Goal: Task Accomplishment & Management: Manage account settings

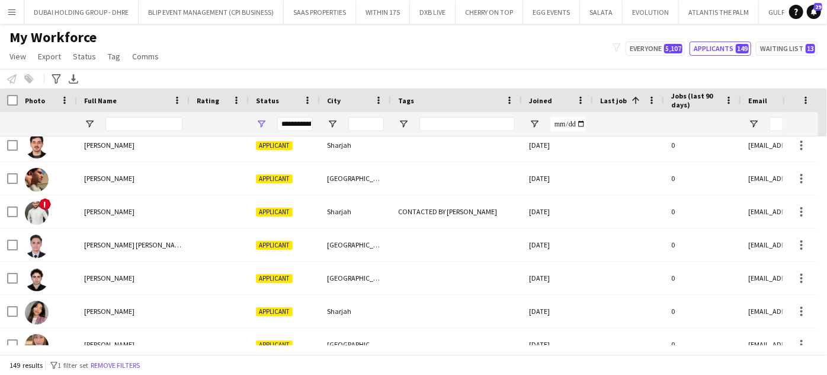
scroll to position [215, 0]
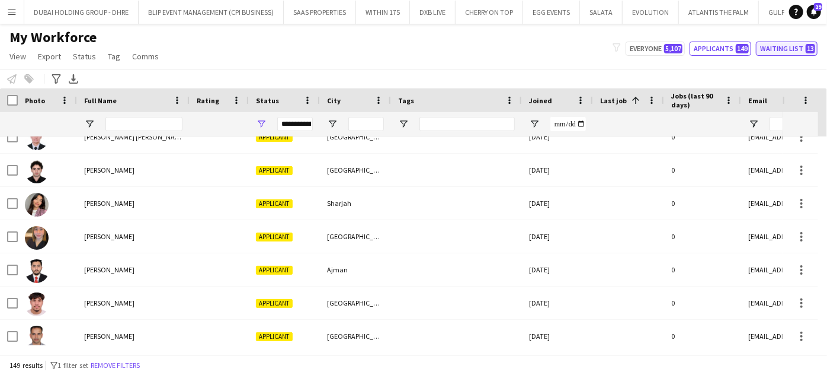
click at [782, 54] on button "Waiting list 13" at bounding box center [787, 48] width 62 height 14
type input "**********"
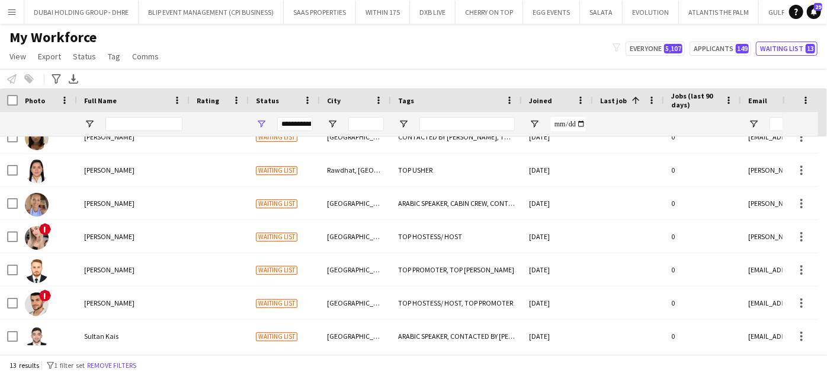
scroll to position [0, 0]
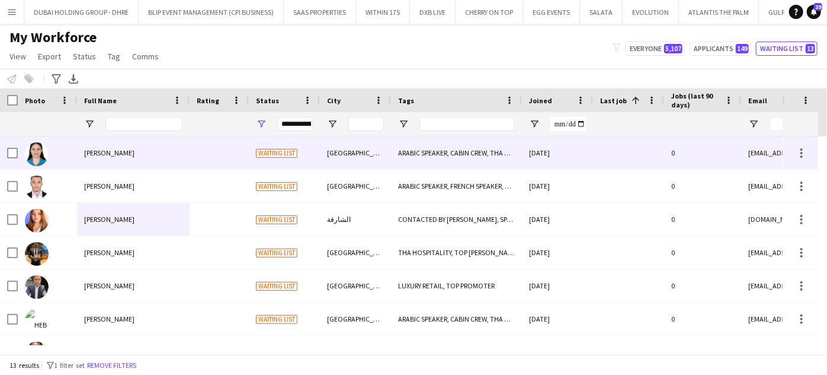
click at [135, 152] on span "Ayatallah Shehabeldin" at bounding box center [109, 152] width 50 height 9
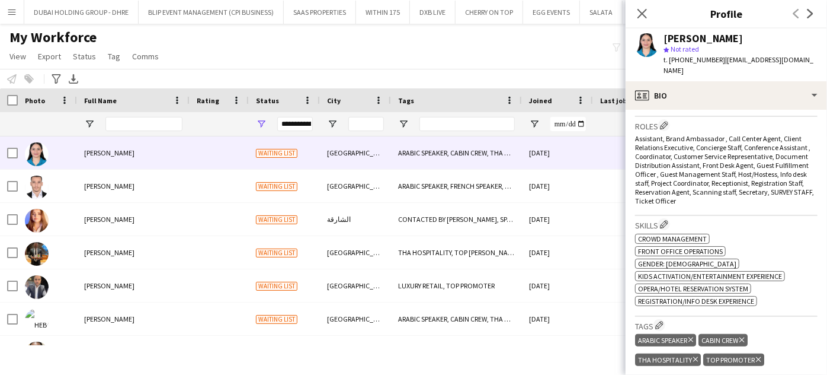
scroll to position [431, 0]
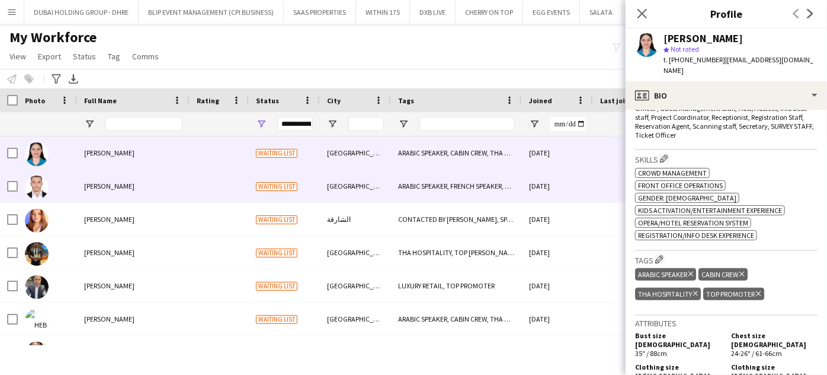
click at [114, 186] on span "Aymen Hennia" at bounding box center [109, 185] width 50 height 9
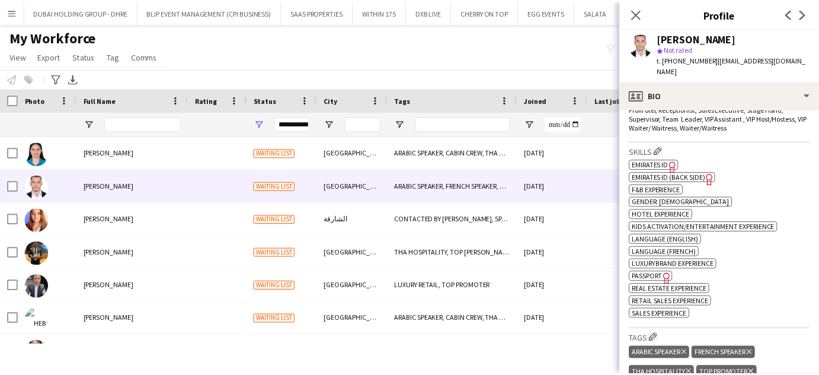
scroll to position [485, 0]
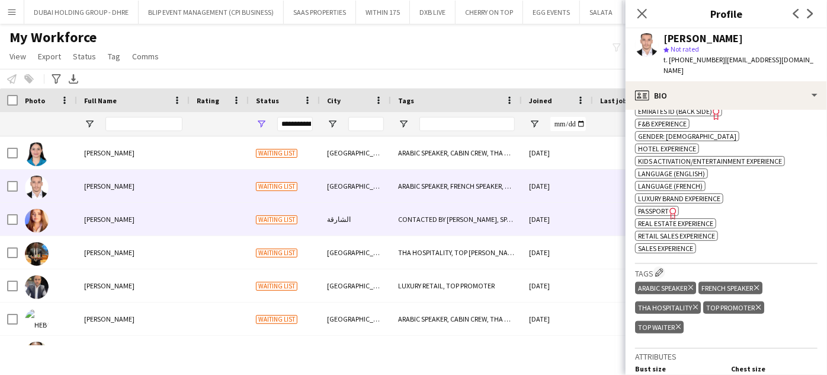
click at [91, 219] on span "Cristina Garcia" at bounding box center [109, 219] width 50 height 9
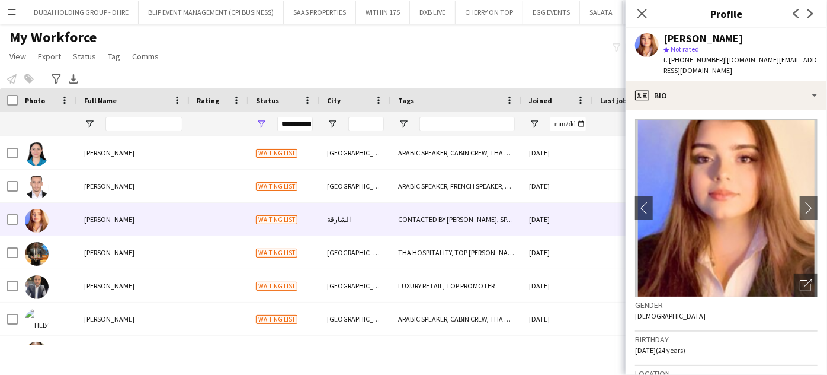
click at [370, 62] on div "My Workforce View Views Default view New view Update view Delete view Edit name…" at bounding box center [413, 48] width 827 height 40
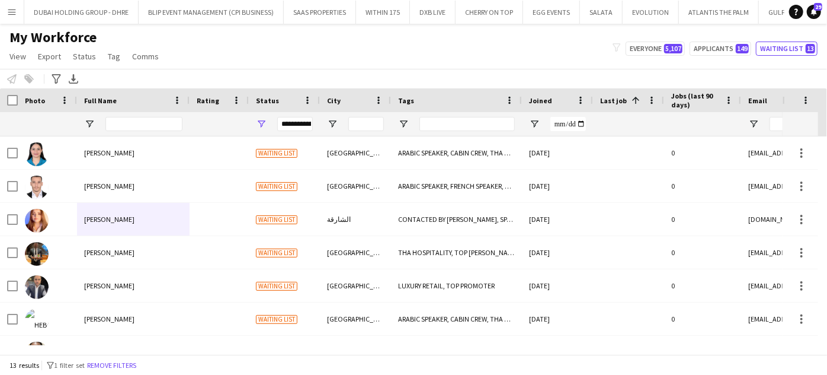
click at [12, 8] on app-icon "Menu" at bounding box center [11, 11] width 9 height 9
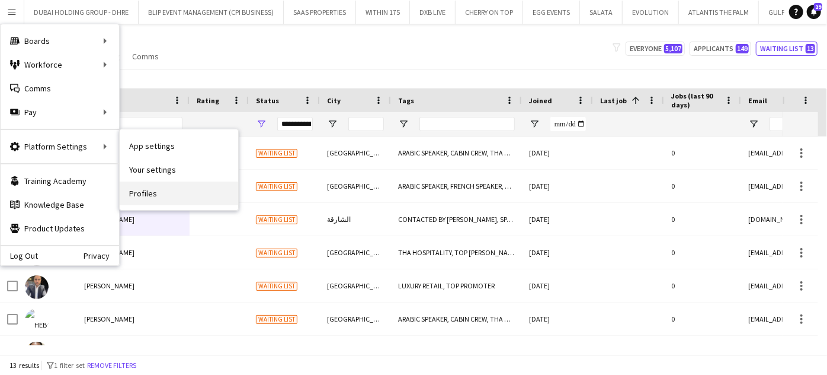
click at [142, 194] on link "Profiles" at bounding box center [179, 193] width 119 height 24
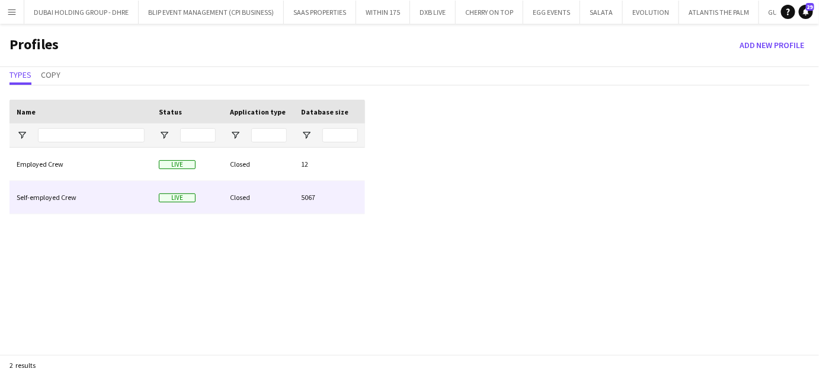
click at [69, 200] on div "Self-employed Crew" at bounding box center [80, 197] width 142 height 33
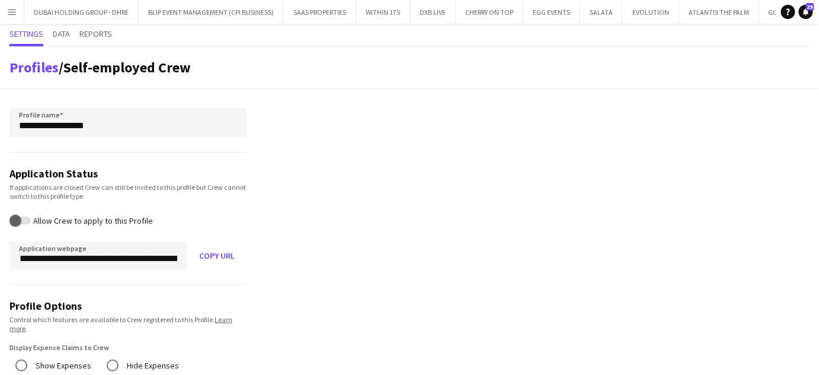
click at [11, 11] on app-icon "Menu" at bounding box center [11, 11] width 9 height 9
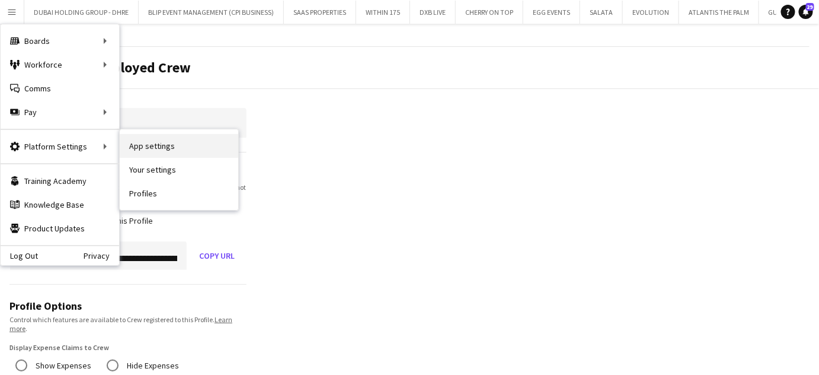
click at [136, 147] on link "App settings" at bounding box center [179, 146] width 119 height 24
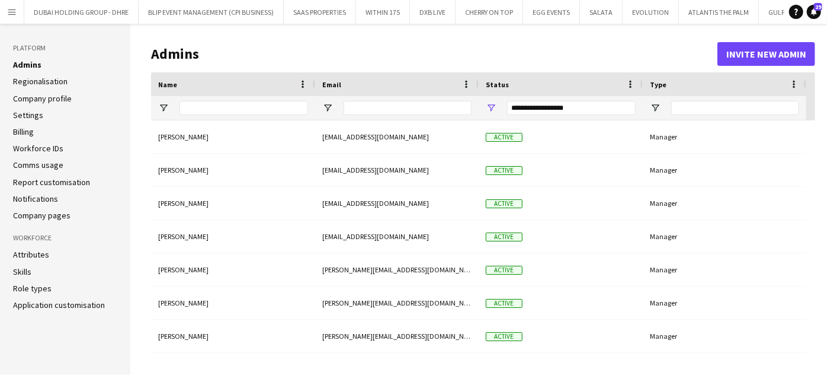
click at [25, 273] on link "Skills" at bounding box center [22, 271] width 18 height 11
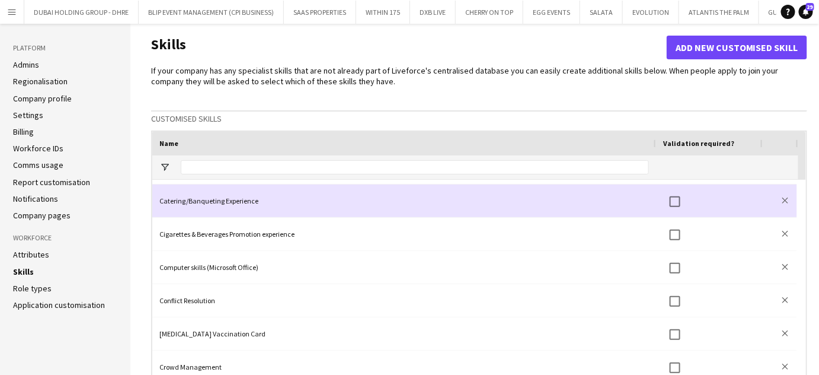
scroll to position [219, 0]
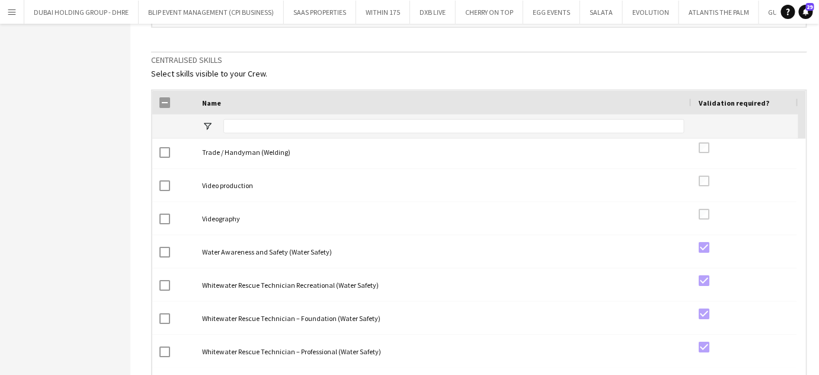
click at [615, 62] on h3 "Centralised skills" at bounding box center [479, 60] width 656 height 11
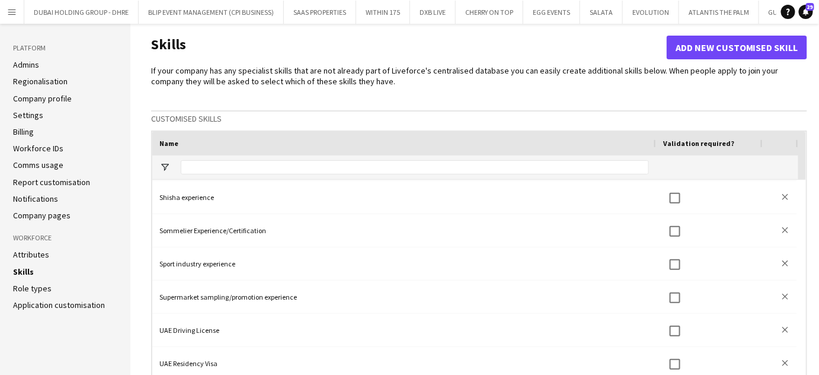
click at [36, 64] on link "Admins" at bounding box center [26, 64] width 26 height 11
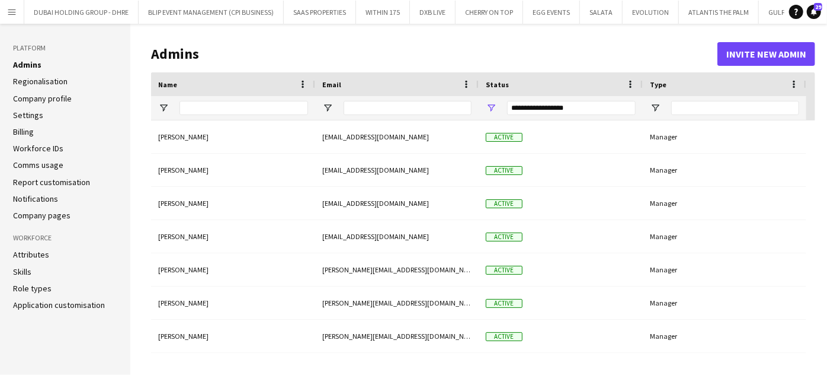
click at [12, 11] on app-icon "Menu" at bounding box center [11, 11] width 9 height 9
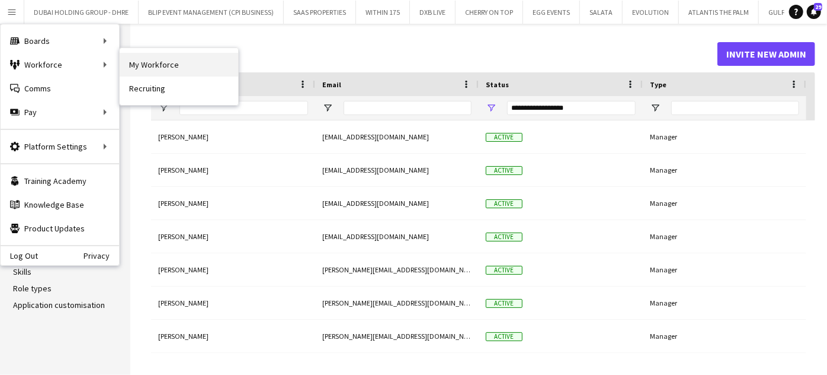
click at [131, 60] on link "My Workforce" at bounding box center [179, 65] width 119 height 24
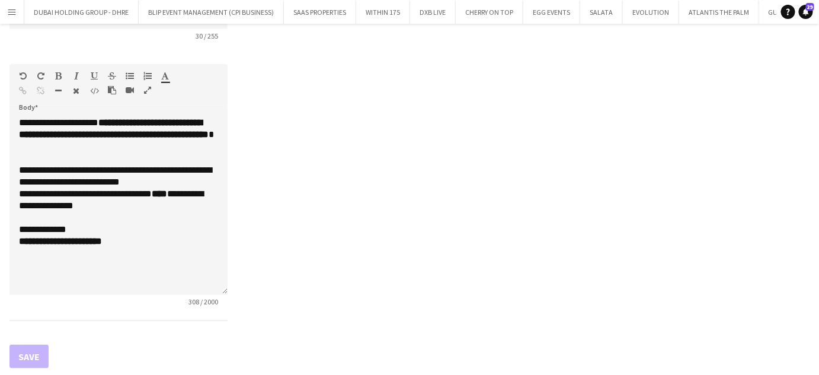
scroll to position [0, 1230]
click at [9, 8] on app-icon "Menu" at bounding box center [11, 11] width 9 height 9
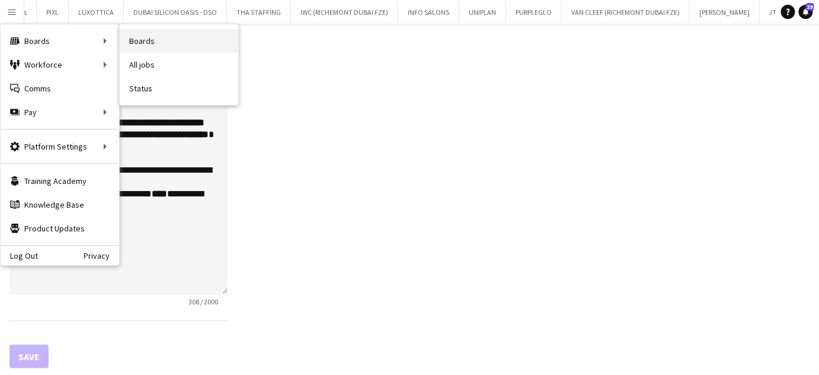
click at [143, 41] on link "Boards" at bounding box center [179, 41] width 119 height 24
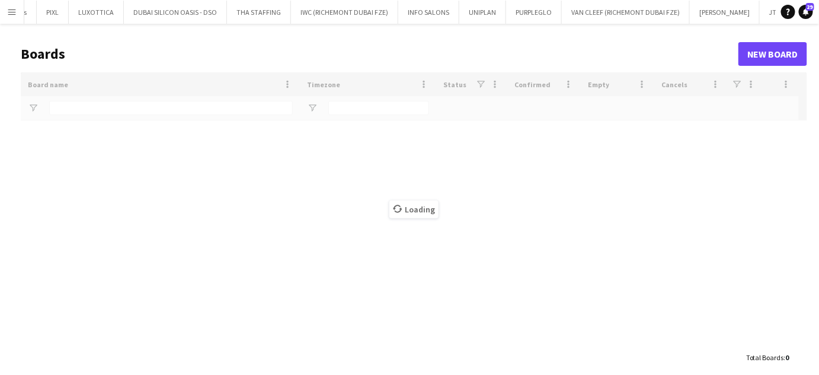
type input "****"
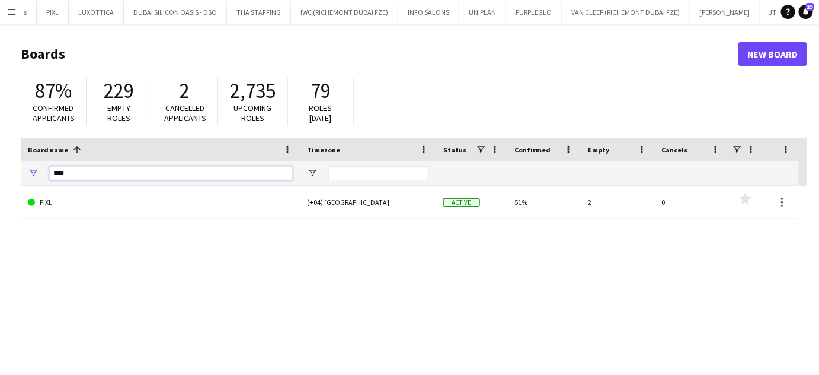
drag, startPoint x: 88, startPoint y: 172, endPoint x: 0, endPoint y: 158, distance: 89.5
click at [0, 158] on main "Boards New Board 87% Confirmed applicants 229 Empty roles 2 Cancelled applicant…" at bounding box center [409, 238] width 819 height 428
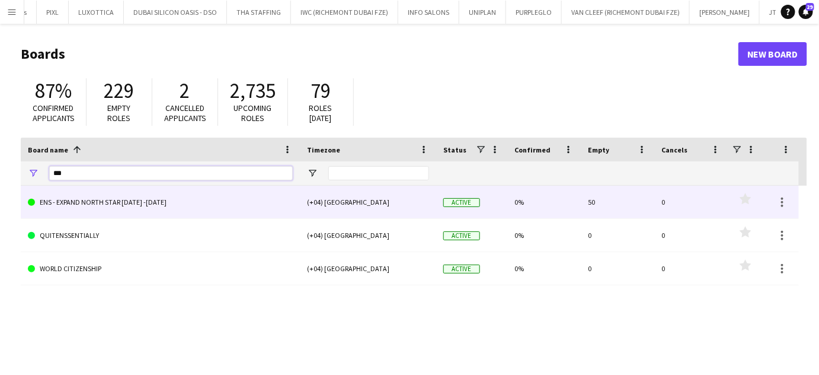
type input "***"
click at [75, 202] on link "ENS - EXPAND NORTH STAR [DATE] -[DATE]" at bounding box center [160, 202] width 265 height 33
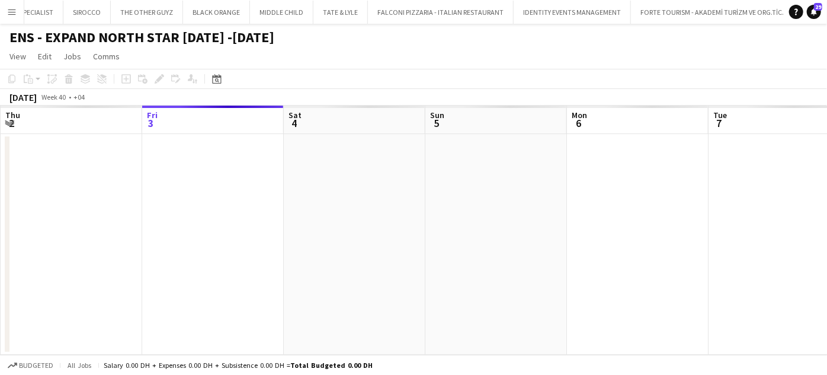
scroll to position [0, 4064]
click at [365, 216] on app-calendar-viewport "Tue 30 Wed 1 Thu 2 Fri 3 Sat 4 Sun 5 Mon 6 Tue 7 Wed 8 Thu 9 Fri 10" at bounding box center [413, 230] width 827 height 249
click at [325, 224] on app-calendar-viewport "Tue 30 Wed 1 Thu 2 Fri 3 Sat 4 Sun 5 Mon 6 Tue 7 Wed 8 Thu 9 Fri 10" at bounding box center [413, 230] width 827 height 249
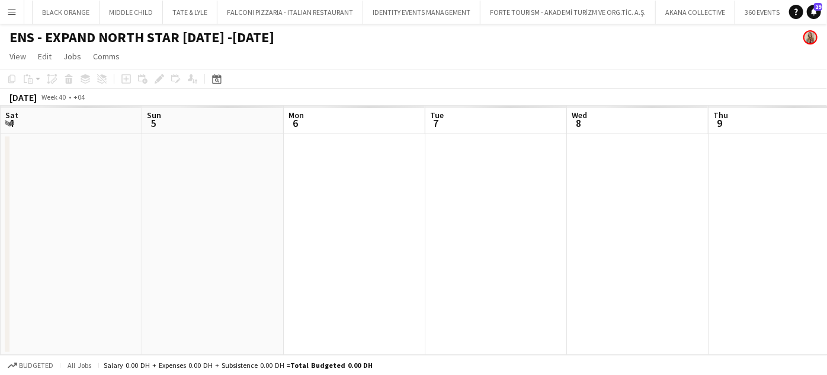
drag, startPoint x: 460, startPoint y: 210, endPoint x: 659, endPoint y: 213, distance: 199.2
click at [357, 210] on app-calendar-viewport "Thu 2 Fri 3 Sat 4 Sun 5 Mon 6 Tue 7 Wed 8 Thu 9 Fri 10 Sat 11 Sun 12" at bounding box center [413, 230] width 827 height 249
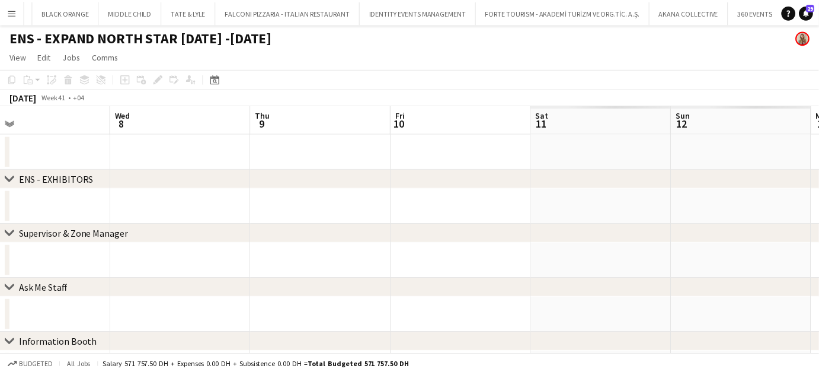
scroll to position [0, 4252]
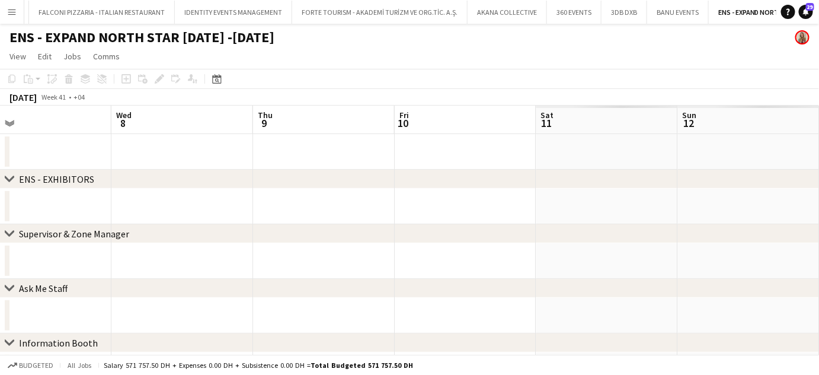
drag, startPoint x: 651, startPoint y: 218, endPoint x: 277, endPoint y: 218, distance: 374.0
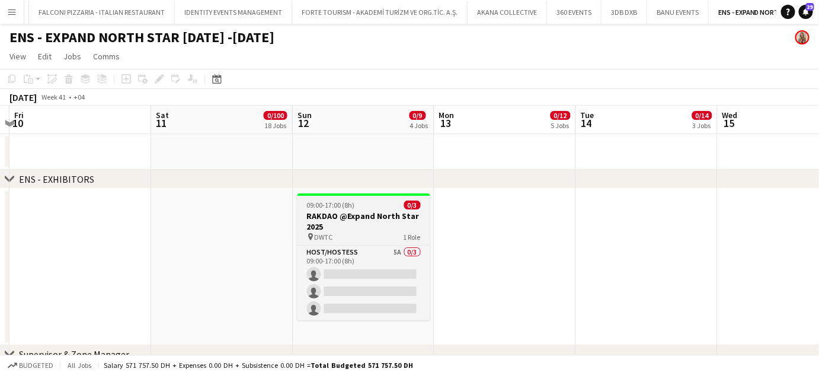
click at [365, 219] on h3 "RAKDAO @Expand North Star 2025" at bounding box center [364, 220] width 133 height 21
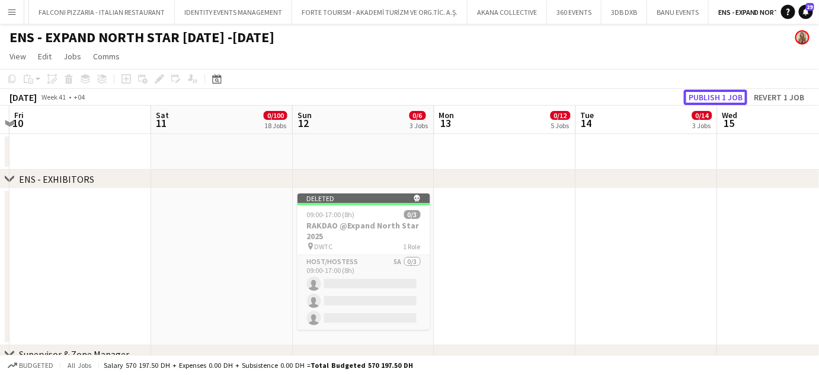
drag, startPoint x: 721, startPoint y: 94, endPoint x: 718, endPoint y: 107, distance: 13.5
click at [721, 94] on button "Publish 1 job" at bounding box center [715, 96] width 63 height 15
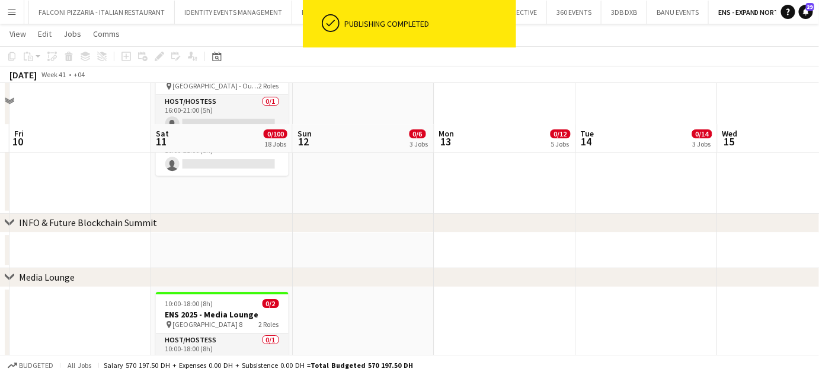
scroll to position [1239, 0]
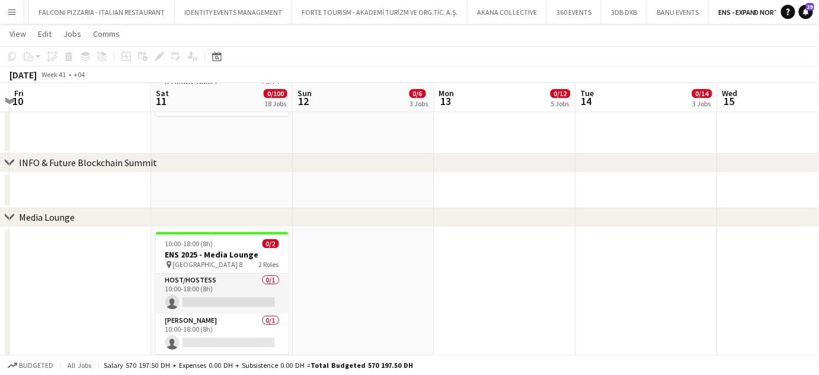
click at [9, 8] on app-icon "Menu" at bounding box center [11, 11] width 9 height 9
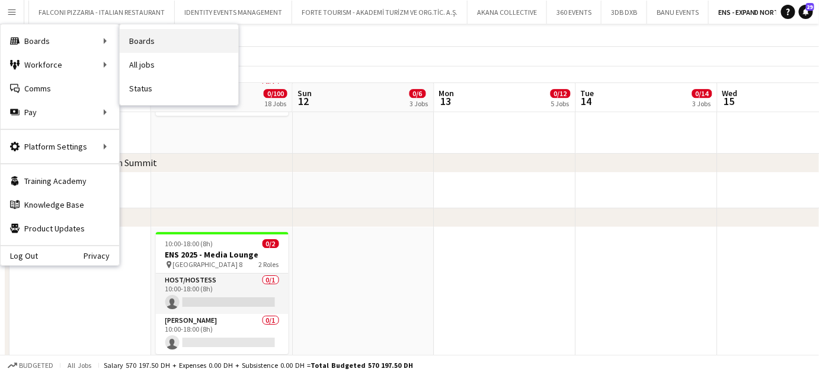
click at [152, 39] on link "Boards" at bounding box center [179, 41] width 119 height 24
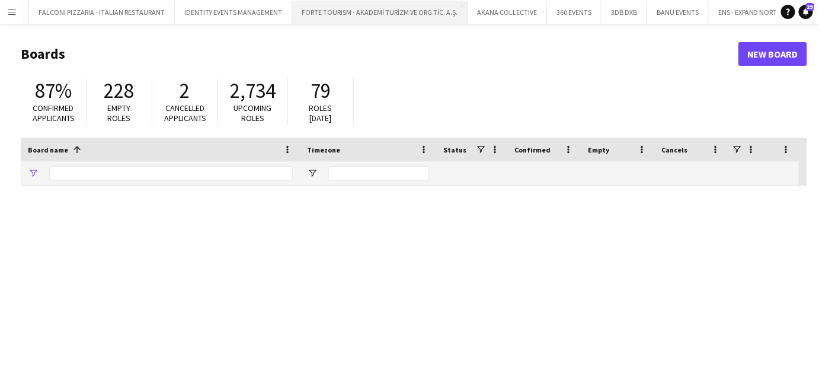
type input "***"
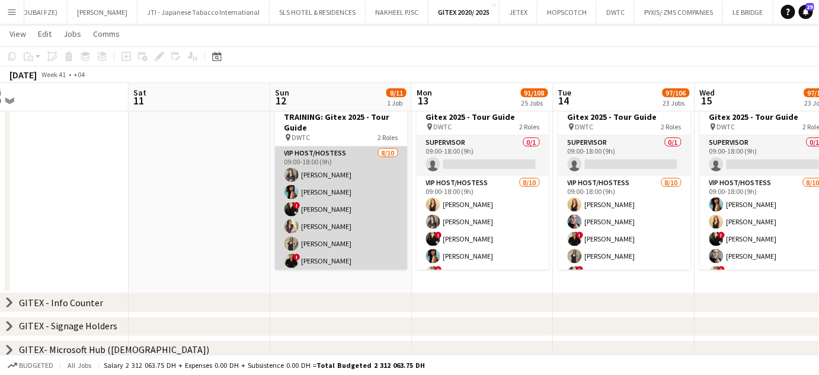
scroll to position [112, 0]
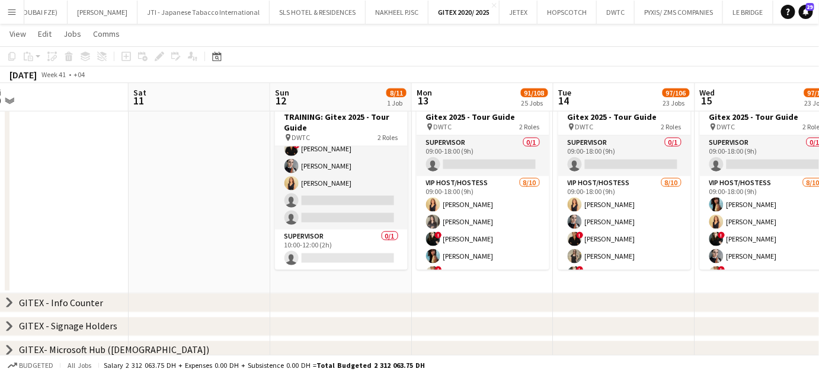
click at [384, 200] on app-calendar-viewport "Wed 8 Thu 9 80/82 20 Jobs Fri 10 Sat 11 Sun 12 8/11 1 Job Mon 13 91/108 25 Jobs…" at bounding box center [409, 191] width 819 height 1152
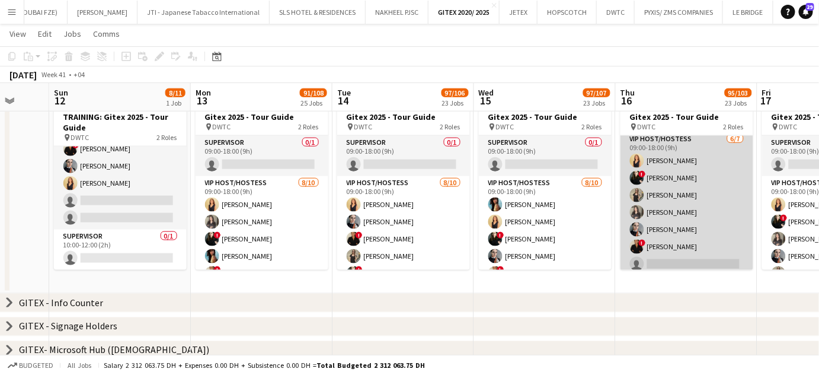
scroll to position [49, 0]
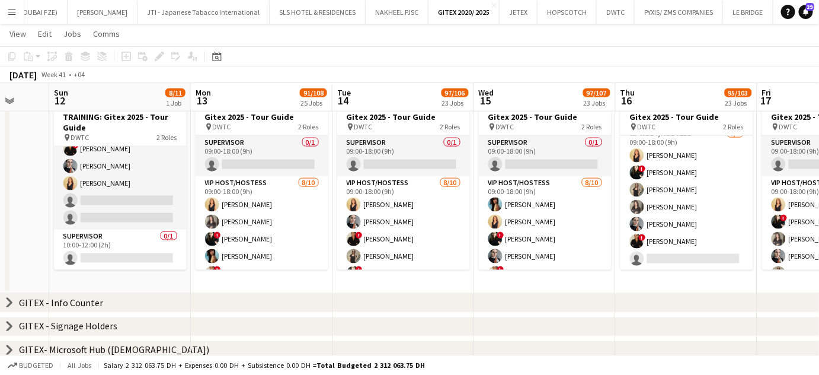
drag, startPoint x: 693, startPoint y: 223, endPoint x: 780, endPoint y: 241, distance: 88.5
click at [494, 229] on app-calendar-viewport "Thu 9 80/82 20 Jobs Fri 10 Sat 11 Sun 12 8/11 1 Job Mon 13 91/108 25 Jobs Tue 1…" at bounding box center [409, 191] width 819 height 1152
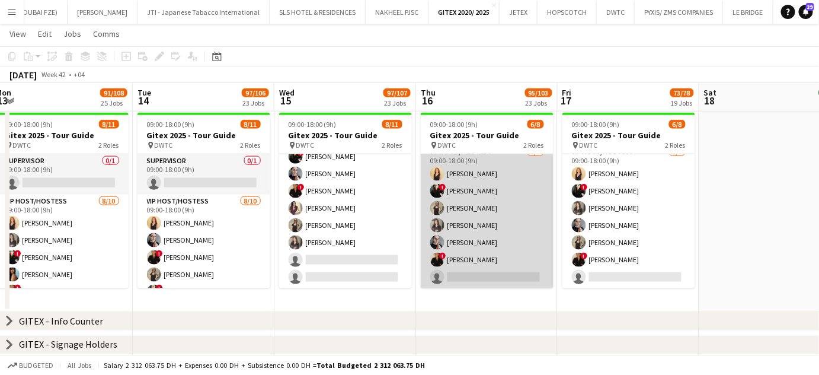
click at [480, 244] on app-card-role "VIP Host/Hostess 6/7 09:00-18:00 (9h) Dorsa Ahmadi Pishkouhi ! Maria Leontyeva …" at bounding box center [487, 216] width 133 height 143
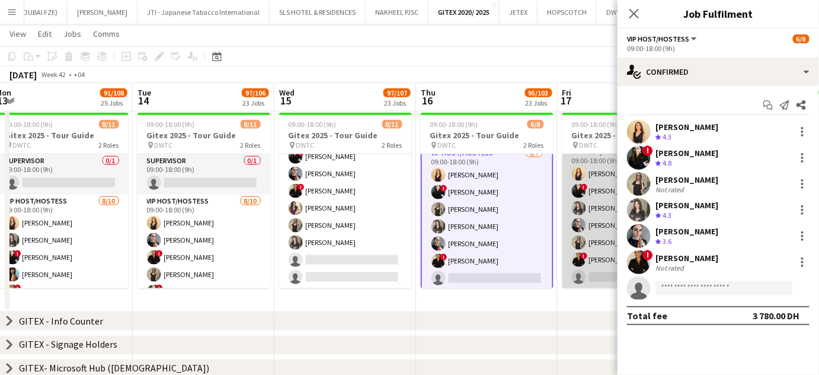
scroll to position [50, 0]
click at [567, 237] on app-card-role "VIP Host/Hostess 6/7 09:00-18:00 (9h) Dorsa Ahmadi Pishkouhi ! Maria Leontyeva …" at bounding box center [628, 216] width 133 height 143
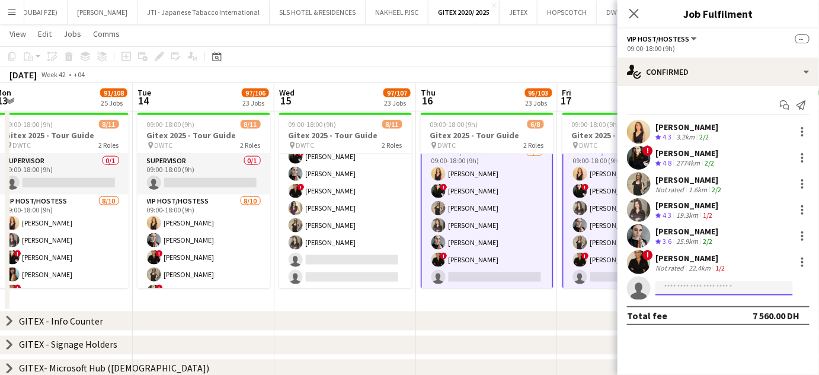
click at [688, 283] on input at bounding box center [725, 288] width 138 height 14
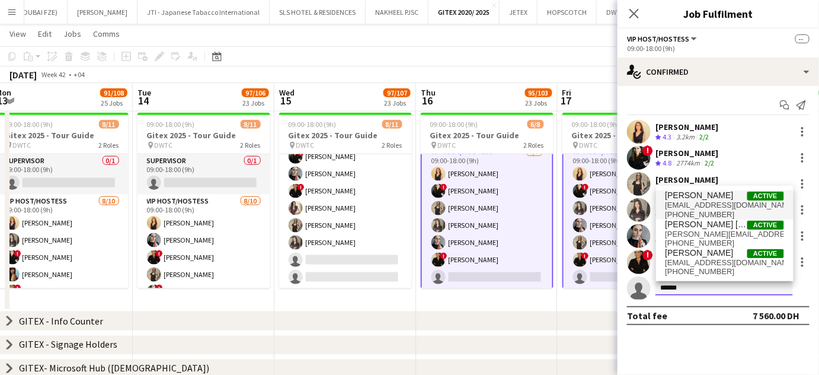
type input "******"
drag, startPoint x: 694, startPoint y: 198, endPoint x: 705, endPoint y: 198, distance: 10.7
click at [693, 198] on span "Sara Miller" at bounding box center [700, 195] width 68 height 10
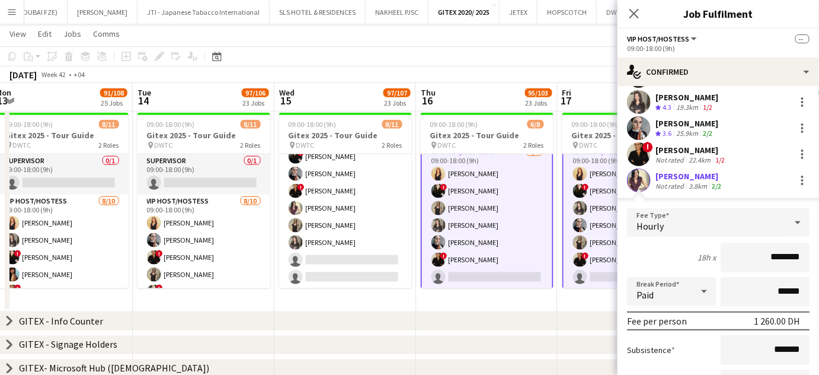
scroll to position [226, 0]
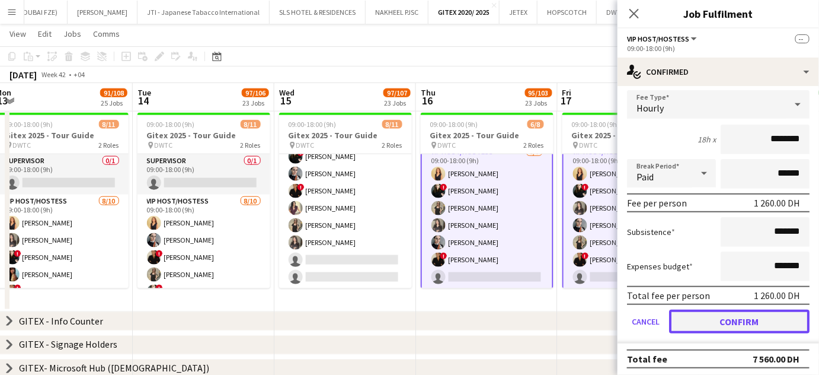
click at [736, 328] on button "Confirm" at bounding box center [739, 321] width 140 height 24
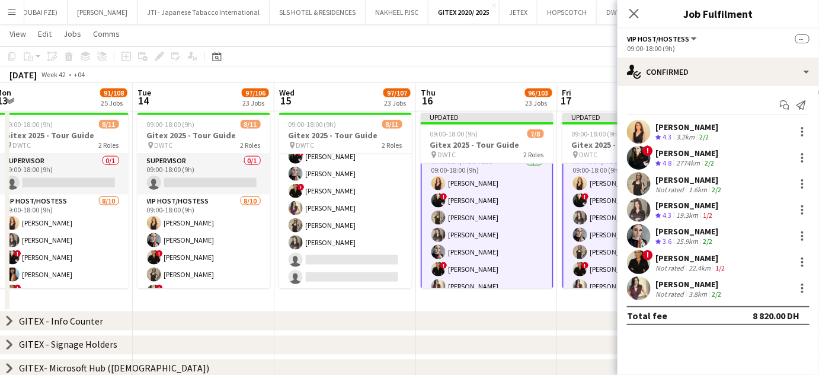
scroll to position [0, 0]
click at [574, 301] on app-date-cell "Updated 09:00-18:00 (9h) 7/8 Gitex 2025 - Tour Guide pin DWTC 2 Roles Superviso…" at bounding box center [629, 210] width 142 height 204
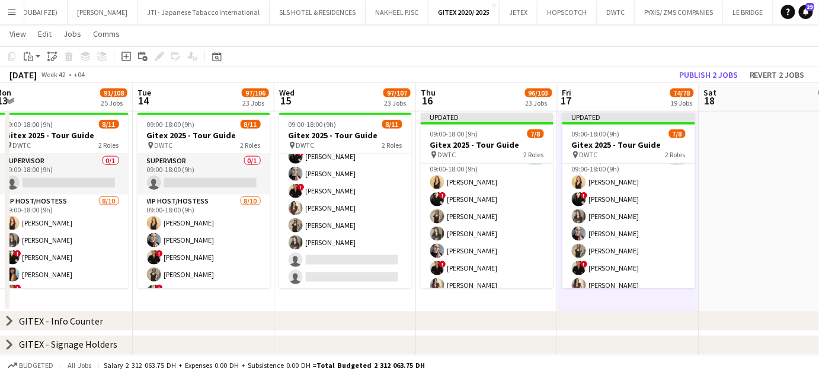
scroll to position [49, 0]
click at [698, 75] on button "Publish 2 jobs" at bounding box center [709, 74] width 68 height 15
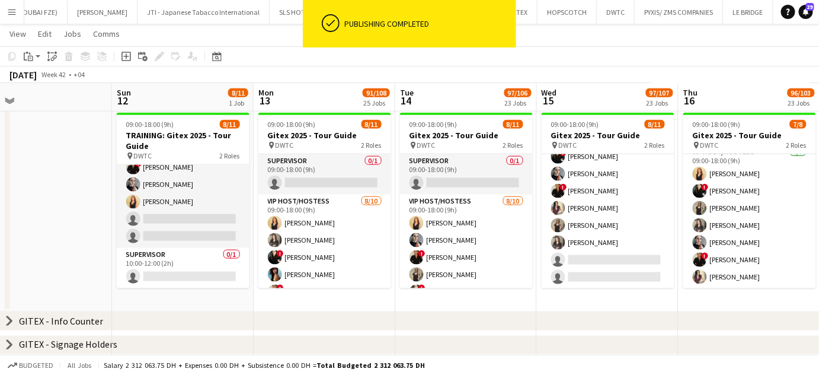
drag, startPoint x: 342, startPoint y: 230, endPoint x: 474, endPoint y: 243, distance: 132.8
click at [474, 243] on app-calendar-viewport "Thu 9 80/82 20 Jobs Fri 10 Sat 11 Sun 12 8/11 1 Job Mon 13 91/108 25 Jobs Tue 1…" at bounding box center [409, 210] width 819 height 1152
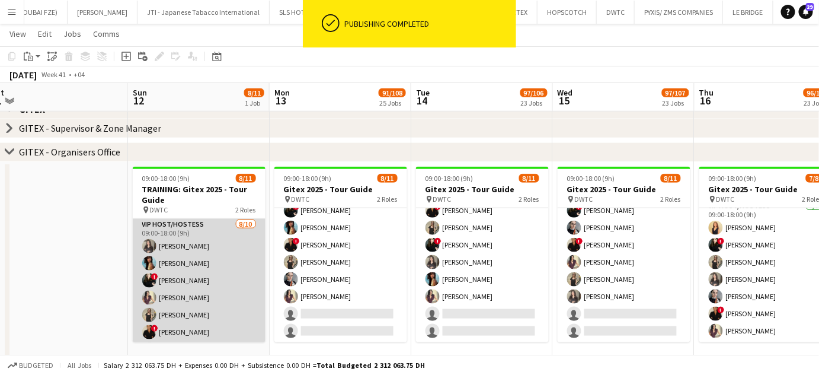
scroll to position [0, 0]
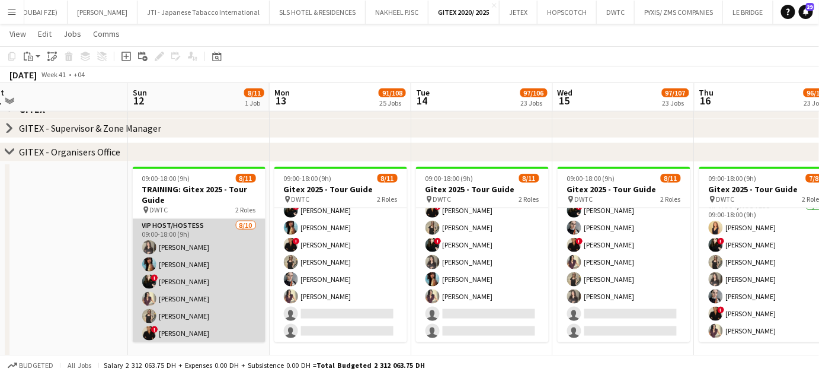
click at [193, 262] on app-card-role "VIP Host/Hostess 8/10 09:00-18:00 (9h) alina inam Akmaral Satzhanova ! Maria Le…" at bounding box center [199, 316] width 133 height 195
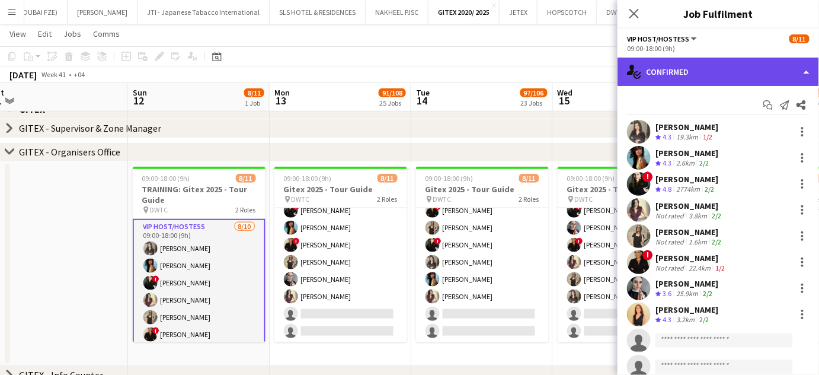
click at [782, 68] on div "single-neutral-actions-check-2 Confirmed" at bounding box center [719, 71] width 202 height 28
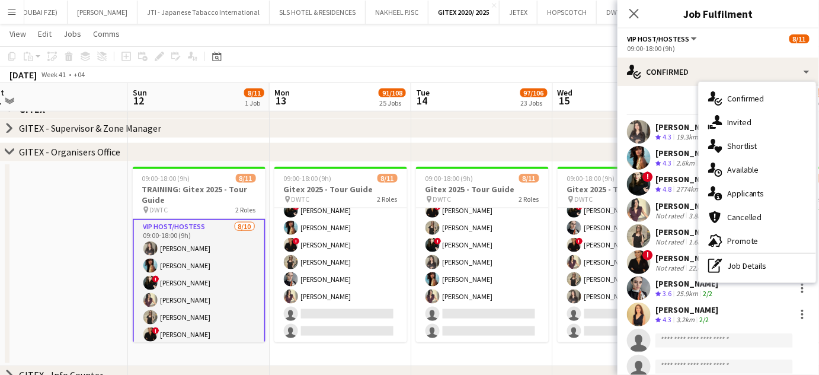
click at [724, 271] on div "pen-write Job Details" at bounding box center [757, 266] width 117 height 24
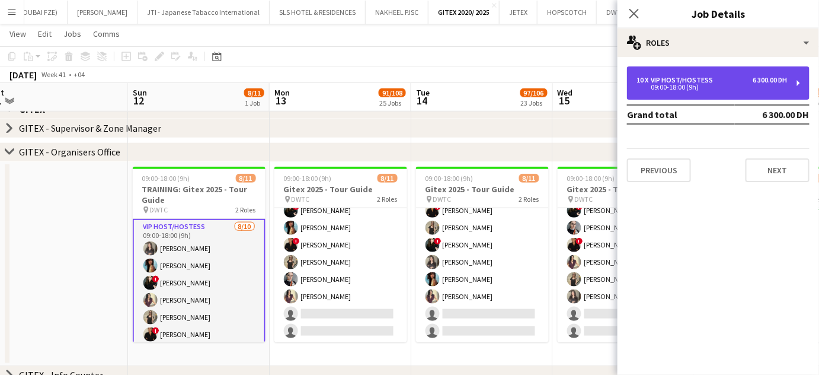
click at [672, 81] on div "VIP Host/Hostess" at bounding box center [684, 80] width 67 height 8
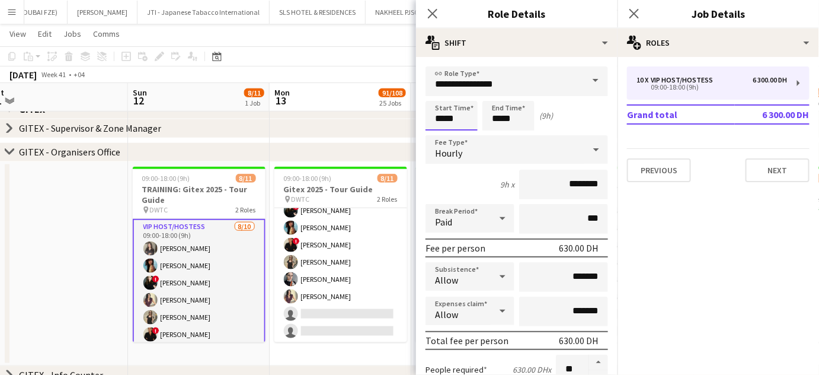
drag, startPoint x: 444, startPoint y: 118, endPoint x: 372, endPoint y: 116, distance: 71.7
click at [372, 116] on body "Menu Boards Boards Boards All jobs Status Workforce Workforce My Workforce Recr…" at bounding box center [409, 250] width 819 height 1219
type input "*****"
click at [502, 118] on input "*****" at bounding box center [508, 116] width 52 height 30
type input "*****"
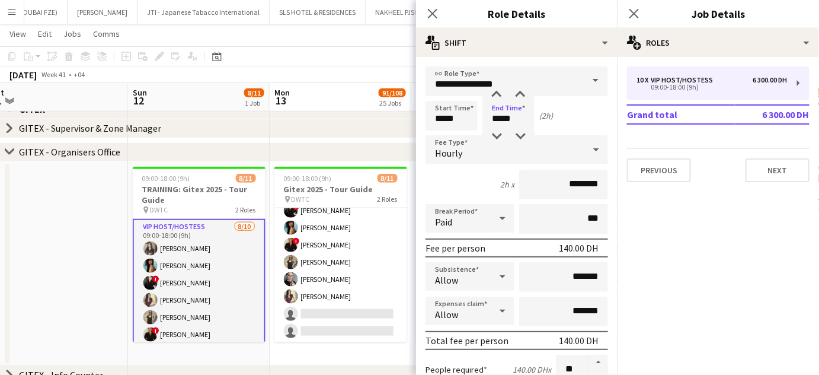
click at [65, 273] on app-date-cell at bounding box center [57, 264] width 142 height 204
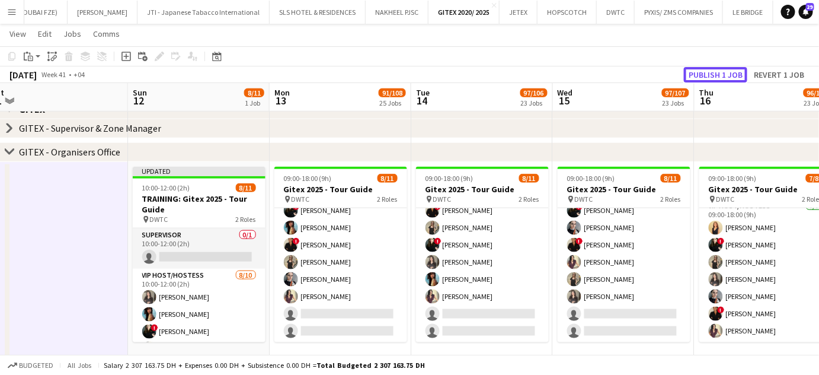
click at [721, 69] on button "Publish 1 job" at bounding box center [715, 74] width 63 height 15
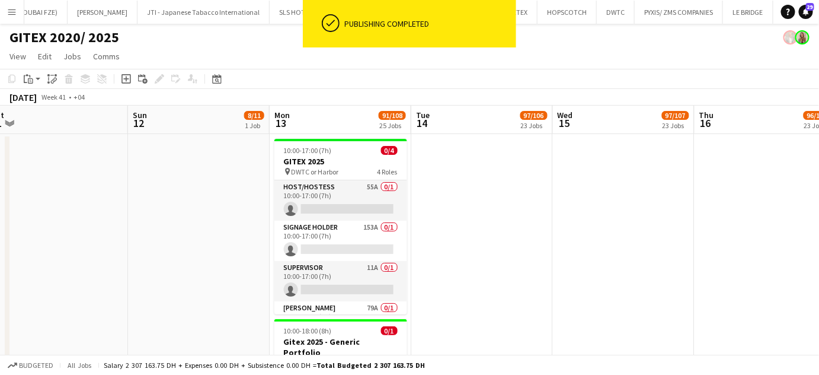
scroll to position [53, 0]
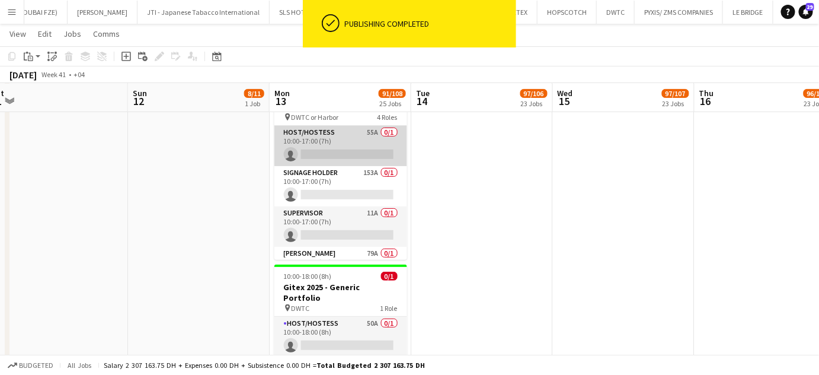
click at [336, 143] on app-card-role "Host/Hostess 55A 0/1 10:00-17:00 (7h) single-neutral-actions" at bounding box center [340, 146] width 133 height 40
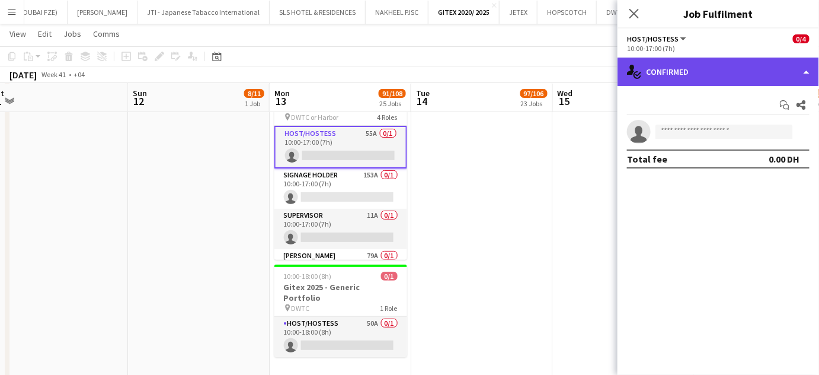
click at [807, 65] on div "single-neutral-actions-check-2 Confirmed" at bounding box center [719, 71] width 202 height 28
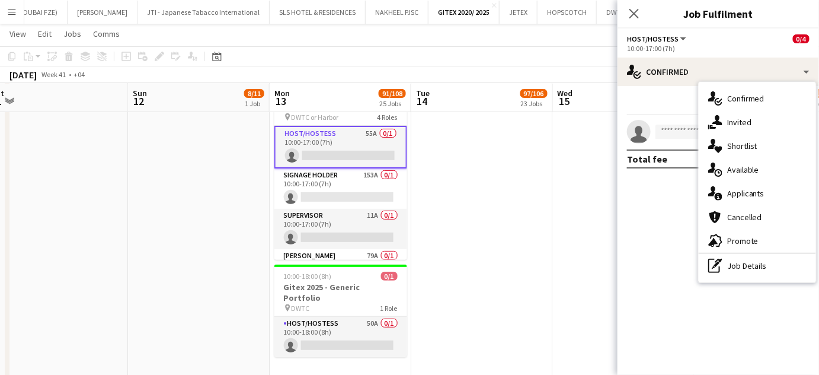
click at [752, 191] on span "Applicants" at bounding box center [745, 193] width 37 height 11
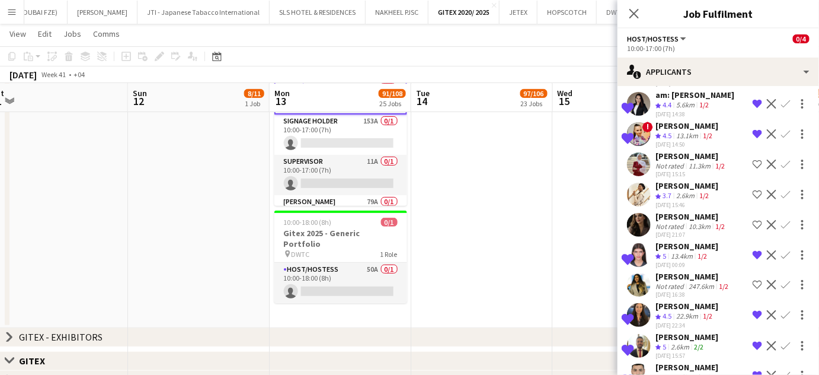
scroll to position [475, 0]
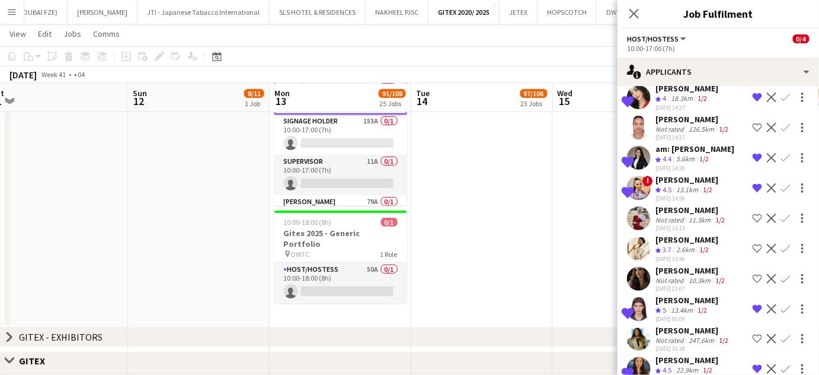
click at [673, 295] on div "Sara Faridi" at bounding box center [687, 300] width 63 height 11
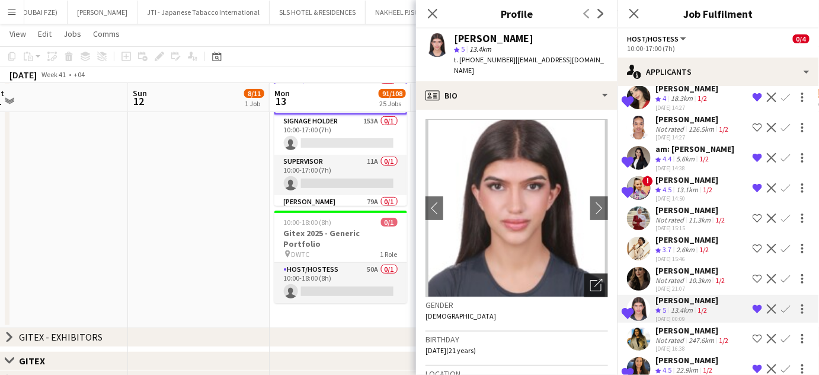
click at [590, 279] on icon "Open photos pop-in" at bounding box center [596, 285] width 12 height 12
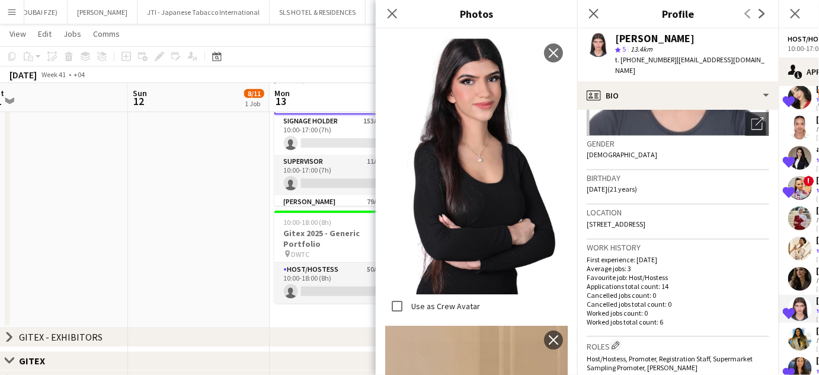
scroll to position [485, 0]
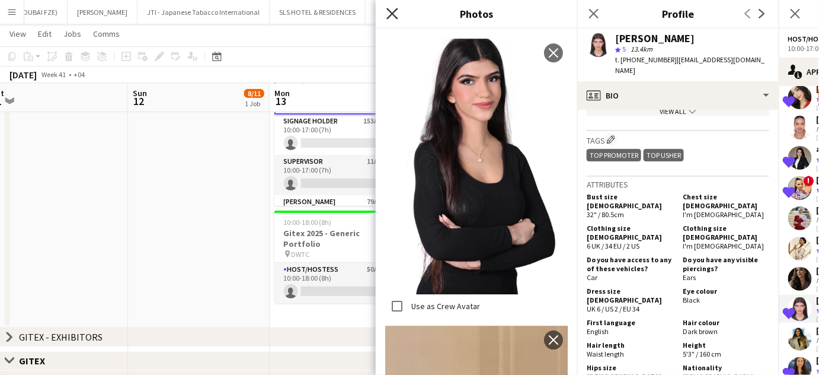
click at [393, 14] on icon at bounding box center [391, 13] width 11 height 11
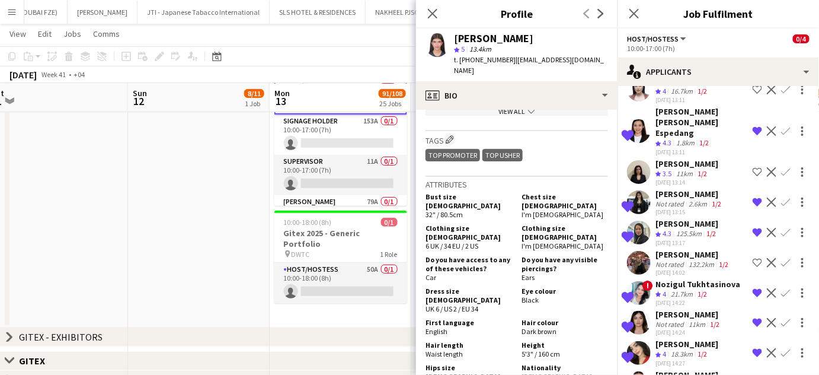
scroll to position [205, 0]
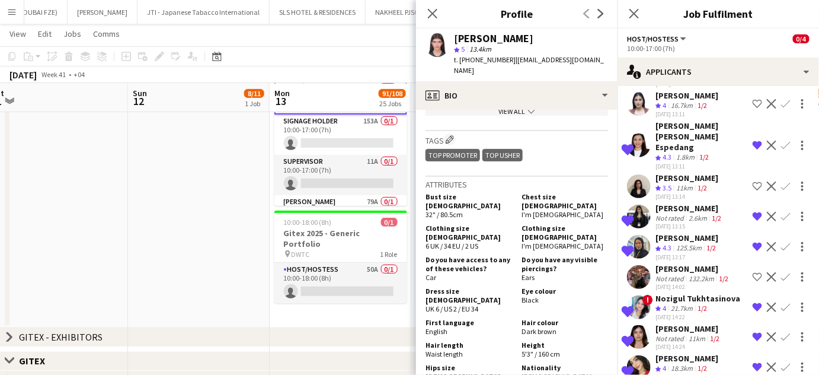
click at [664, 203] on div "Fatima Al Ansari" at bounding box center [690, 208] width 68 height 11
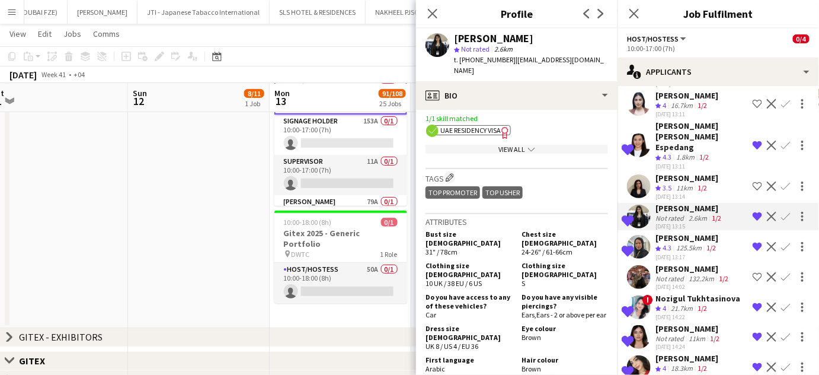
scroll to position [539, 0]
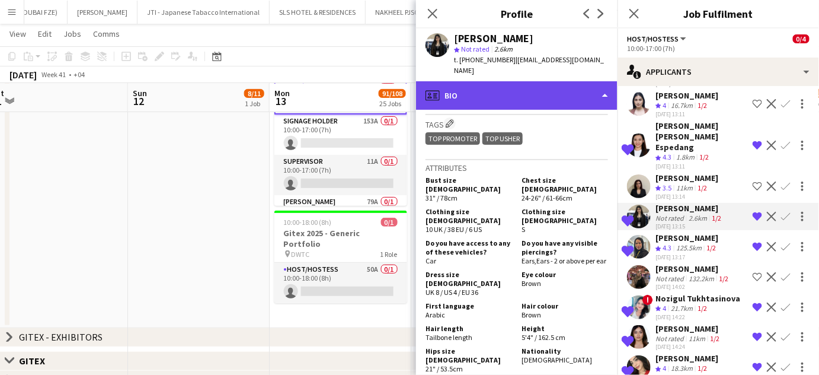
click at [576, 81] on div "profile Bio" at bounding box center [517, 95] width 202 height 28
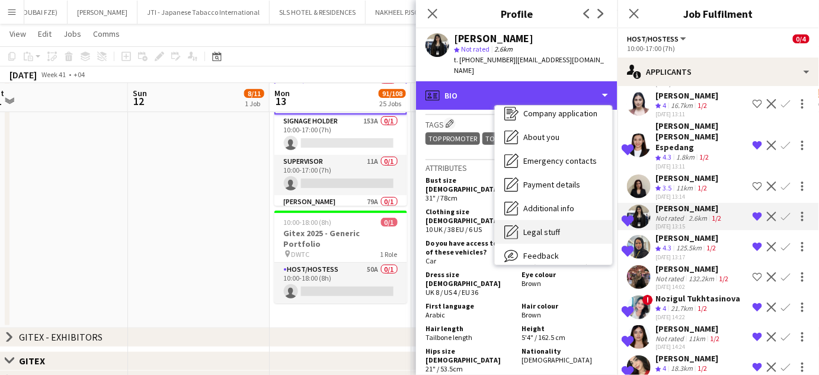
scroll to position [87, 0]
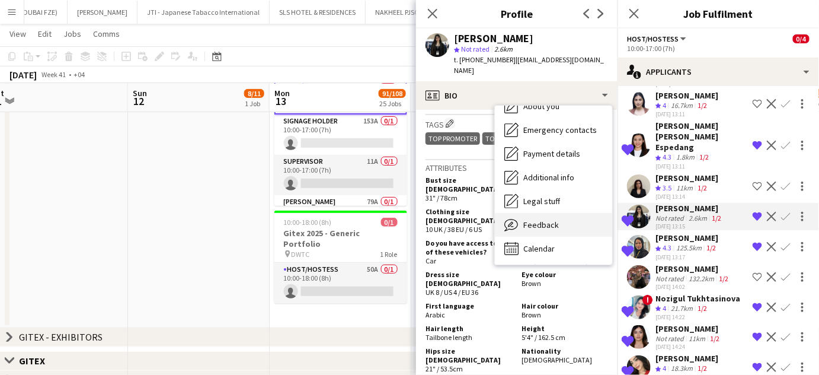
click at [556, 219] on span "Feedback" at bounding box center [541, 224] width 36 height 11
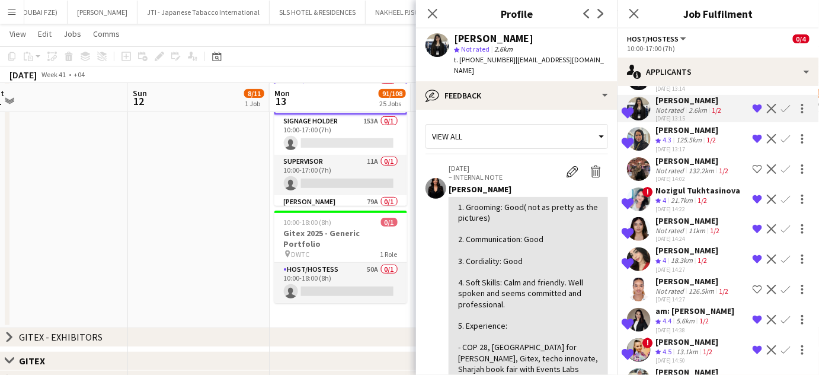
scroll to position [367, 0]
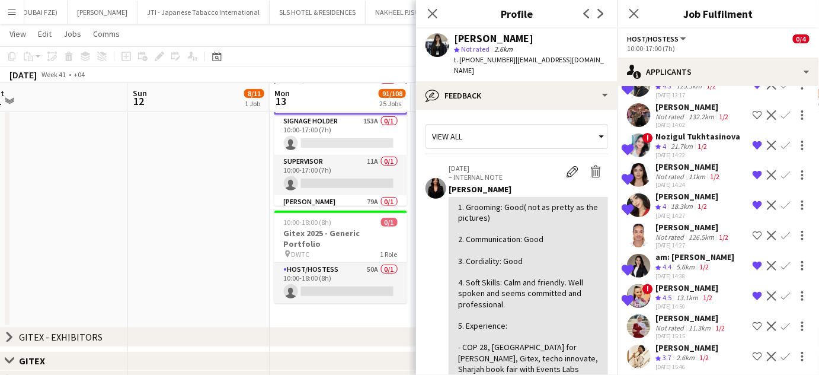
drag, startPoint x: 709, startPoint y: 257, endPoint x: 656, endPoint y: 261, distance: 54.1
click at [656, 282] on div "Shortlisted ! Dorina Dabija Crew rating 4.5 13.1km 1/2 22-09-2025 14:50 Remove …" at bounding box center [719, 296] width 202 height 28
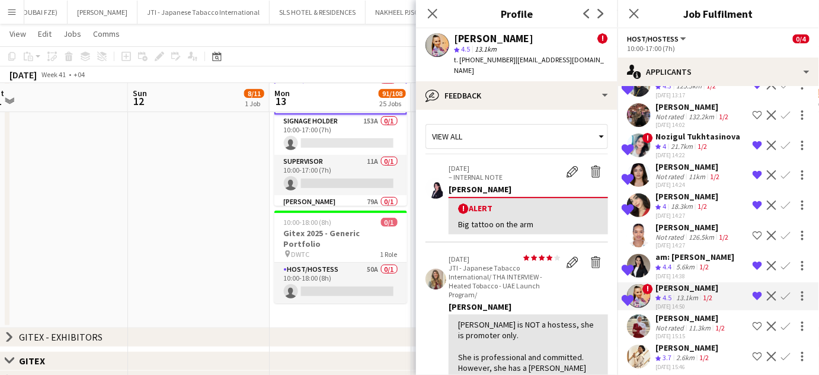
copy div "Dorina Dabija"
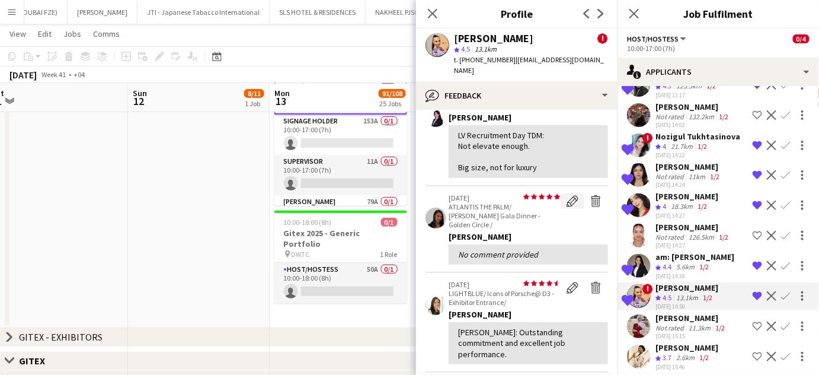
scroll to position [269, 0]
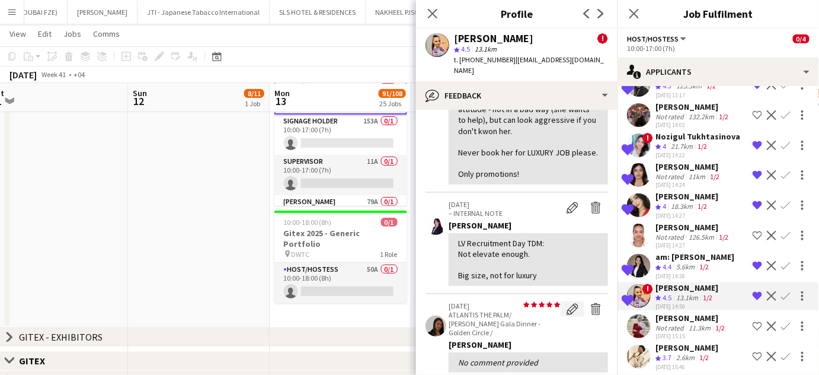
click at [567, 303] on app-icon "Edit feedback" at bounding box center [573, 309] width 12 height 12
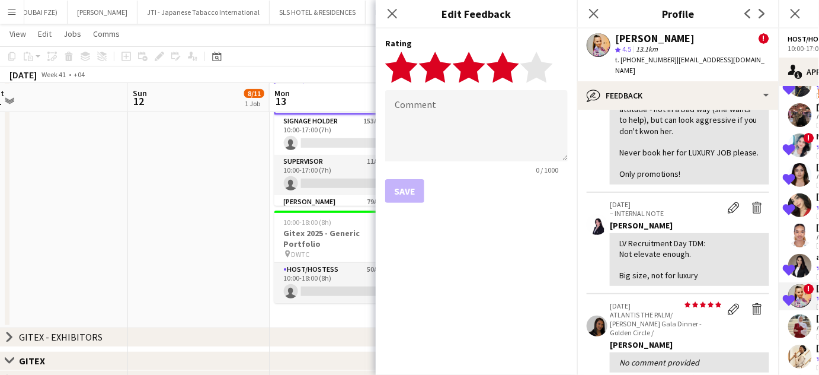
click at [513, 60] on icon "star" at bounding box center [503, 67] width 33 height 33
click at [471, 118] on textarea at bounding box center [476, 125] width 183 height 71
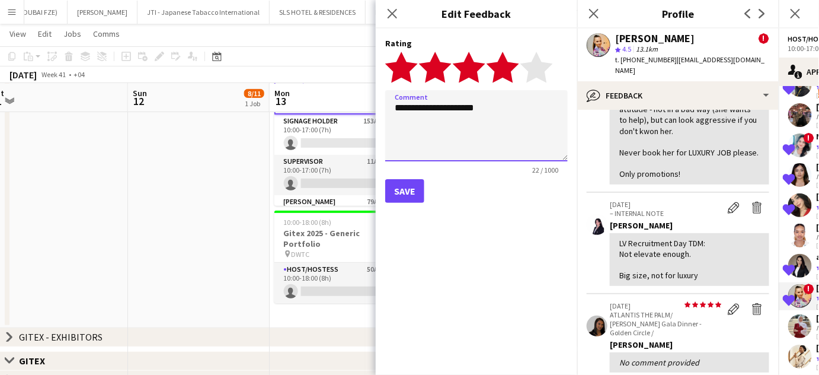
type textarea "**********"
click at [408, 188] on button "Save" at bounding box center [404, 191] width 39 height 24
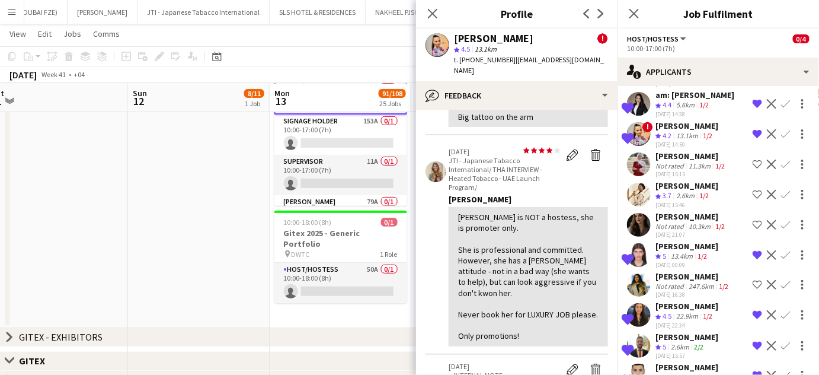
scroll to position [0, 0]
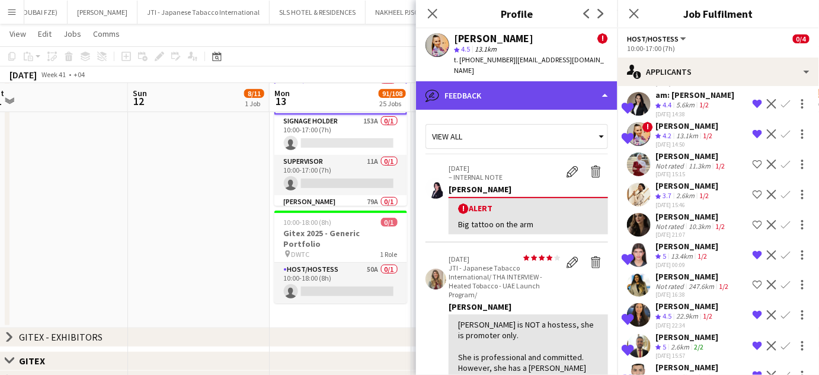
click at [595, 82] on div "bubble-pencil Feedback" at bounding box center [517, 95] width 202 height 28
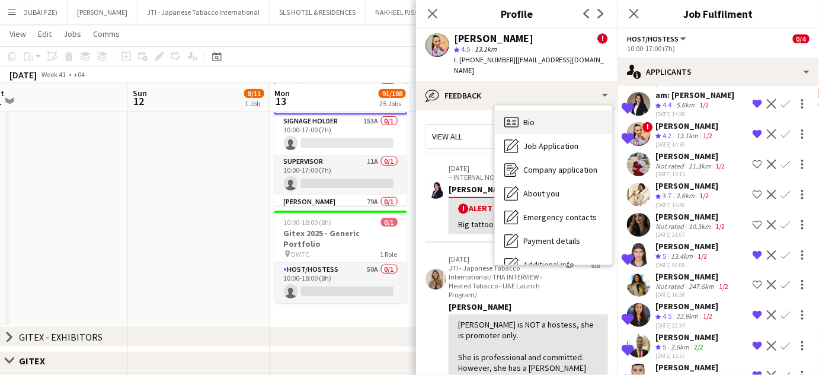
click at [529, 117] on span "Bio" at bounding box center [528, 122] width 11 height 11
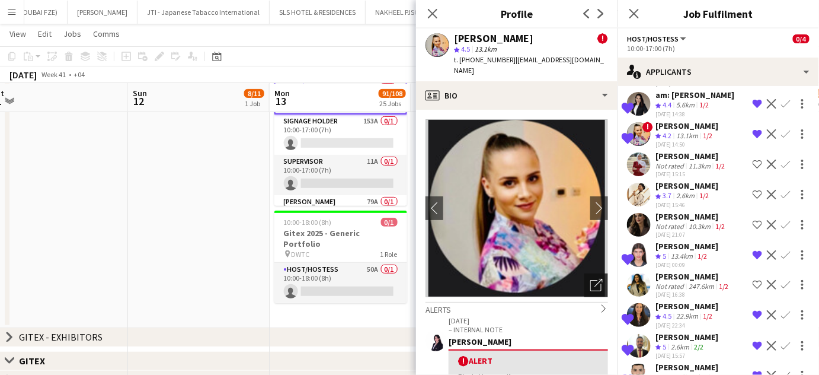
click at [590, 279] on icon "Open photos pop-in" at bounding box center [596, 285] width 12 height 12
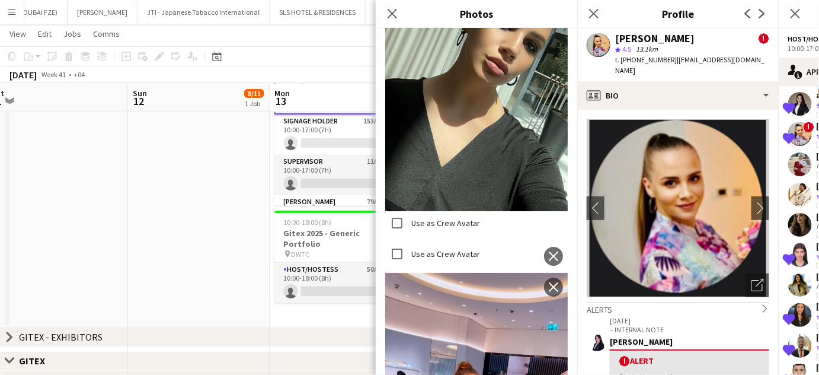
scroll to position [1508, 0]
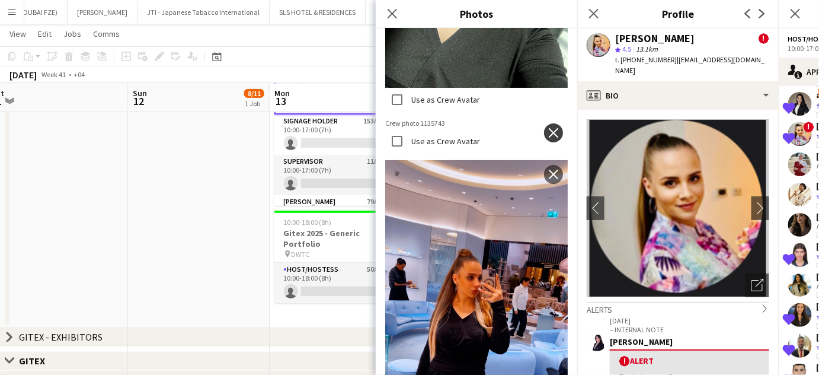
click at [548, 128] on app-icon "close" at bounding box center [554, 132] width 12 height 9
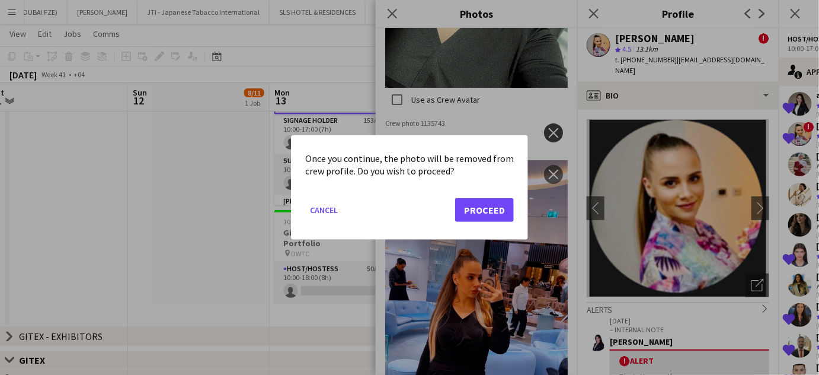
scroll to position [0, 0]
click at [475, 209] on button "Proceed" at bounding box center [484, 210] width 59 height 24
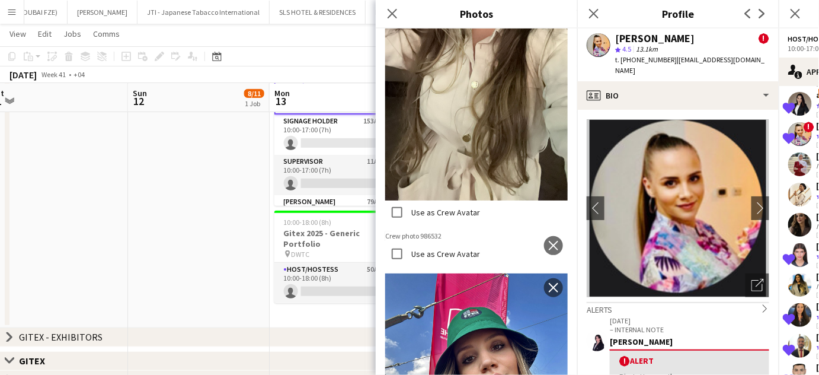
scroll to position [2802, 0]
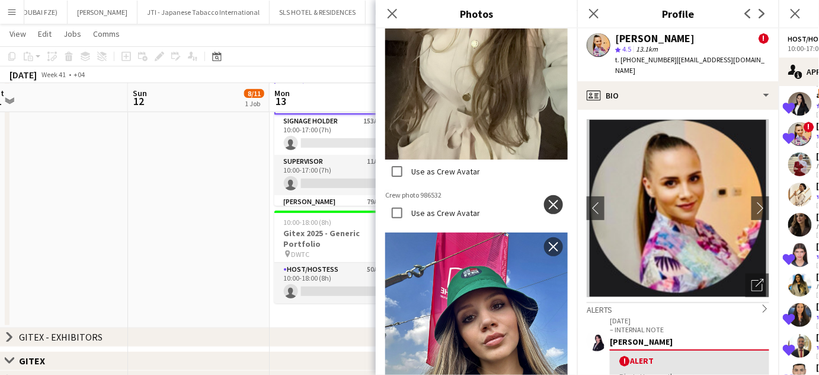
click at [548, 200] on app-icon "close" at bounding box center [554, 204] width 12 height 9
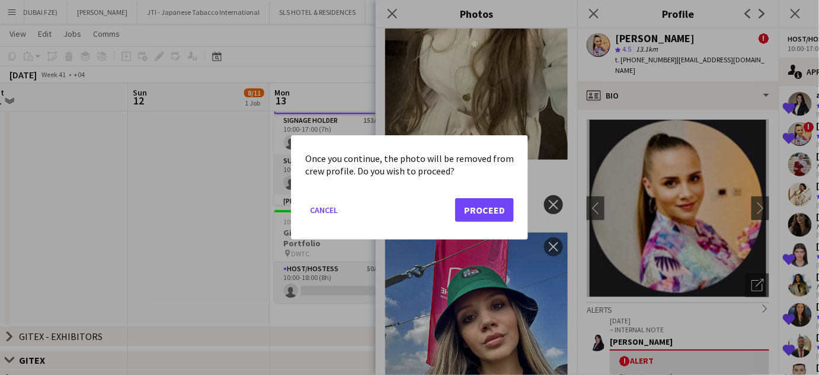
scroll to position [0, 0]
click at [469, 215] on button "Proceed" at bounding box center [484, 210] width 59 height 24
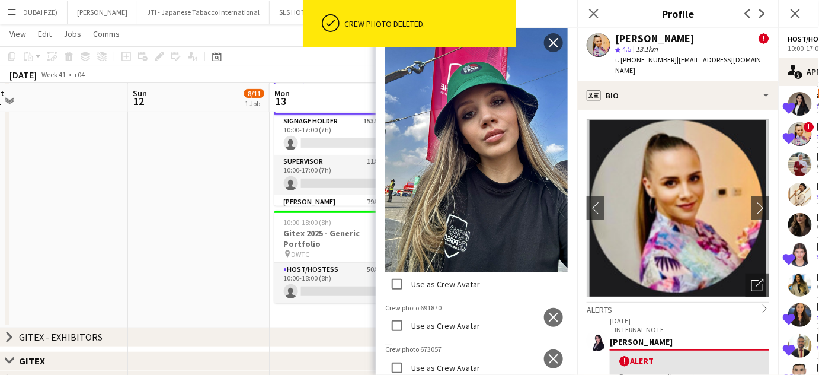
scroll to position [3071, 0]
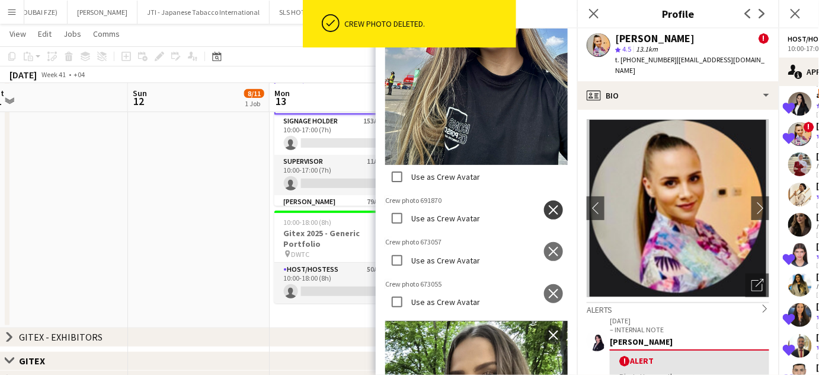
click at [549, 205] on app-icon "close" at bounding box center [554, 209] width 12 height 9
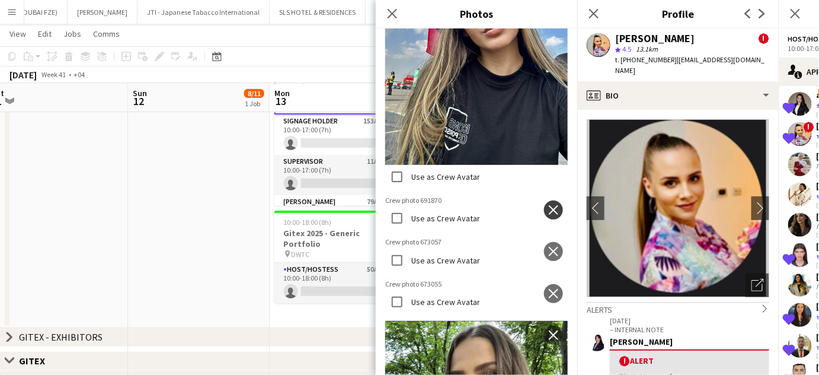
scroll to position [0, 0]
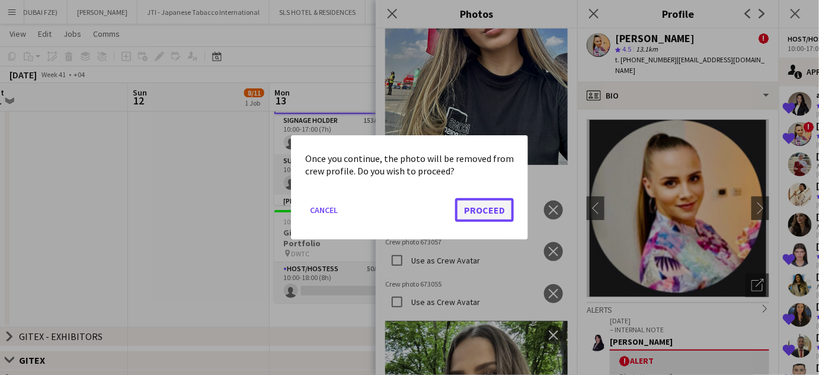
click at [503, 206] on button "Proceed" at bounding box center [484, 210] width 59 height 24
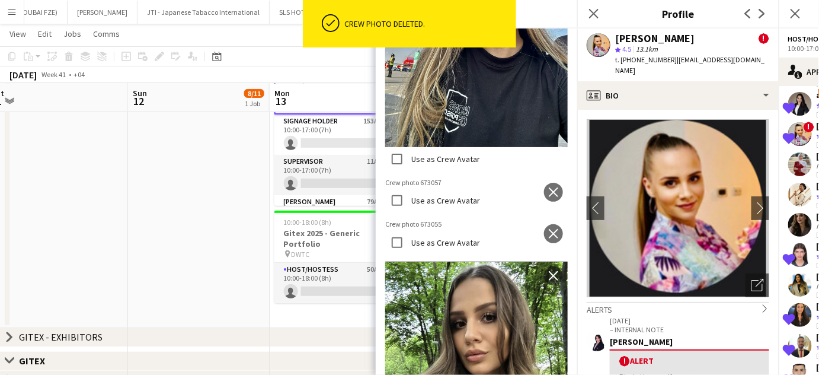
scroll to position [3071, 0]
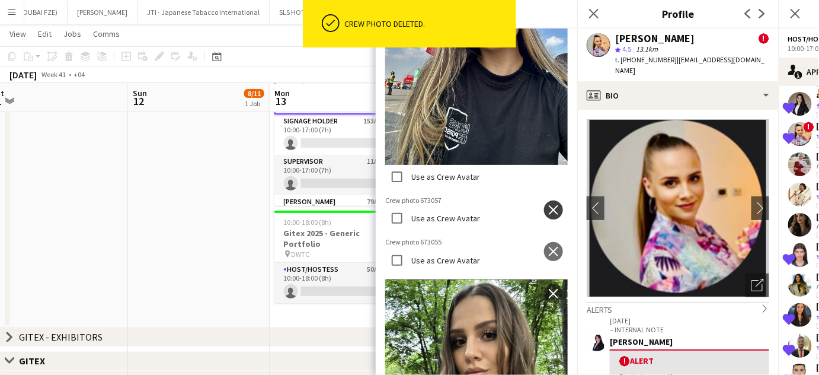
click at [548, 205] on app-icon "close" at bounding box center [554, 209] width 12 height 9
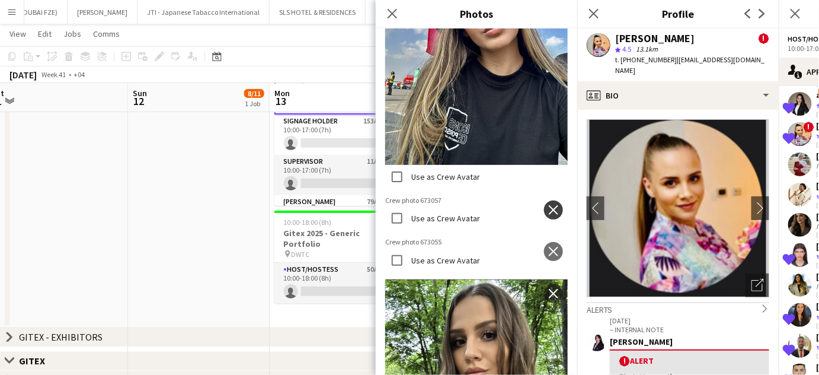
scroll to position [0, 0]
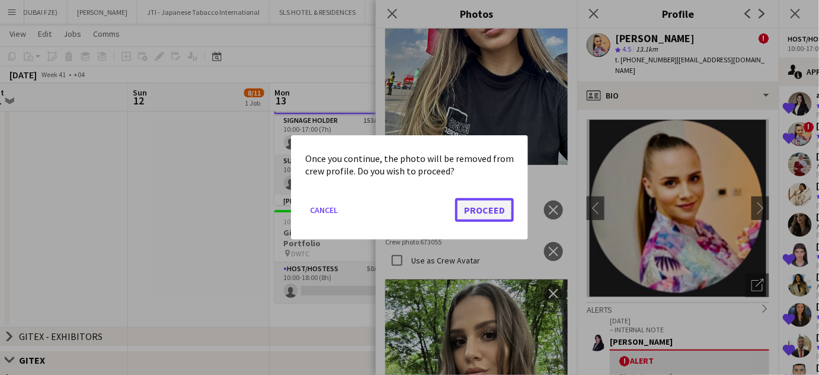
drag, startPoint x: 483, startPoint y: 215, endPoint x: 484, endPoint y: 207, distance: 7.1
click at [481, 215] on button "Proceed" at bounding box center [484, 210] width 59 height 24
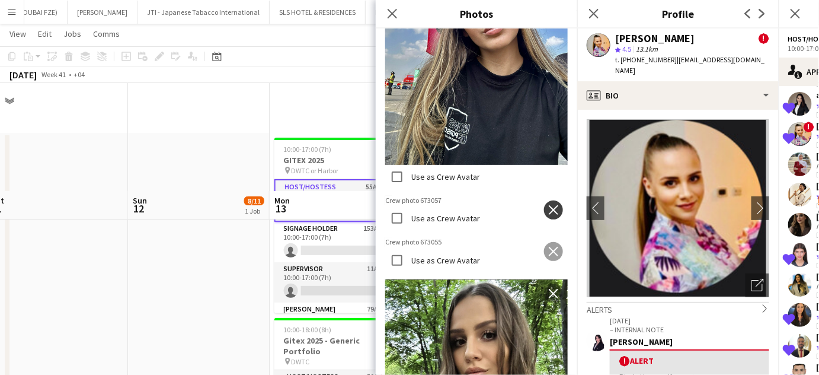
scroll to position [107, 0]
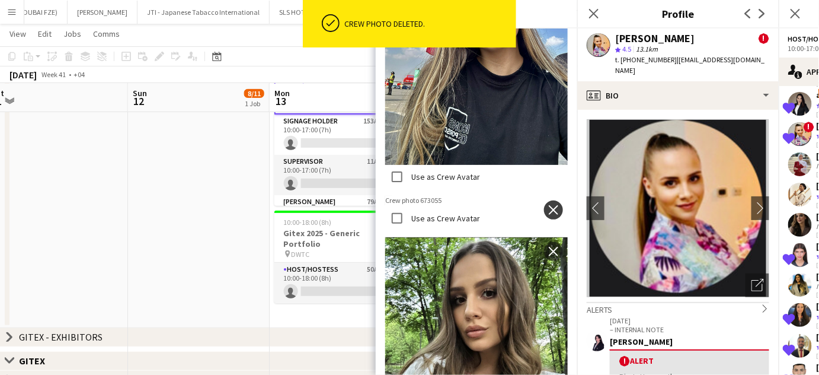
click at [548, 205] on app-icon "close" at bounding box center [554, 209] width 12 height 9
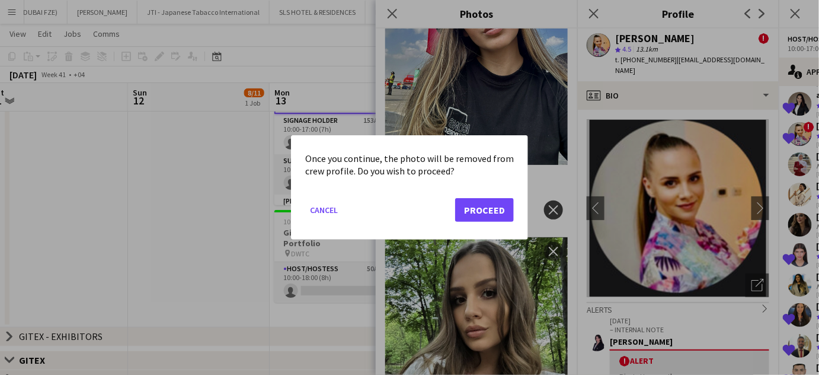
scroll to position [0, 0]
click at [480, 215] on button "Proceed" at bounding box center [484, 210] width 59 height 24
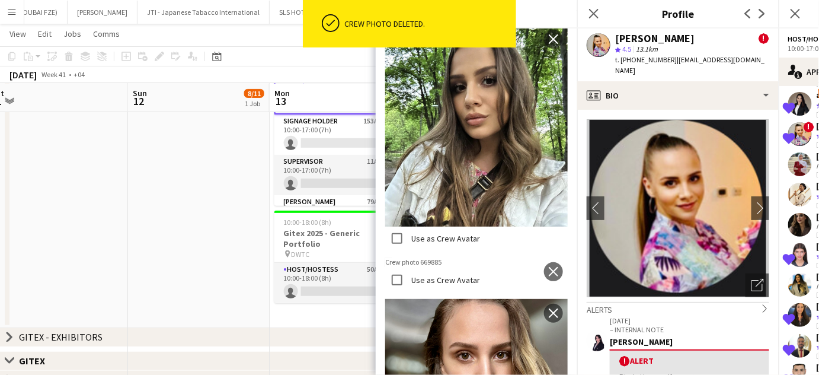
scroll to position [3287, 0]
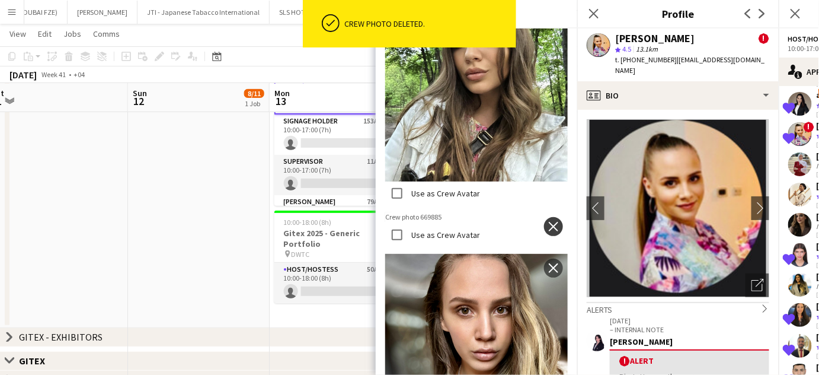
click at [548, 222] on app-icon "close" at bounding box center [554, 226] width 12 height 9
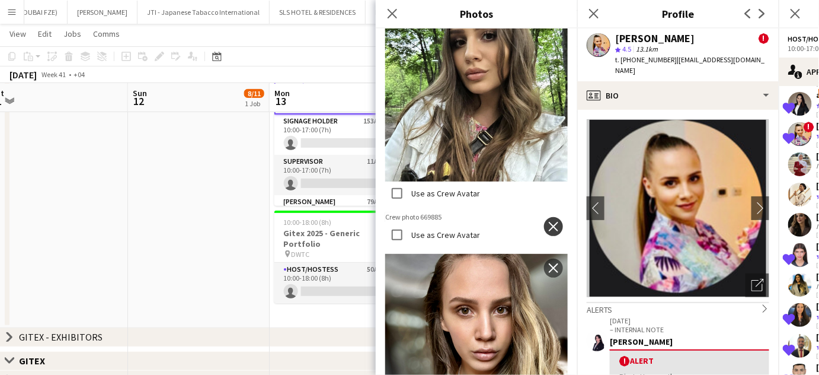
scroll to position [0, 0]
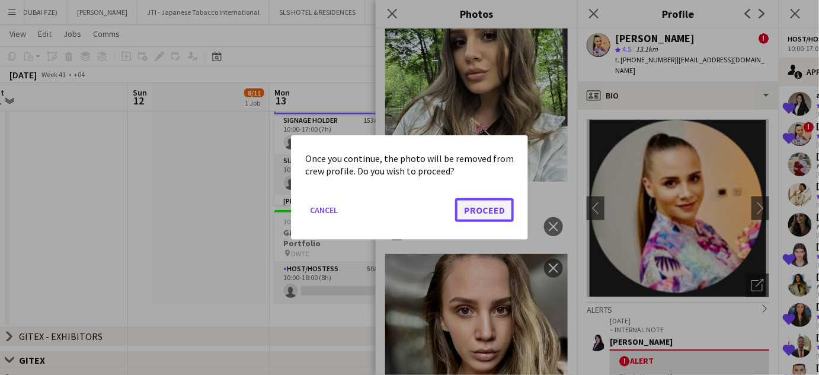
click at [474, 205] on button "Proceed" at bounding box center [484, 210] width 59 height 24
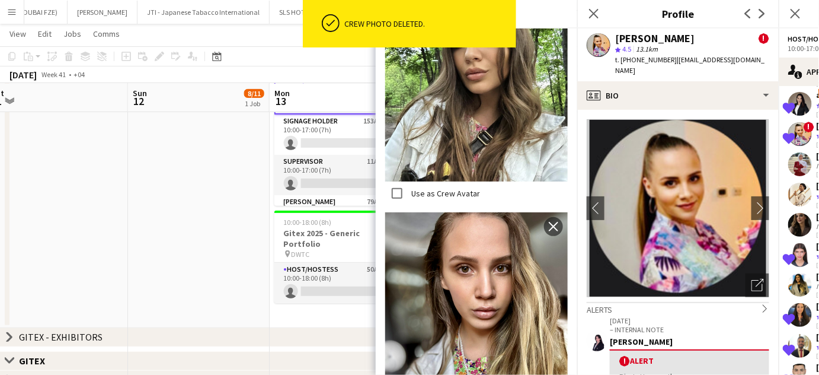
scroll to position [3250, 0]
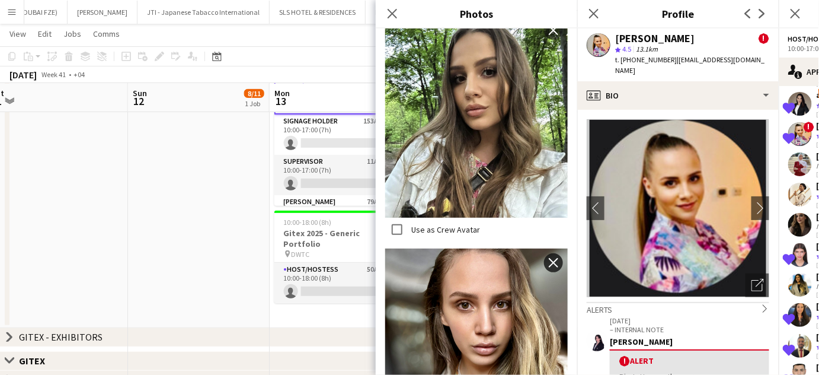
click at [548, 258] on app-icon "close" at bounding box center [554, 262] width 12 height 9
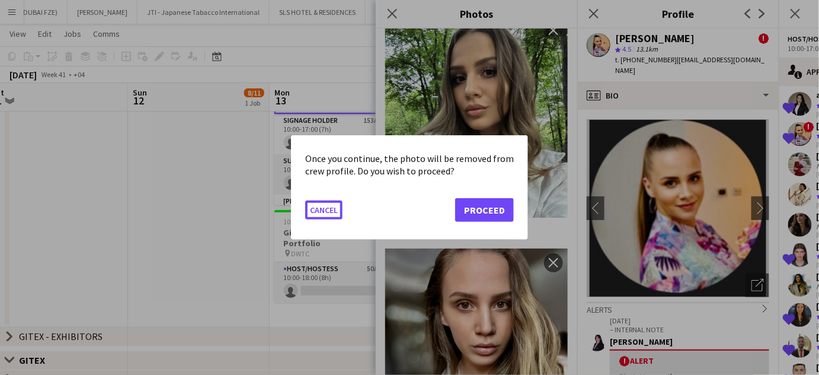
scroll to position [0, 0]
click at [475, 205] on button "Proceed" at bounding box center [484, 210] width 59 height 24
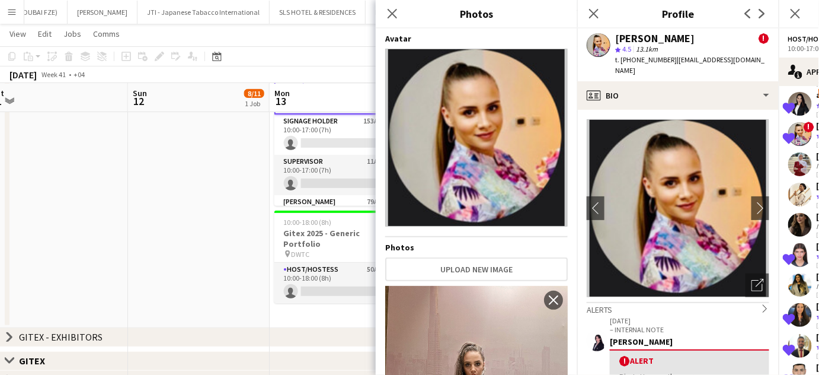
scroll to position [323, 0]
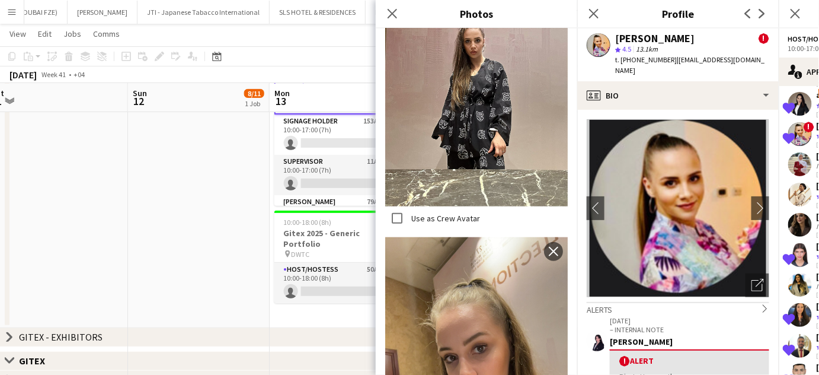
drag, startPoint x: 686, startPoint y: 40, endPoint x: 618, endPoint y: 40, distance: 68.8
click at [618, 40] on div "Dorina Dabija !" at bounding box center [692, 38] width 154 height 11
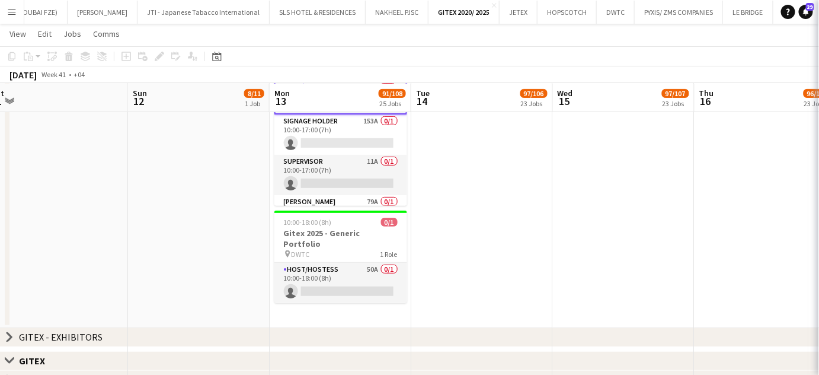
drag, startPoint x: 507, startPoint y: 38, endPoint x: 475, endPoint y: 39, distance: 32.6
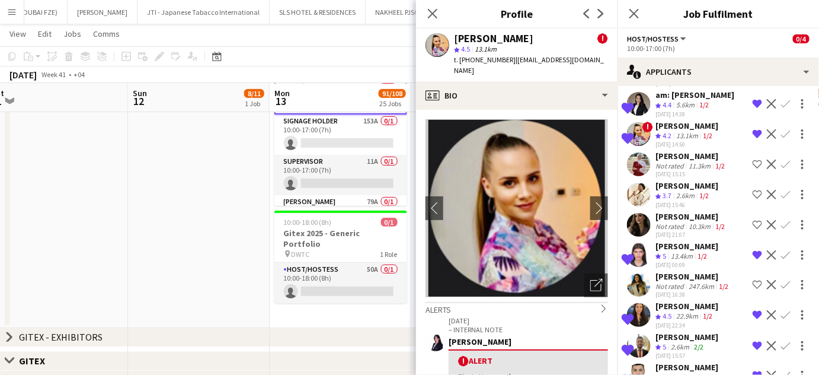
drag, startPoint x: 475, startPoint y: 39, endPoint x: 466, endPoint y: 36, distance: 8.8
copy div "Dorina Dabija"
click at [201, 219] on app-date-cell at bounding box center [199, 176] width 142 height 302
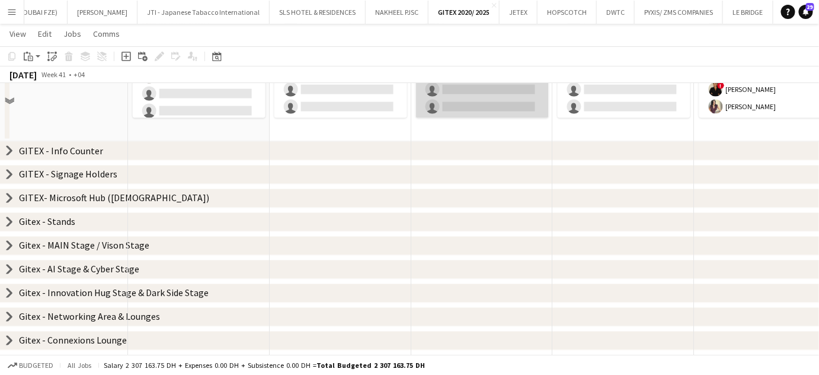
scroll to position [431, 0]
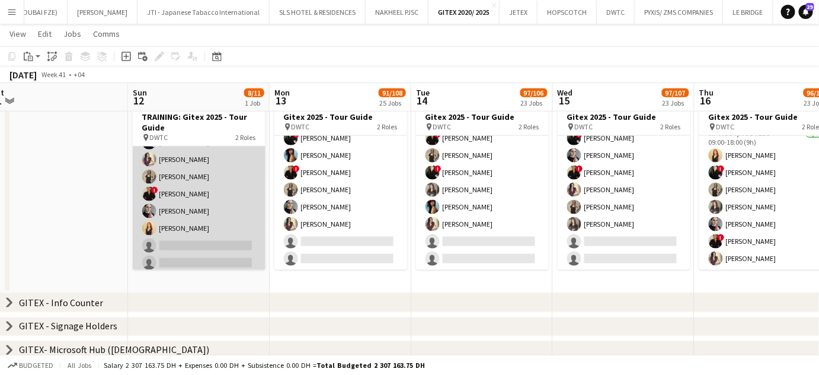
click at [220, 211] on app-card-role "VIP Host/Hostess 8/10 10:00-12:00 (2h) alina inam Akmaral Satzhanova ! Maria Le…" at bounding box center [199, 176] width 133 height 195
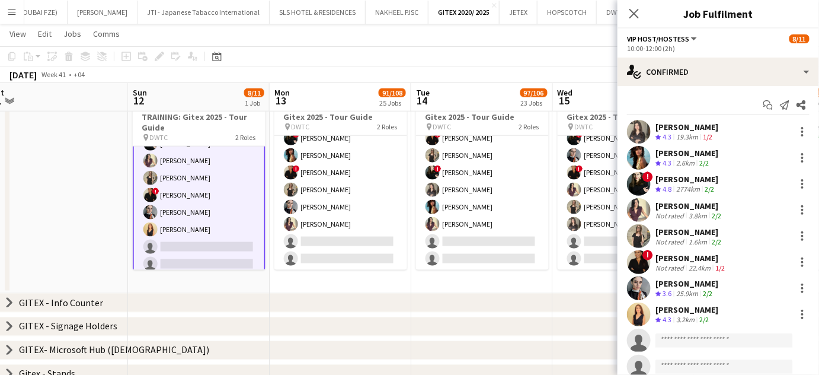
scroll to position [108, 0]
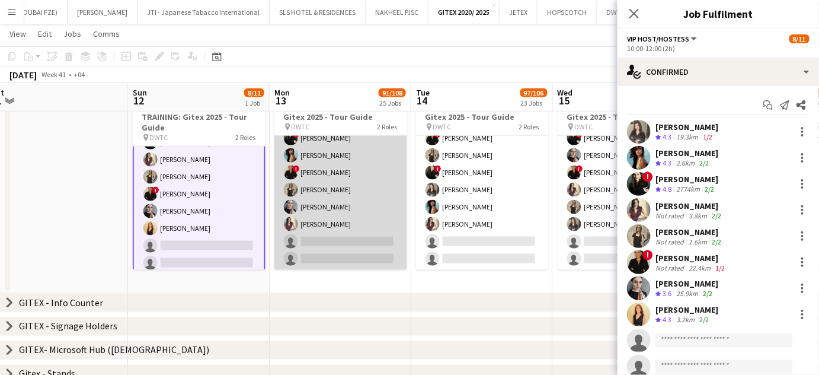
click at [364, 226] on app-card-role "VIP Host/Hostess 8/10 09:00-18:00 (9h) Dorsa Ahmadi Pishkouhi alina inam ! Mari…" at bounding box center [340, 172] width 133 height 195
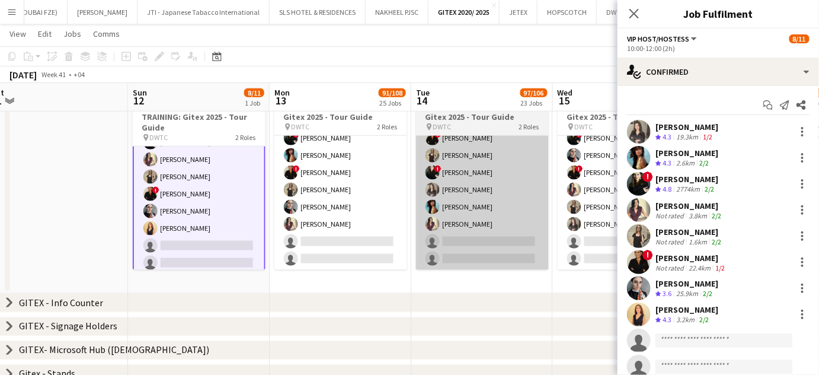
scroll to position [102, 0]
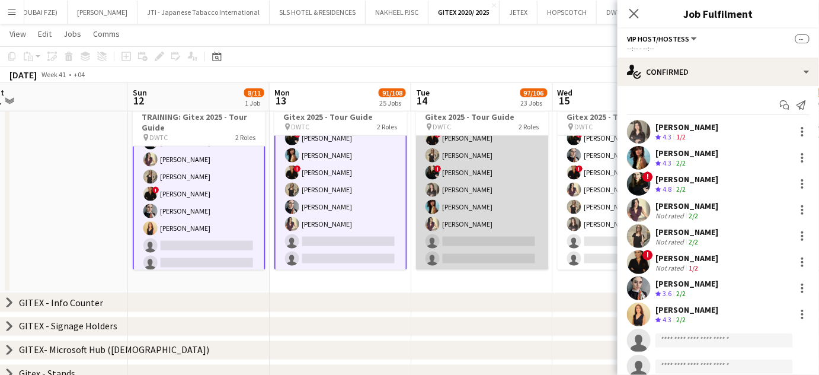
click at [478, 230] on app-card-role "VIP Host/Hostess 8/10 09:00-18:00 (9h) Dorsa Ahmadi Pishkouhi Sepideh Salehi ! …" at bounding box center [482, 172] width 133 height 195
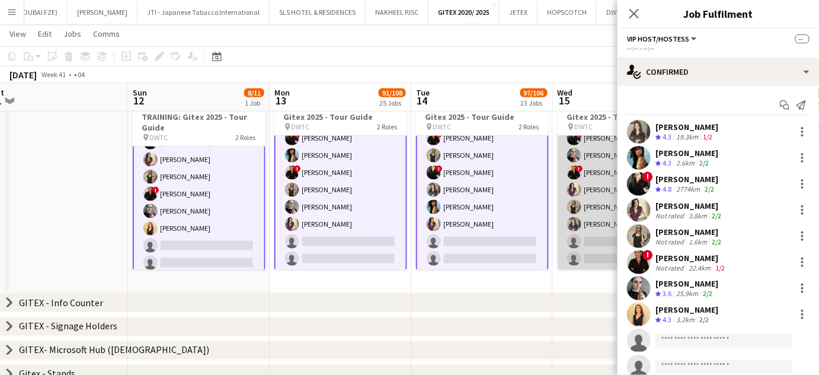
click at [599, 231] on app-card-role "VIP Host/Hostess 8/10 09:00-18:00 (9h) Akmaral Satzhanova Dorsa Ahmadi Pishkouh…" at bounding box center [624, 172] width 133 height 195
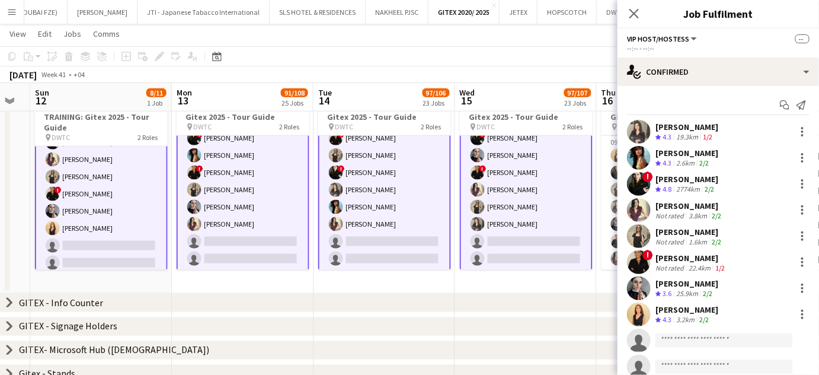
scroll to position [0, 401]
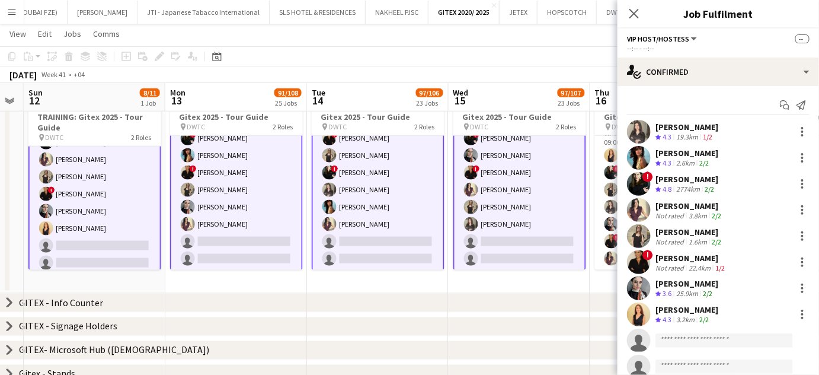
drag, startPoint x: 595, startPoint y: 231, endPoint x: 491, endPoint y: 231, distance: 104.3
click at [491, 231] on app-calendar-viewport "Thu 9 80/82 20 Jobs Fri 10 Sat 11 Sun 12 8/11 1 Job Mon 13 91/108 25 Jobs Tue 1…" at bounding box center [409, 191] width 819 height 1152
click at [707, 336] on input at bounding box center [725, 340] width 138 height 14
paste input "**********"
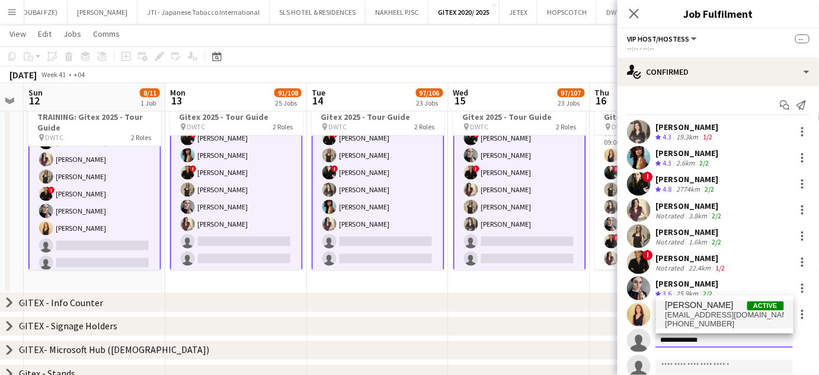
type input "**********"
click at [693, 306] on span "Dorina Dabija" at bounding box center [700, 305] width 68 height 10
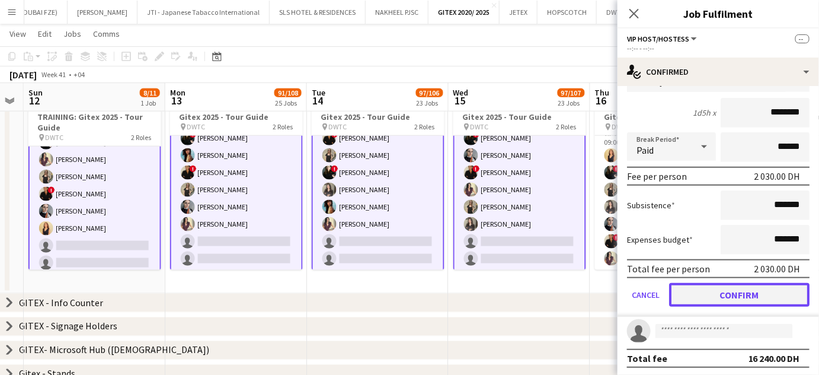
click at [744, 287] on button "Confirm" at bounding box center [739, 295] width 140 height 24
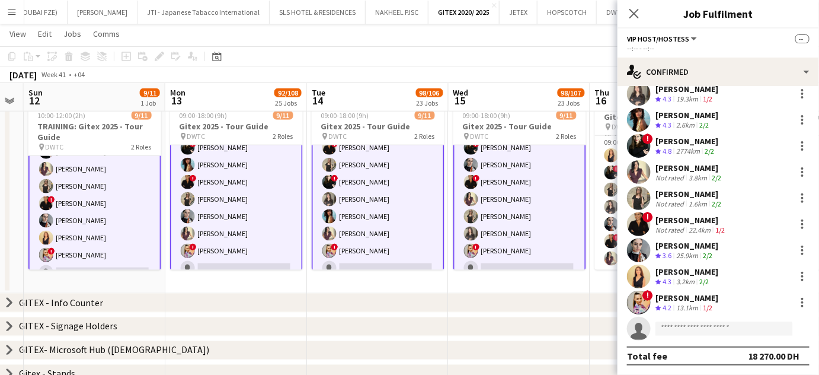
scroll to position [38, 0]
drag, startPoint x: 241, startPoint y: 287, endPoint x: 335, endPoint y: 277, distance: 94.1
click at [241, 287] on app-date-cell "Updated 09:00-18:00 (9h) 9/11 Gitex 2025 - Tour Guide pin DWTC 2 Roles Supervis…" at bounding box center [236, 191] width 142 height 204
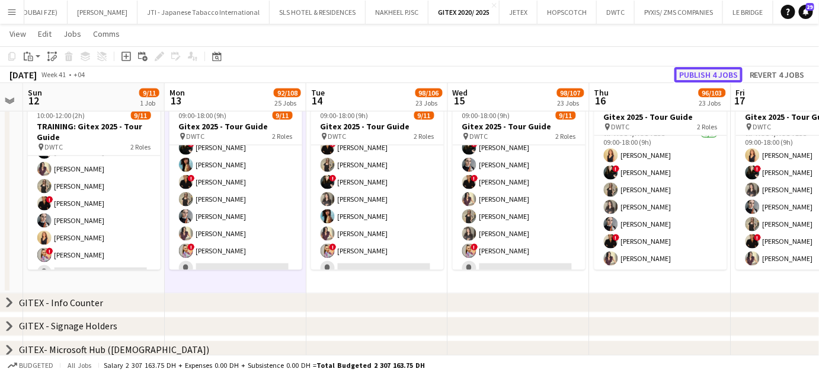
click at [715, 76] on button "Publish 4 jobs" at bounding box center [709, 74] width 68 height 15
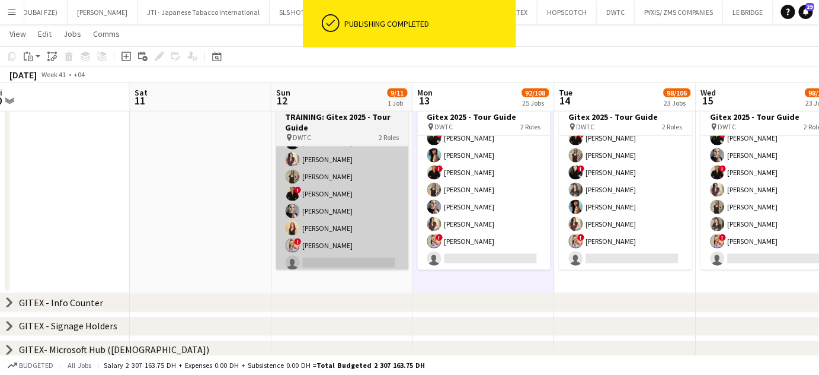
scroll to position [0, 449]
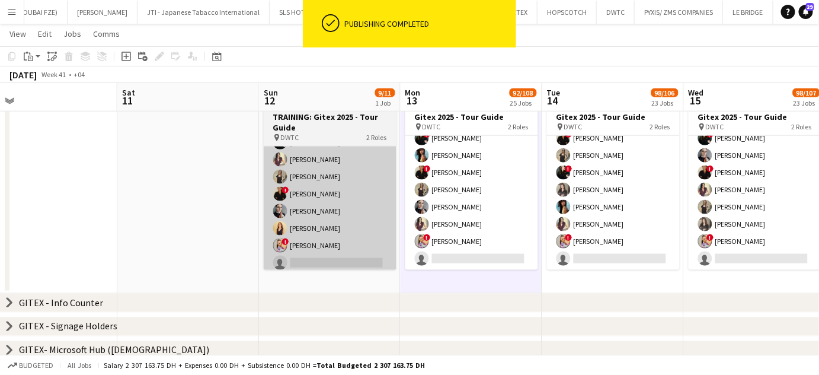
drag, startPoint x: 340, startPoint y: 197, endPoint x: 335, endPoint y: 220, distance: 23.7
click at [337, 216] on app-calendar-viewport "Tue 7 Wed 8 Thu 9 80/82 20 Jobs Fri 10 Sat 11 Sun 12 9/11 1 Job Mon 13 92/108 2…" at bounding box center [409, 191] width 819 height 1152
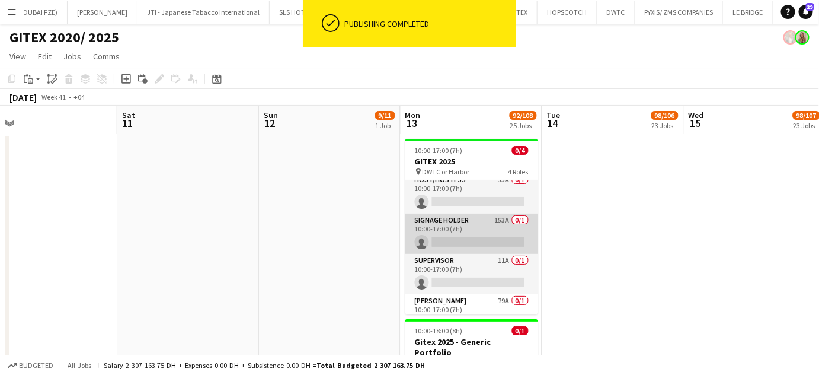
scroll to position [0, 0]
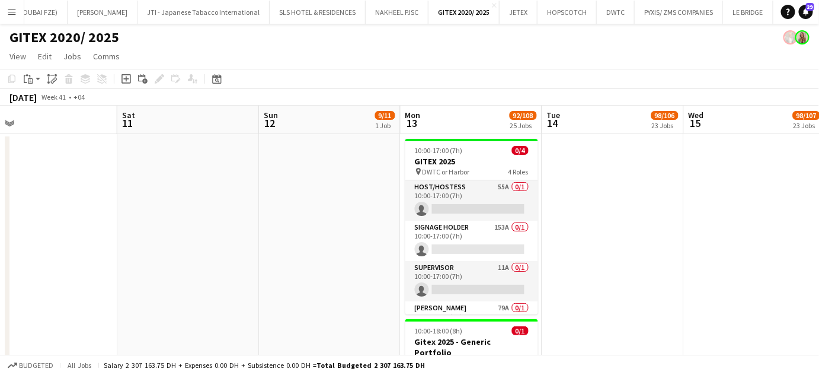
drag, startPoint x: 473, startPoint y: 188, endPoint x: 518, endPoint y: 149, distance: 59.7
click at [472, 188] on app-card-role "Host/Hostess 55A 0/1 10:00-17:00 (7h) single-neutral-actions" at bounding box center [471, 200] width 133 height 40
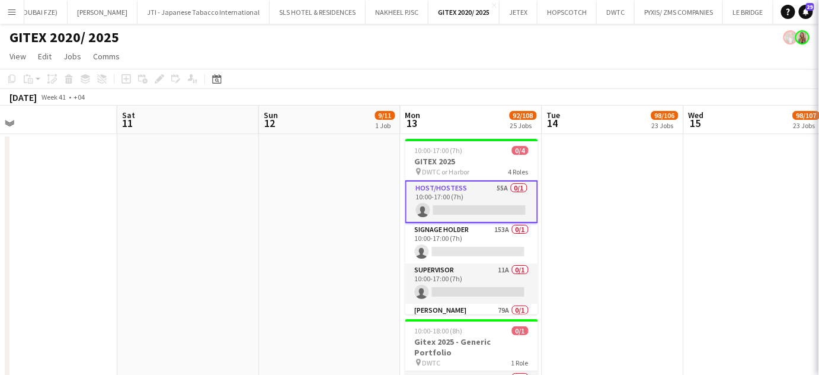
scroll to position [0, 450]
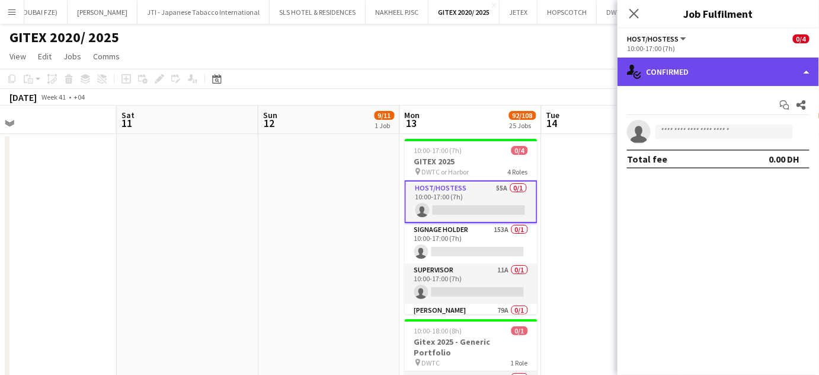
click at [795, 66] on div "single-neutral-actions-check-2 Confirmed" at bounding box center [719, 71] width 202 height 28
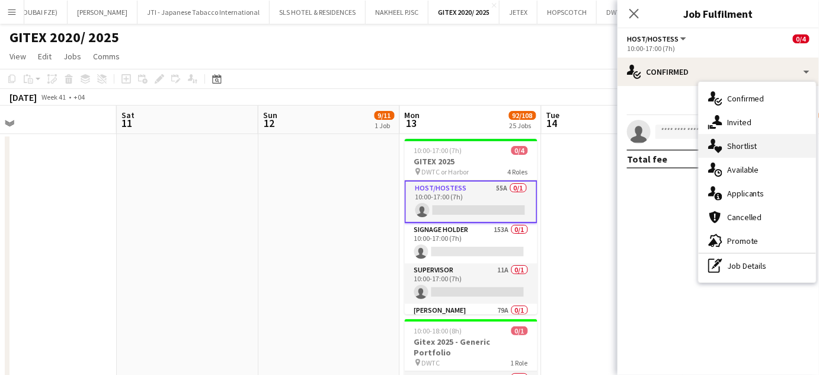
click at [755, 141] on span "Shortlist" at bounding box center [742, 145] width 30 height 11
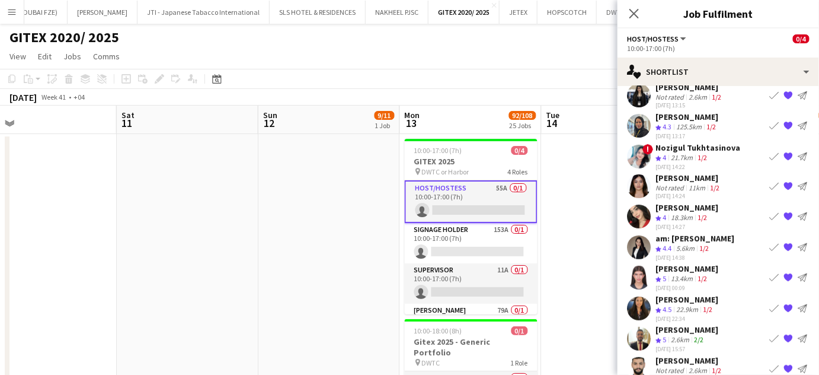
scroll to position [172, 0]
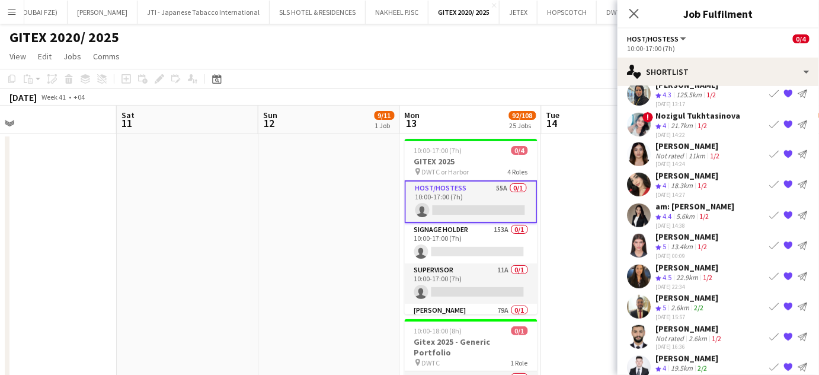
click at [685, 151] on div "Not rated" at bounding box center [671, 155] width 31 height 9
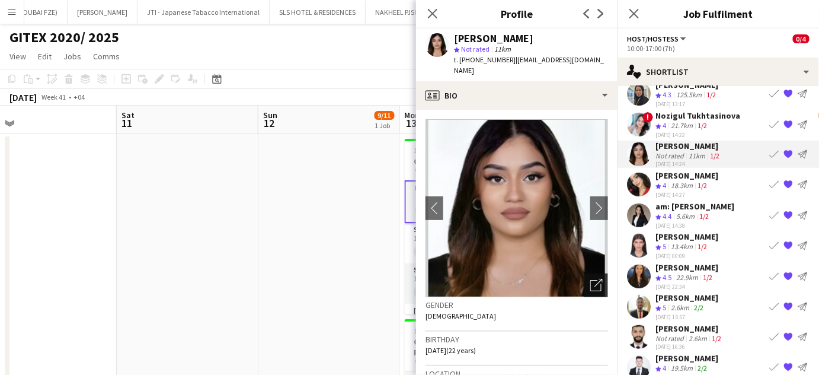
click at [590, 279] on icon "Open photos pop-in" at bounding box center [596, 285] width 12 height 12
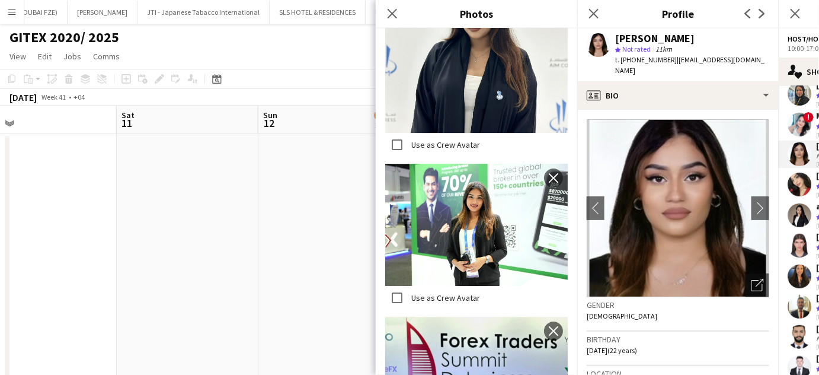
scroll to position [0, 0]
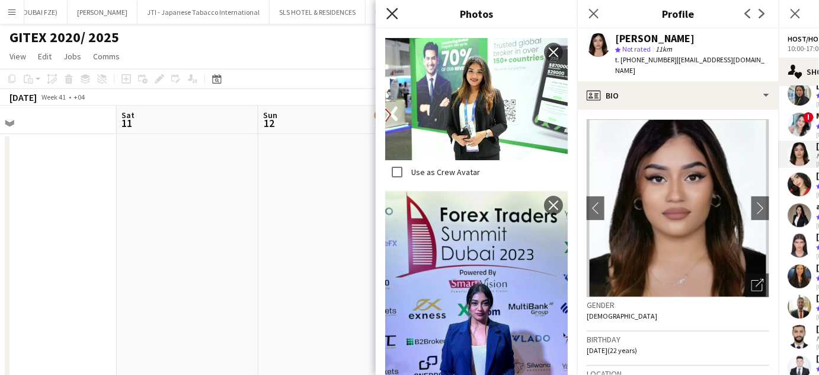
click at [391, 15] on icon at bounding box center [391, 13] width 11 height 11
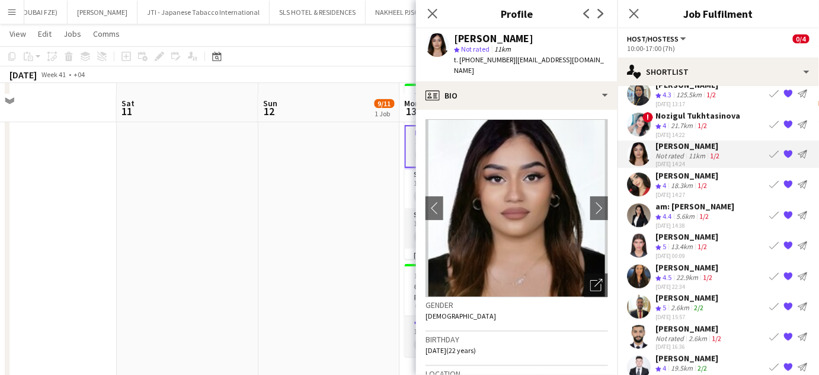
scroll to position [53, 0]
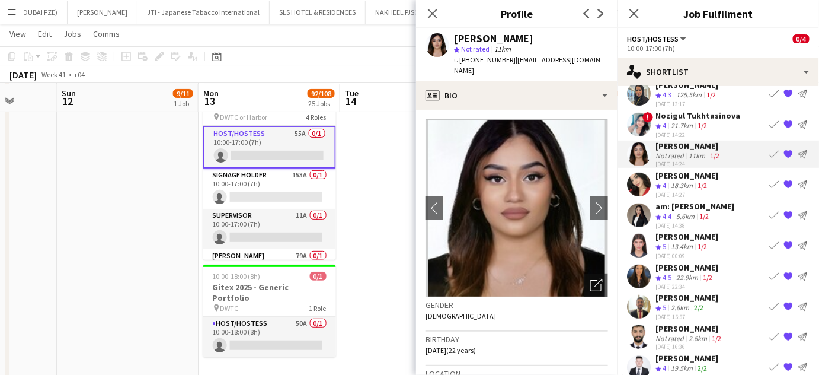
drag, startPoint x: 390, startPoint y: 200, endPoint x: 186, endPoint y: 159, distance: 207.8
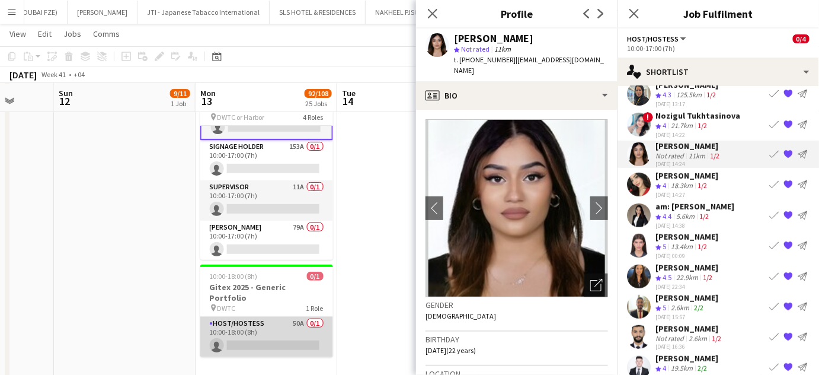
click at [274, 321] on app-card-role "Host/Hostess 50A 0/1 10:00-18:00 (8h) single-neutral-actions" at bounding box center [266, 337] width 133 height 40
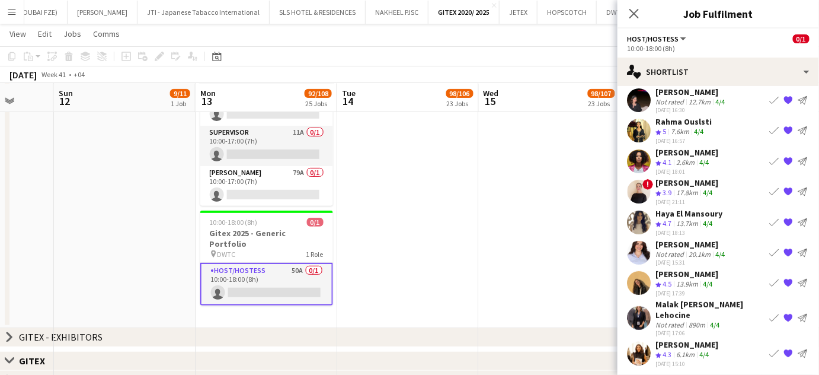
click at [672, 150] on div "Negeset Gebremicael" at bounding box center [687, 152] width 63 height 11
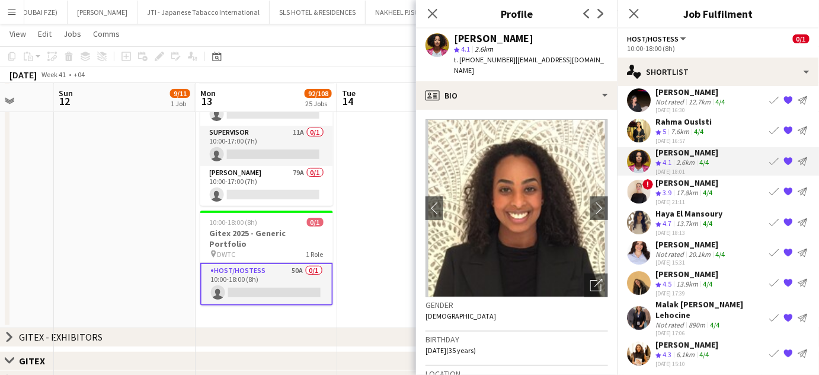
drag, startPoint x: 562, startPoint y: 35, endPoint x: 450, endPoint y: 34, distance: 111.4
click at [450, 34] on div "Negeset Gebremicael star 4.1 2.6km t. +971547488213 | negu2005@yahoo.com" at bounding box center [517, 54] width 202 height 53
copy div "Negeset Gebremicael"
click at [684, 269] on div "Engy Mahmoud" at bounding box center [687, 273] width 63 height 11
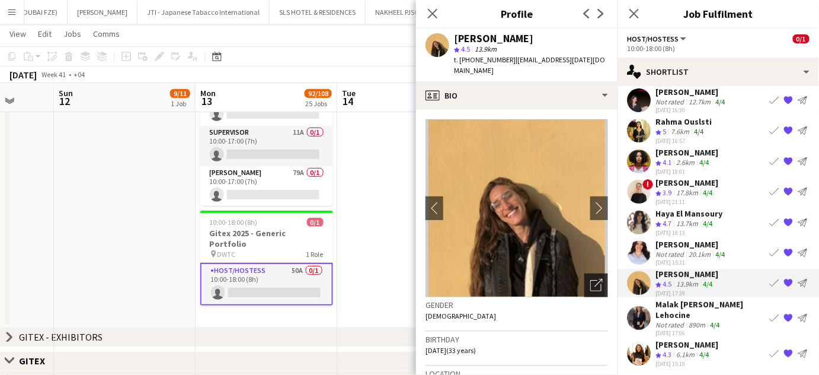
click at [598, 275] on div "Open photos pop-in" at bounding box center [596, 285] width 24 height 24
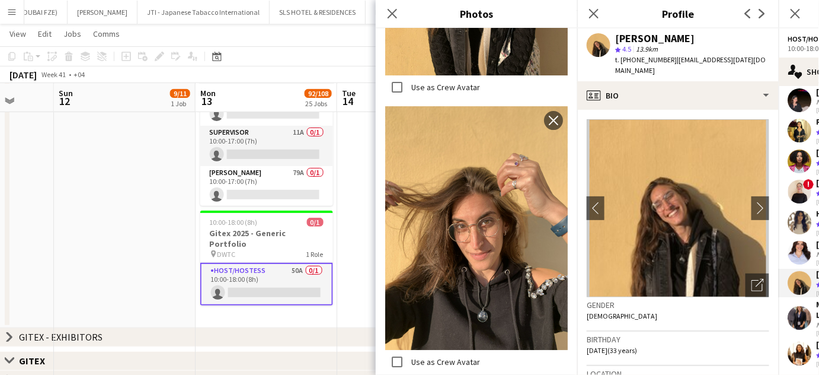
scroll to position [1347, 0]
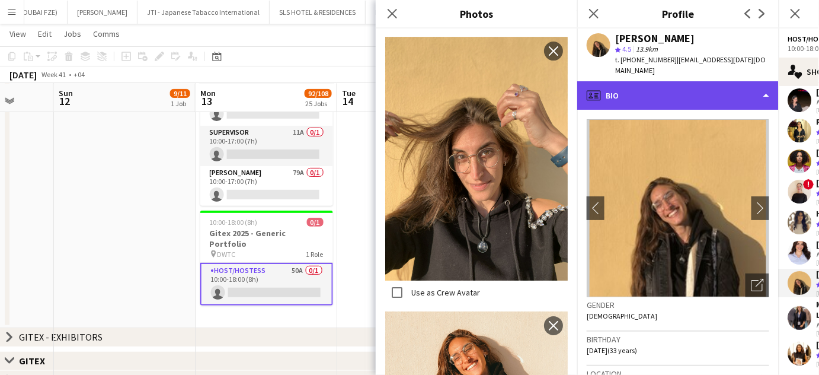
click at [740, 81] on div "profile Bio" at bounding box center [678, 95] width 202 height 28
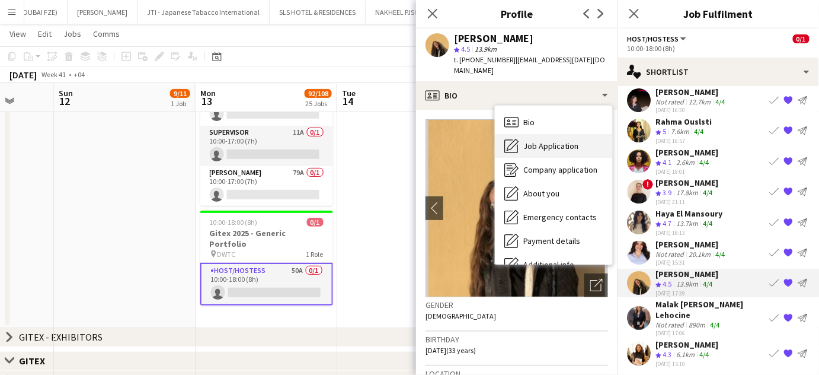
click at [536, 140] on span "Job Application" at bounding box center [550, 145] width 55 height 11
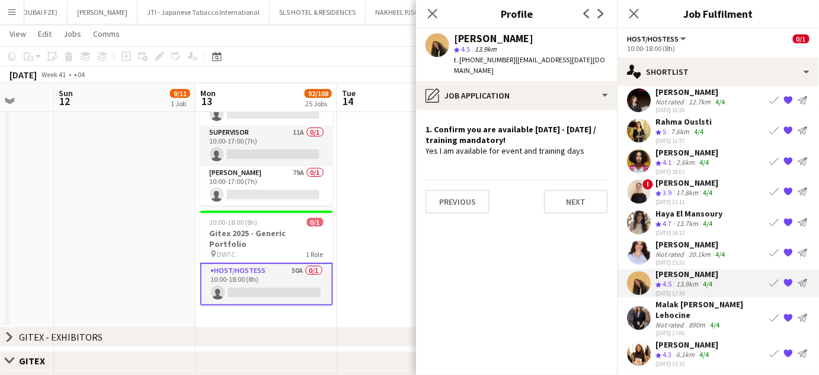
drag, startPoint x: 666, startPoint y: 315, endPoint x: 445, endPoint y: 147, distance: 277.9
click at [666, 315] on div "Malak Edounia Bencheikh Lehocine" at bounding box center [710, 309] width 109 height 21
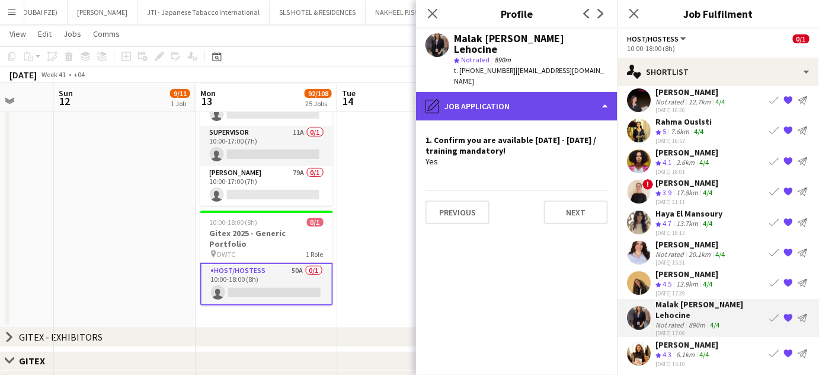
click at [584, 92] on div "pencil4 Job Application" at bounding box center [517, 106] width 202 height 28
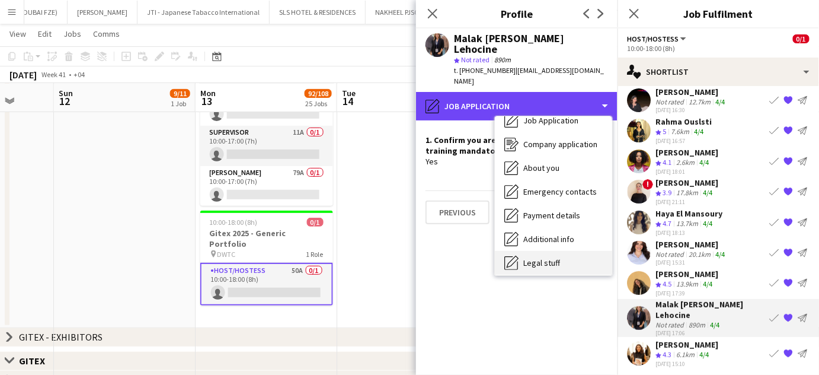
scroll to position [53, 0]
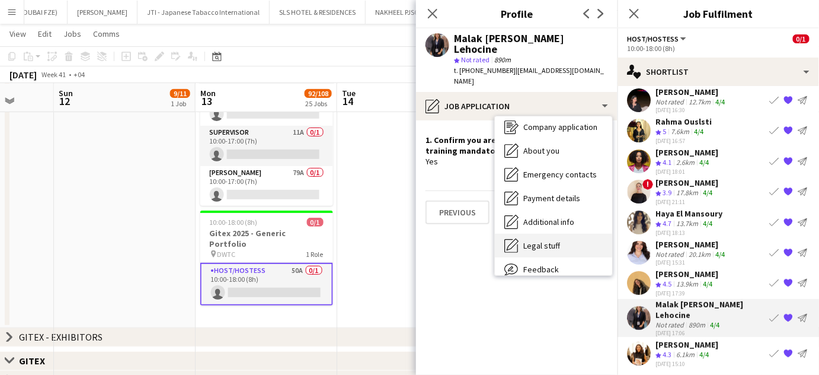
click at [542, 240] on span "Legal stuff" at bounding box center [541, 245] width 37 height 11
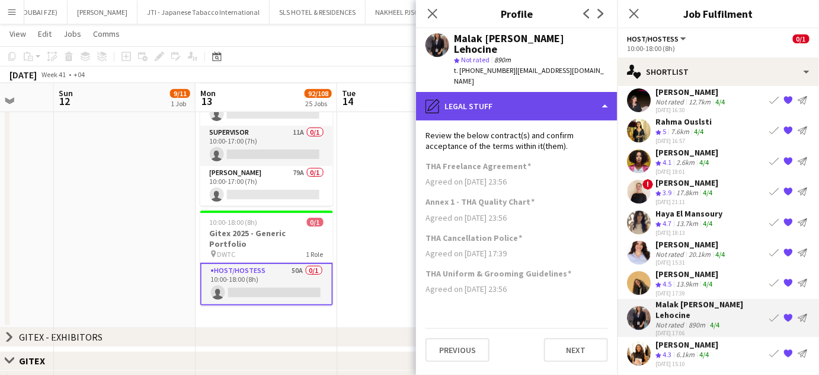
click at [589, 92] on div "pencil4 Legal stuff" at bounding box center [517, 106] width 202 height 28
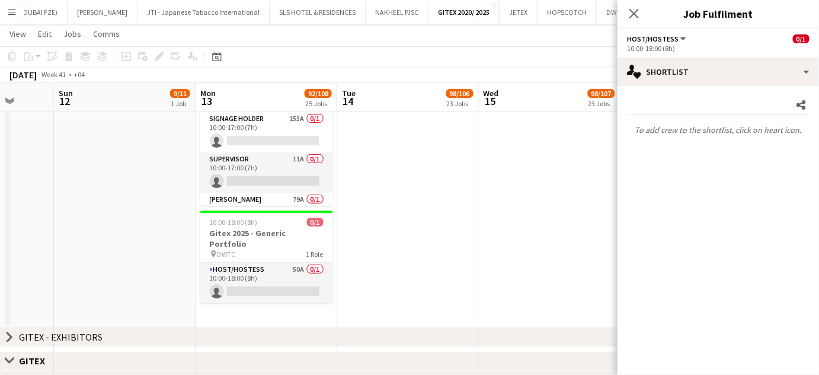
scroll to position [0, 0]
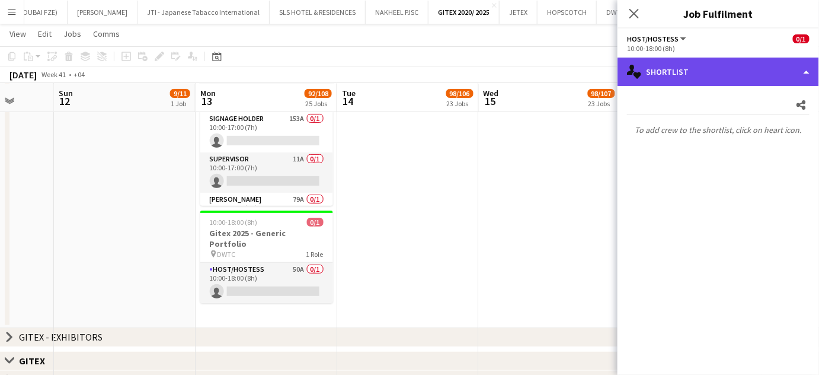
click at [787, 64] on div "single-neutral-actions-heart Shortlist" at bounding box center [719, 71] width 202 height 28
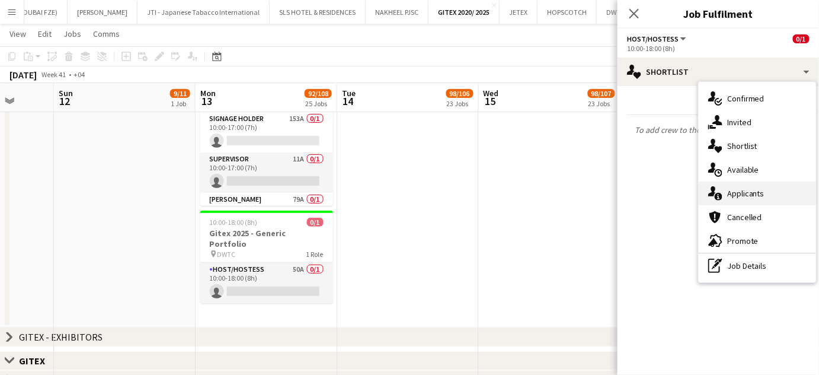
click at [736, 193] on span "Applicants" at bounding box center [745, 193] width 37 height 11
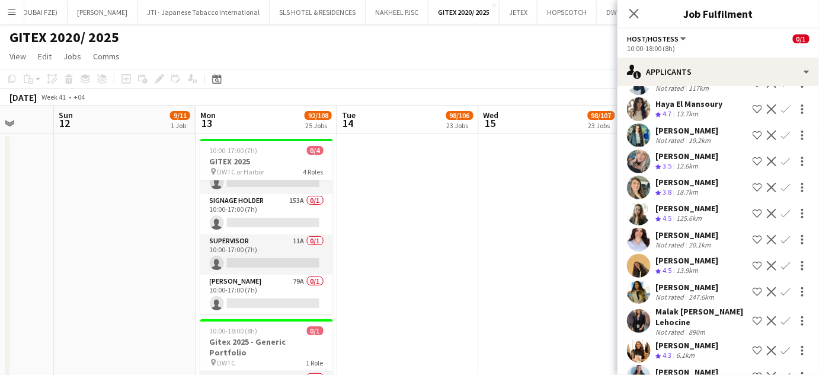
click at [491, 239] on app-date-cell at bounding box center [550, 285] width 142 height 302
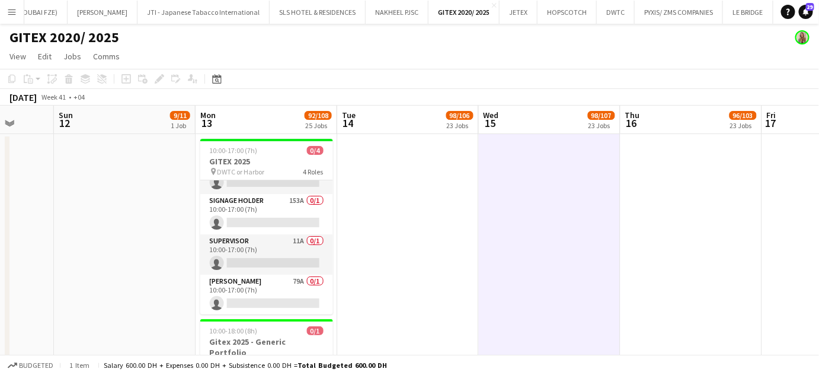
click at [379, 238] on app-date-cell at bounding box center [408, 285] width 142 height 302
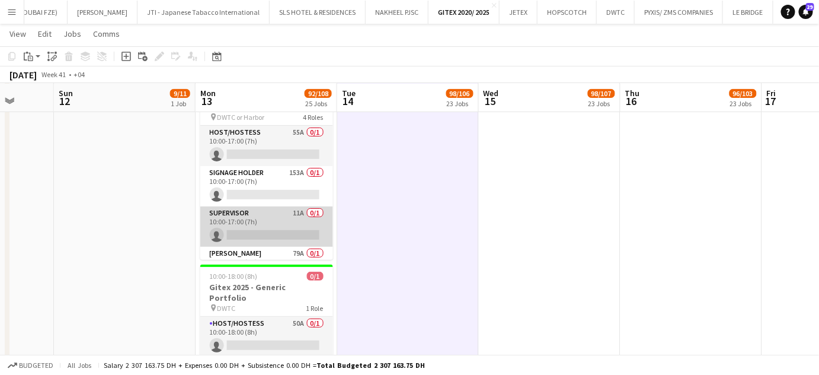
click at [255, 221] on app-card-role "Supervisor 11A 0/1 10:00-17:00 (7h) single-neutral-actions" at bounding box center [266, 226] width 133 height 40
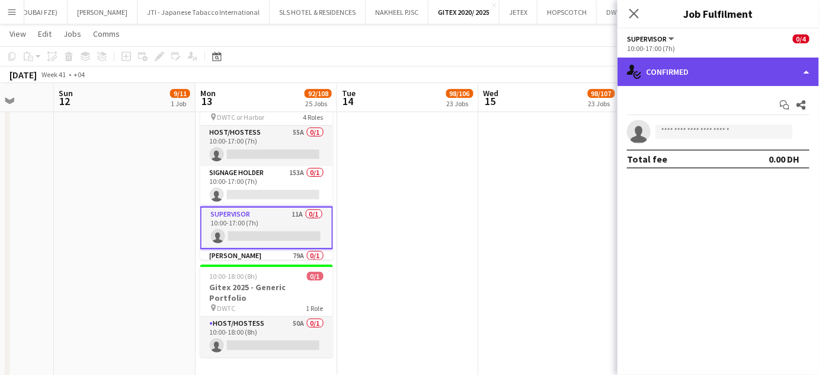
click at [805, 69] on div "single-neutral-actions-check-2 Confirmed" at bounding box center [719, 71] width 202 height 28
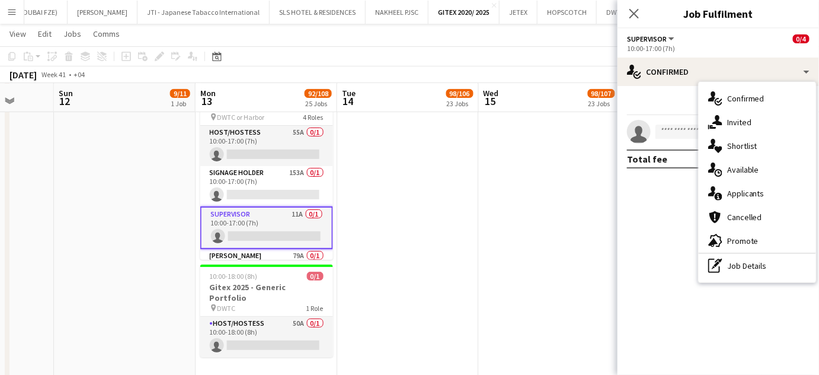
click at [410, 202] on app-date-cell at bounding box center [408, 230] width 142 height 302
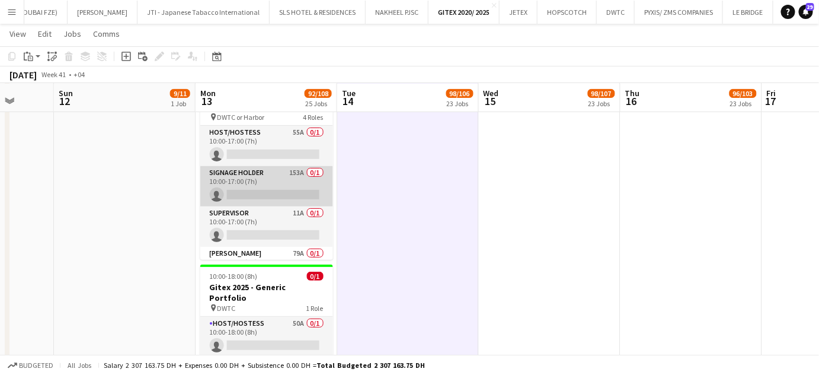
click at [248, 191] on app-card-role "Signage Holder 153A 0/1 10:00-17:00 (7h) single-neutral-actions" at bounding box center [266, 186] width 133 height 40
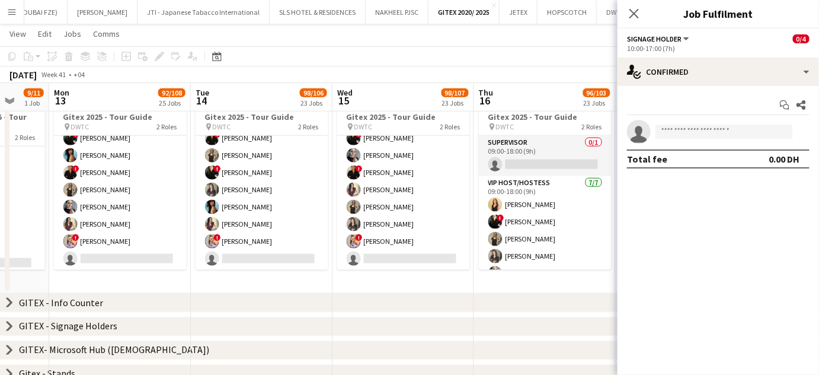
scroll to position [0, 381]
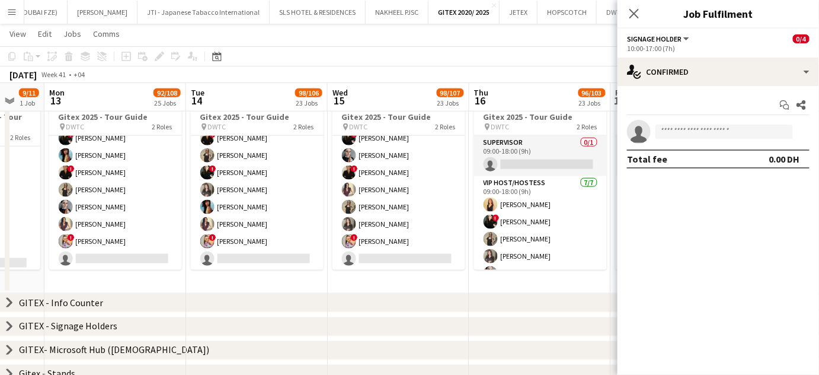
drag, startPoint x: 447, startPoint y: 223, endPoint x: 401, endPoint y: 222, distance: 46.2
click at [401, 223] on app-calendar-viewport "Fri 10 Sat 11 Sun 12 9/11 1 Job Mon 13 92/108 25 Jobs Tue 14 98/106 23 Jobs Wed…" at bounding box center [409, 191] width 819 height 1152
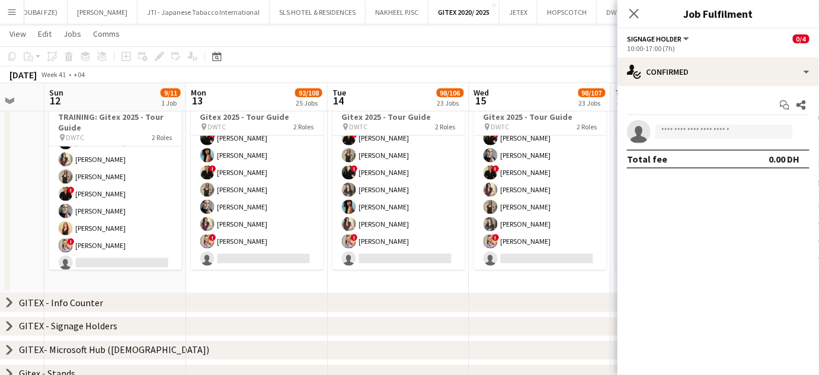
scroll to position [0, 386]
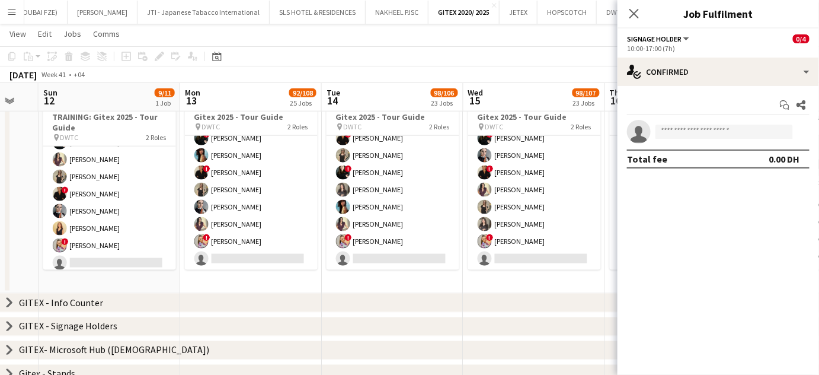
drag, startPoint x: 358, startPoint y: 216, endPoint x: 493, endPoint y: 218, distance: 135.2
click at [493, 218] on app-calendar-viewport "Thu 9 80/82 20 Jobs Fri 10 Sat 11 Sun 12 9/11 1 Job Mon 13 92/108 25 Jobs Tue 1…" at bounding box center [409, 191] width 819 height 1152
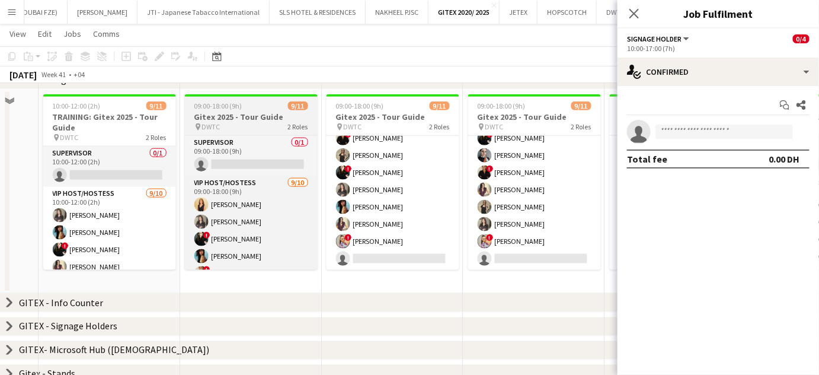
scroll to position [215, 0]
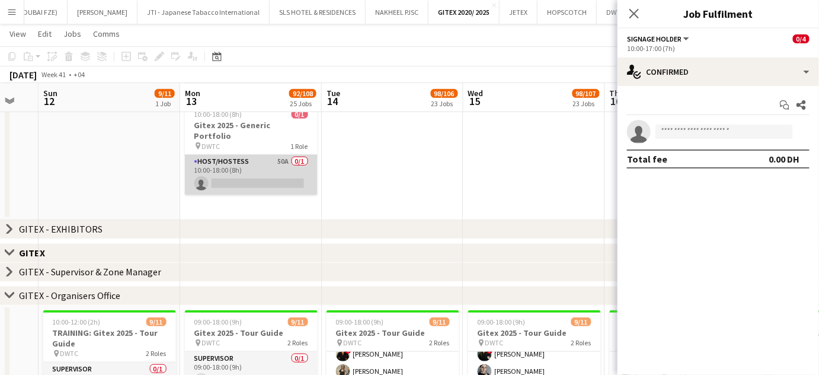
click at [244, 160] on app-card-role "Host/Hostess 50A 0/1 10:00-18:00 (8h) single-neutral-actions" at bounding box center [251, 175] width 133 height 40
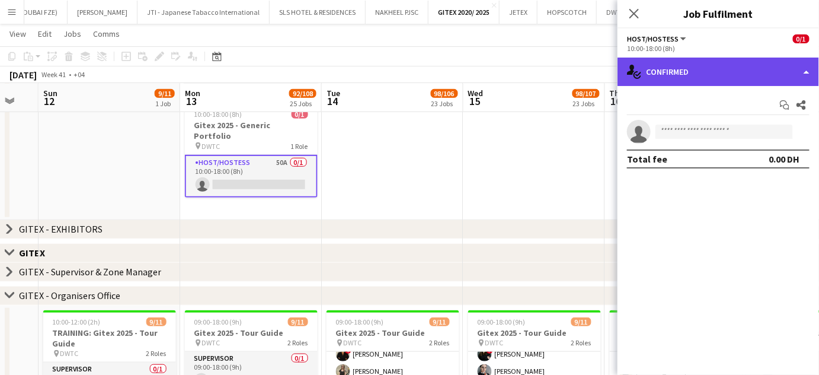
click at [792, 63] on div "single-neutral-actions-check-2 Confirmed" at bounding box center [719, 71] width 202 height 28
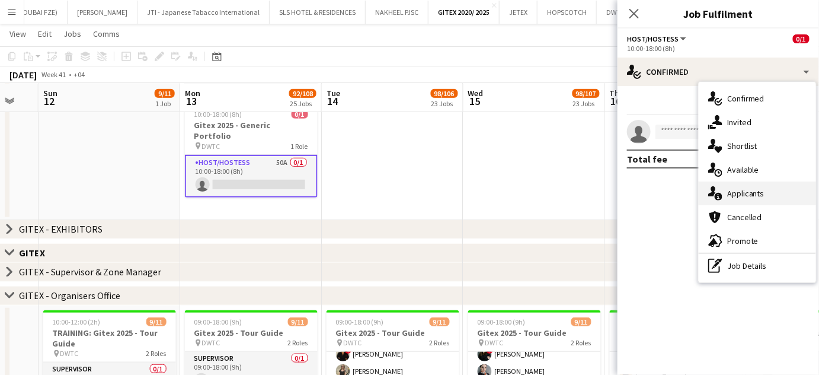
click at [776, 195] on div "single-neutral-actions-information Applicants" at bounding box center [757, 193] width 117 height 24
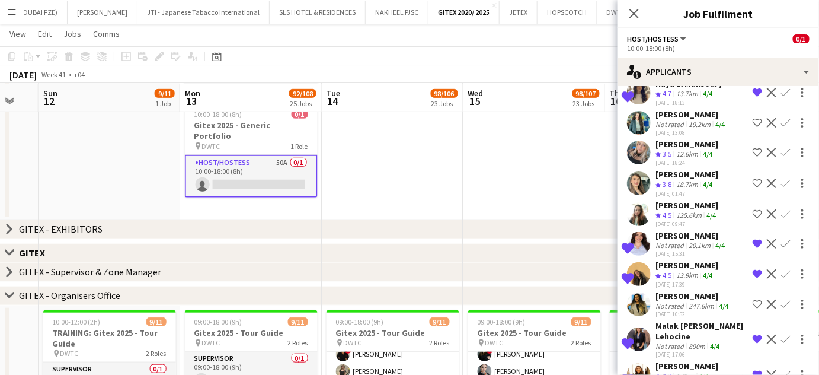
scroll to position [741, 0]
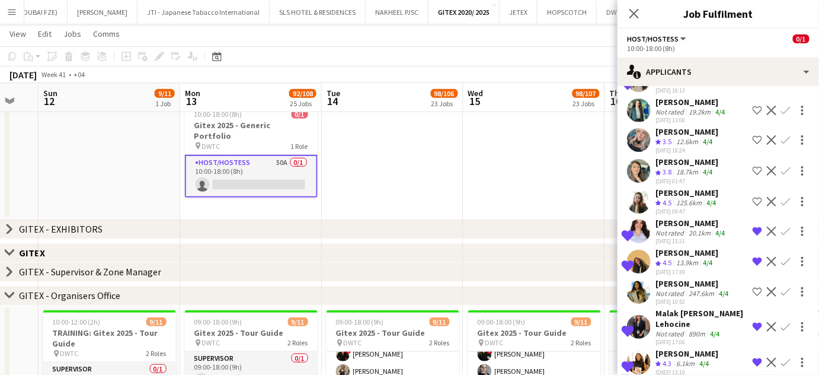
click at [662, 247] on div "Engy Mahmoud" at bounding box center [687, 252] width 63 height 11
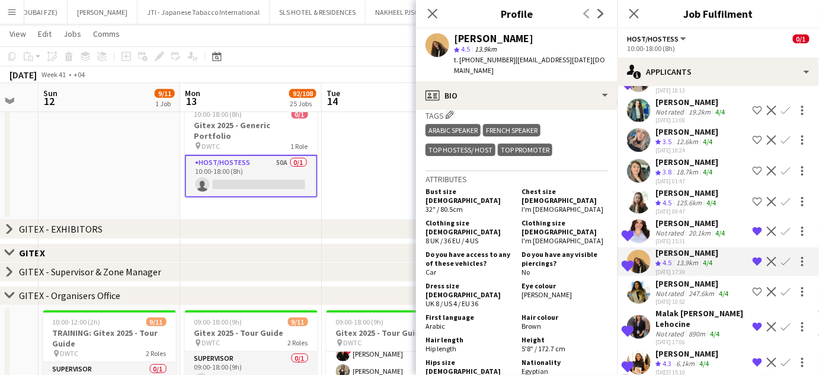
scroll to position [646, 0]
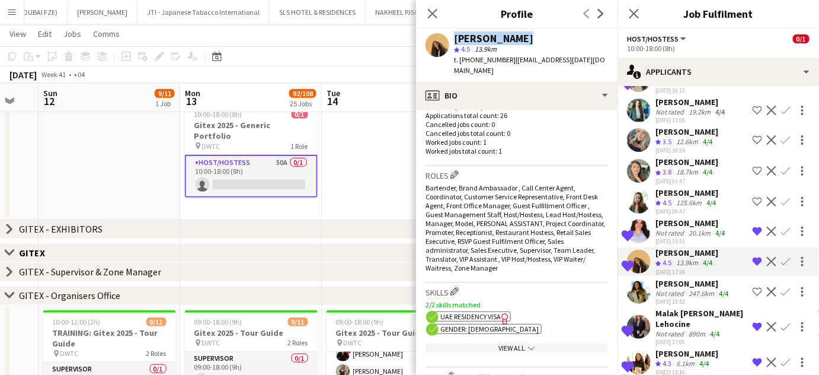
drag, startPoint x: 535, startPoint y: 37, endPoint x: 450, endPoint y: 40, distance: 84.8
click at [450, 40] on div "Engy Mahmoud star 4.5 13.9km t. +971567585124 | engie.ramadan@gmail.com" at bounding box center [517, 54] width 202 height 53
copy div "Engy Mahmoud"
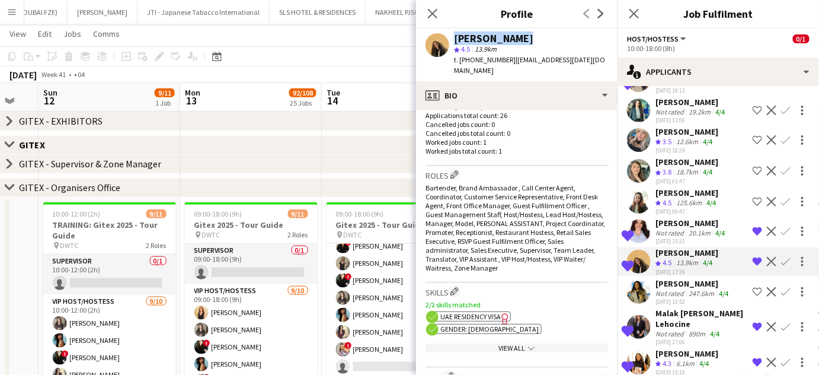
click at [408, 100] on app-board-header-date "Tue 14 98/106 23 Jobs" at bounding box center [393, 97] width 142 height 28
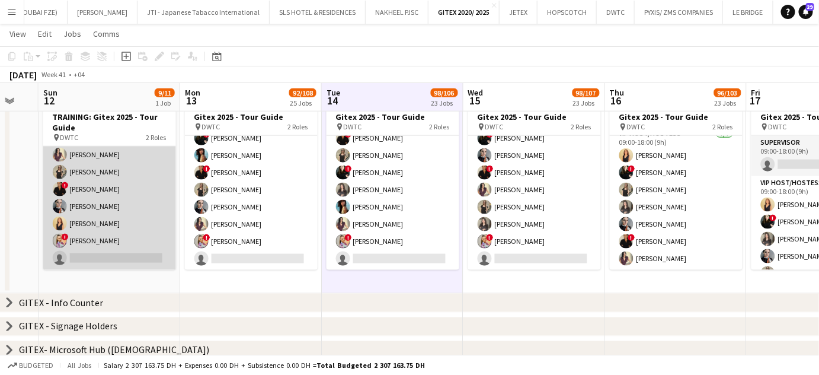
click at [104, 196] on app-card-role "VIP Host/Hostess 9/10 10:00-12:00 (2h) alina inam Akmaral Satzhanova ! Maria Le…" at bounding box center [109, 172] width 133 height 195
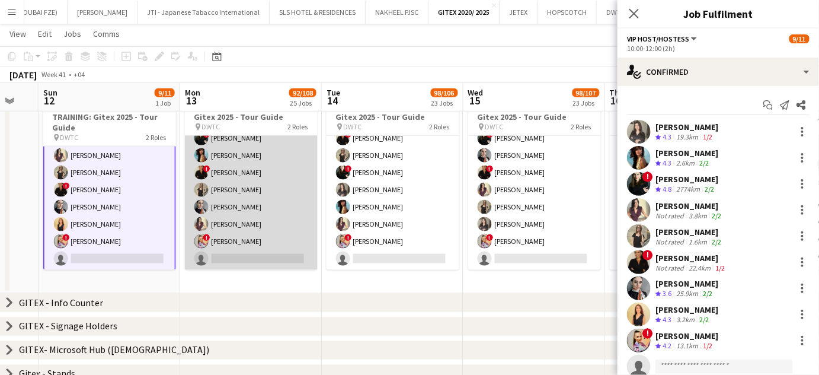
click at [268, 200] on app-card-role "VIP Host/Hostess 9/10 09:00-18:00 (9h) Dorsa Ahmadi Pishkouhi alina inam ! Mari…" at bounding box center [251, 172] width 133 height 195
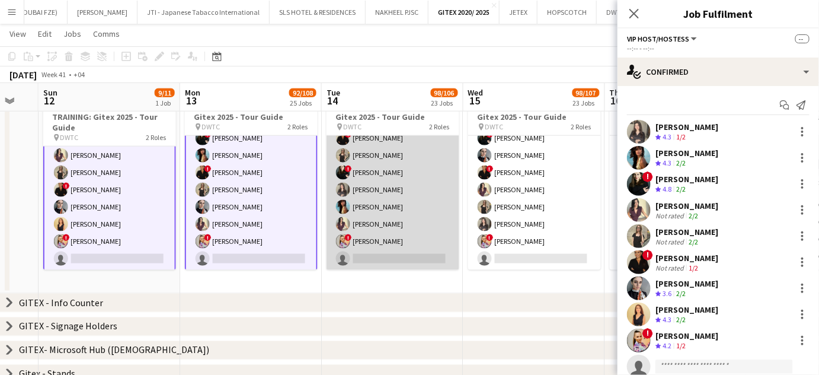
click at [432, 204] on app-card-role "VIP Host/Hostess 9/10 09:00-18:00 (9h) Dorsa Ahmadi Pishkouhi Sepideh Salehi ! …" at bounding box center [393, 172] width 133 height 195
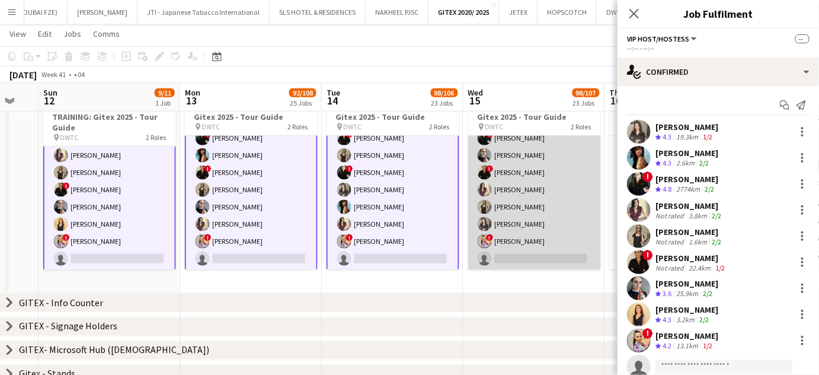
click at [556, 203] on app-card-role "VIP Host/Hostess 9/10 09:00-18:00 (9h) Akmaral Satzhanova Dorsa Ahmadi Pishkouh…" at bounding box center [534, 172] width 133 height 195
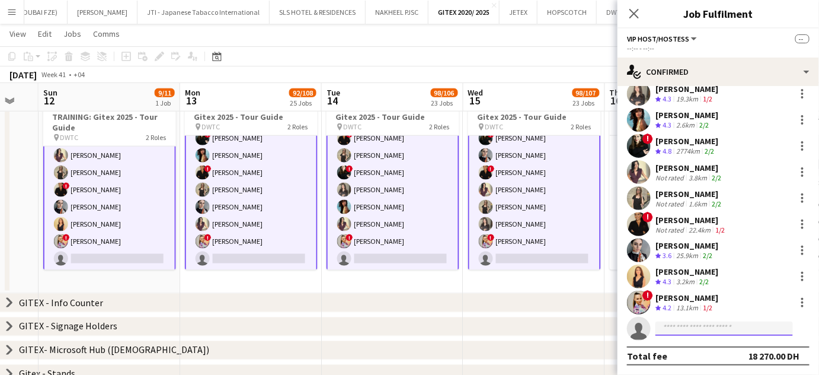
click at [664, 333] on input at bounding box center [725, 328] width 138 height 14
paste input "**********"
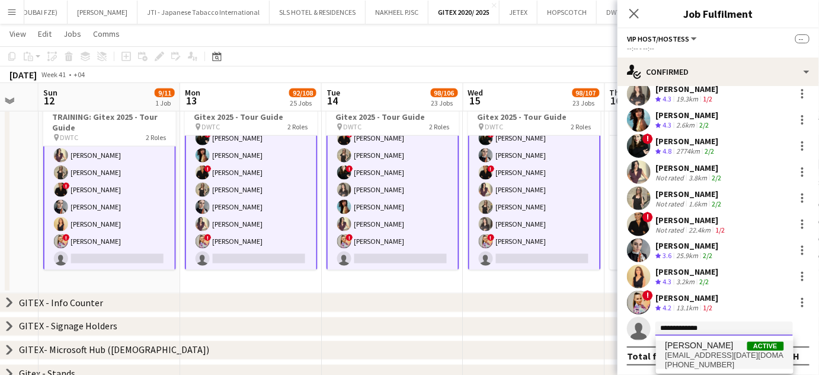
type input "**********"
click at [707, 352] on span "engie.ramadan@gmail.com" at bounding box center [725, 354] width 119 height 9
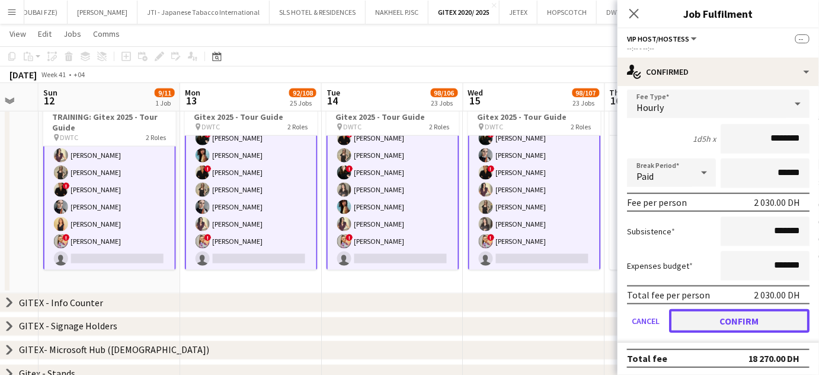
click at [721, 311] on button "Confirm" at bounding box center [739, 321] width 140 height 24
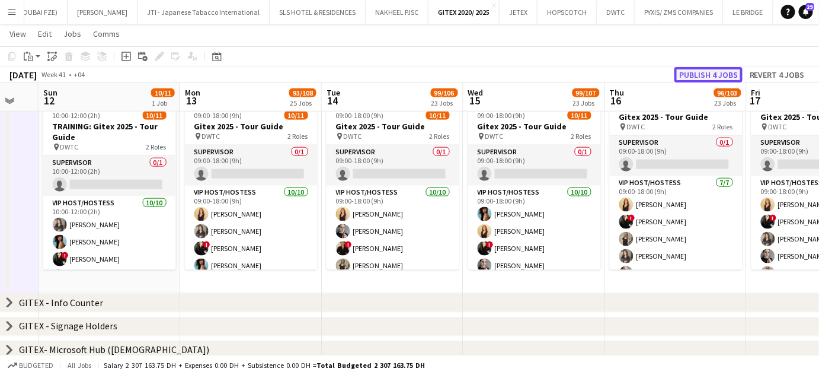
click at [695, 72] on button "Publish 4 jobs" at bounding box center [709, 74] width 68 height 15
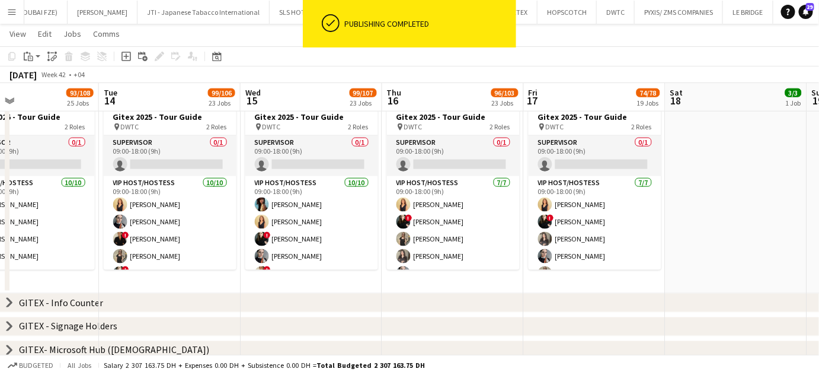
drag, startPoint x: 798, startPoint y: 209, endPoint x: 575, endPoint y: 209, distance: 222.9
click at [575, 209] on app-calendar-viewport "Fri 10 Sat 11 Sun 12 10/11 1 Job Mon 13 93/108 25 Jobs Tue 14 99/106 23 Jobs We…" at bounding box center [409, 191] width 819 height 1152
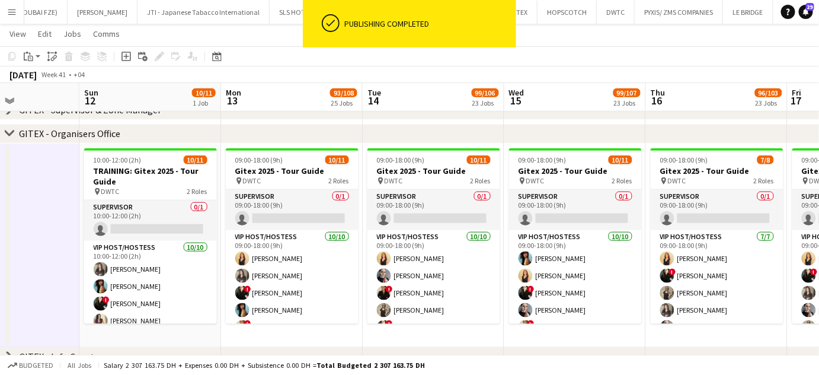
drag, startPoint x: 551, startPoint y: 267, endPoint x: 624, endPoint y: 276, distance: 73.4
click at [624, 276] on app-calendar-viewport "Thu 9 80/82 20 Jobs Fri 10 Sat 11 Sun 12 10/11 1 Job Mon 13 93/108 25 Jobs Tue …" at bounding box center [409, 245] width 819 height 1152
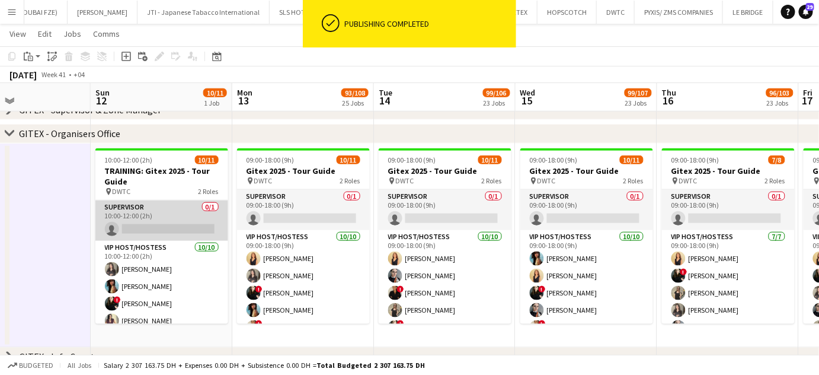
click at [188, 214] on app-card-role "Supervisor 0/1 10:00-12:00 (2h) single-neutral-actions" at bounding box center [161, 220] width 133 height 40
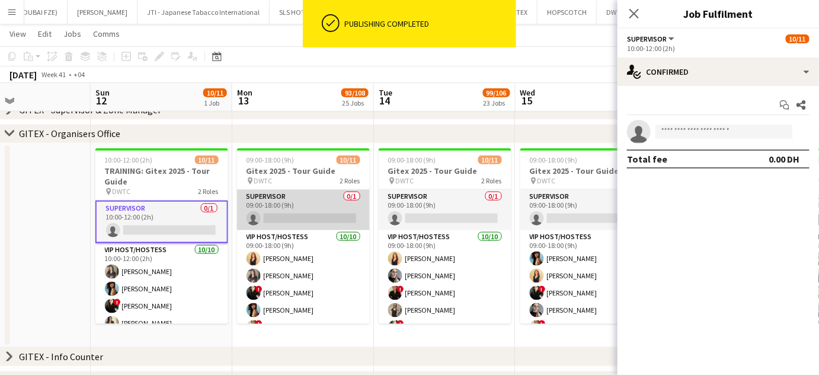
click at [322, 196] on app-card-role "Supervisor 0/1 09:00-18:00 (9h) single-neutral-actions" at bounding box center [303, 210] width 133 height 40
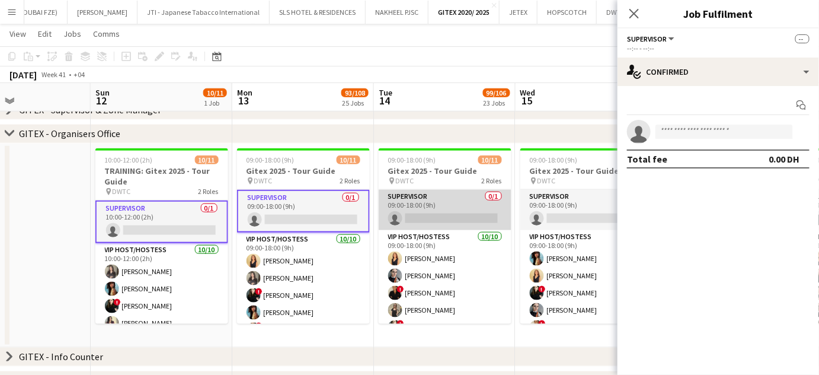
click at [493, 207] on app-card-role "Supervisor 0/1 09:00-18:00 (9h) single-neutral-actions" at bounding box center [445, 210] width 133 height 40
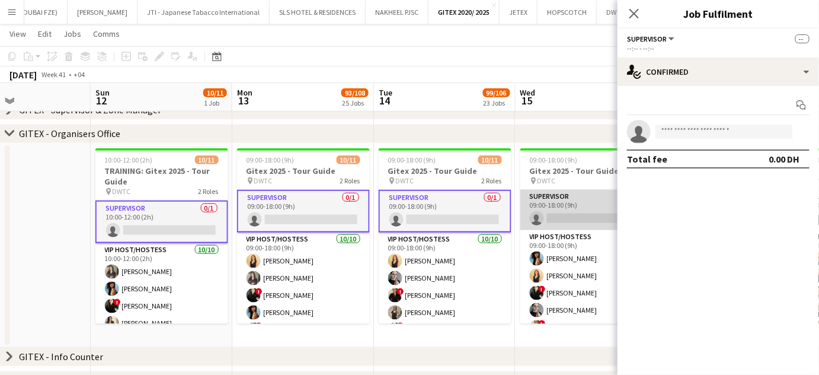
click at [607, 206] on app-card-role "Supervisor 0/1 09:00-18:00 (9h) single-neutral-actions" at bounding box center [586, 210] width 133 height 40
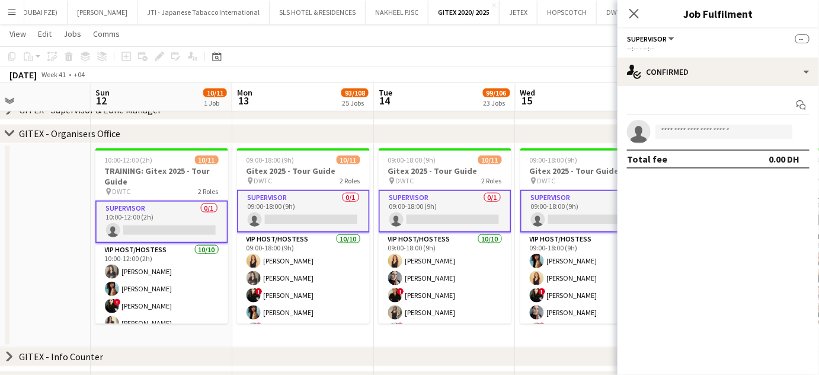
drag, startPoint x: 395, startPoint y: 210, endPoint x: 496, endPoint y: 207, distance: 100.8
click at [379, 210] on app-calendar-viewport "Thu 9 80/82 20 Jobs Fri 10 Sat 11 Sun 12 10/11 1 Job Mon 13 93/108 25 Jobs Tue …" at bounding box center [409, 245] width 819 height 1152
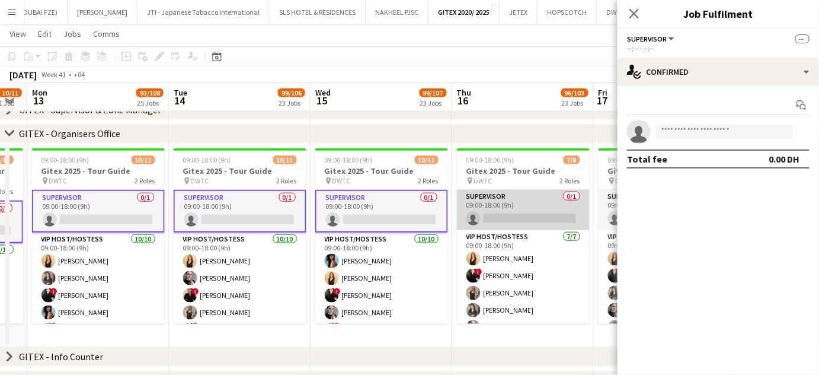
click at [539, 208] on app-card-role "Supervisor 0/1 09:00-18:00 (9h) single-neutral-actions" at bounding box center [523, 210] width 133 height 40
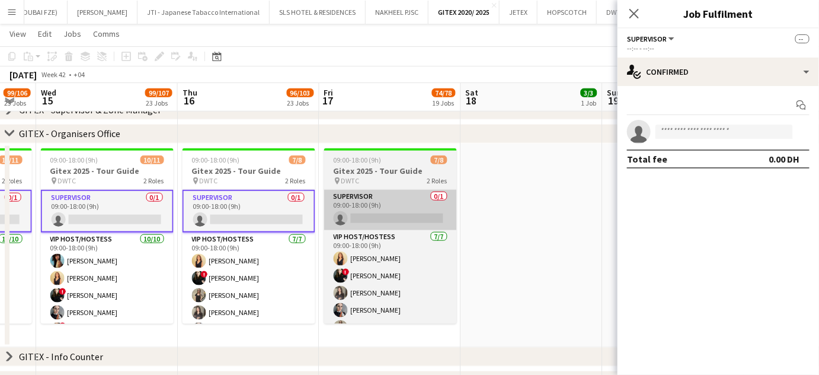
drag, startPoint x: 543, startPoint y: 213, endPoint x: 462, endPoint y: 208, distance: 80.7
click at [387, 212] on app-calendar-viewport "Sat 11 Sun 12 10/11 1 Job Mon 13 93/108 25 Jobs Tue 14 99/106 23 Jobs Wed 15 99…" at bounding box center [409, 245] width 819 height 1152
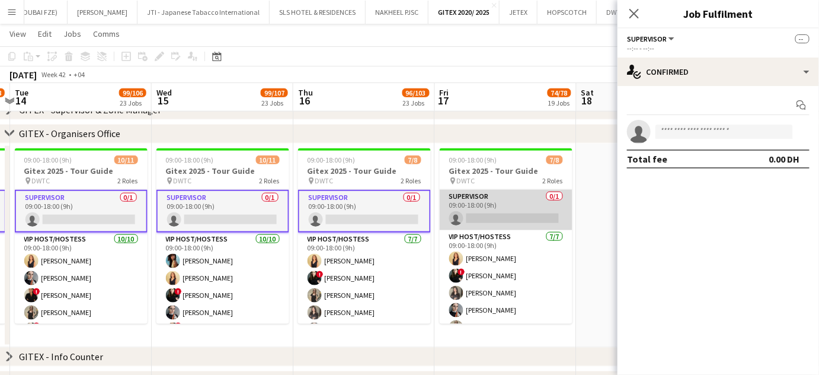
click at [472, 208] on app-card-role "Supervisor 0/1 09:00-18:00 (9h) single-neutral-actions" at bounding box center [506, 210] width 133 height 40
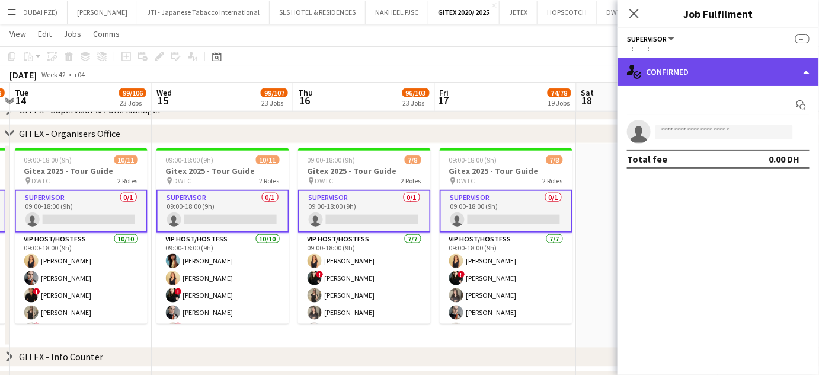
click at [781, 69] on div "single-neutral-actions-check-2 Confirmed" at bounding box center [719, 71] width 202 height 28
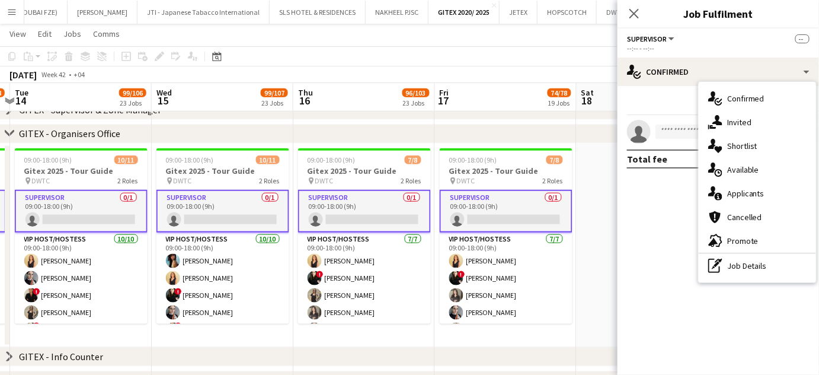
drag, startPoint x: 753, startPoint y: 271, endPoint x: 746, endPoint y: 271, distance: 7.1
click at [752, 271] on div "pen-write Job Details" at bounding box center [757, 266] width 117 height 24
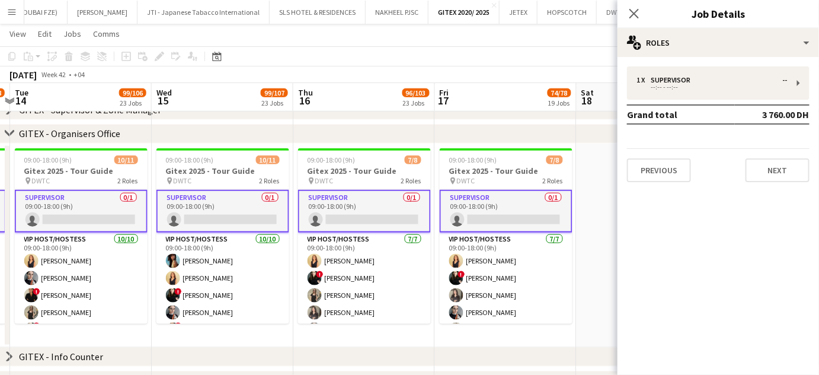
click at [744, 268] on body "Menu Boards Boards Boards All jobs Status Workforce Workforce My Workforce Recr…" at bounding box center [409, 232] width 819 height 1219
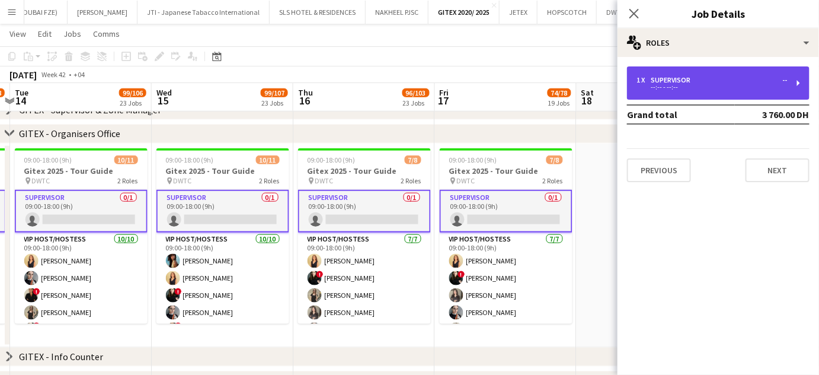
click at [679, 80] on div "Supervisor" at bounding box center [673, 80] width 44 height 8
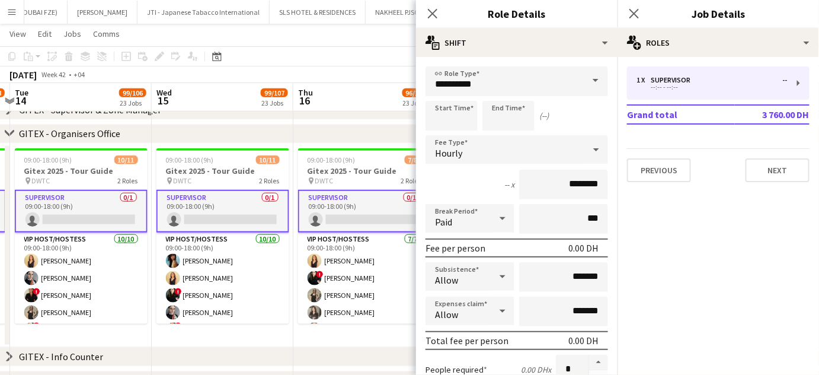
click at [343, 99] on app-board-header-date "Thu 16 96/103 23 Jobs" at bounding box center [364, 97] width 142 height 28
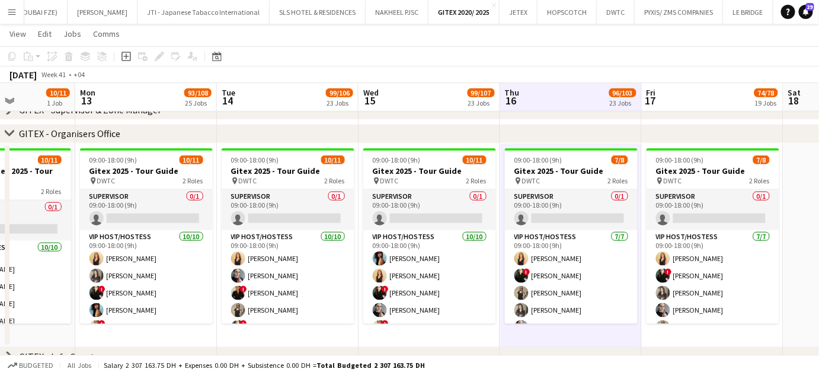
drag, startPoint x: 342, startPoint y: 232, endPoint x: 705, endPoint y: 271, distance: 364.8
click at [705, 271] on app-calendar-viewport "Fri 10 Sat 11 Sun 12 10/11 1 Job Mon 13 93/108 25 Jobs Tue 14 99/106 23 Jobs We…" at bounding box center [409, 245] width 819 height 1152
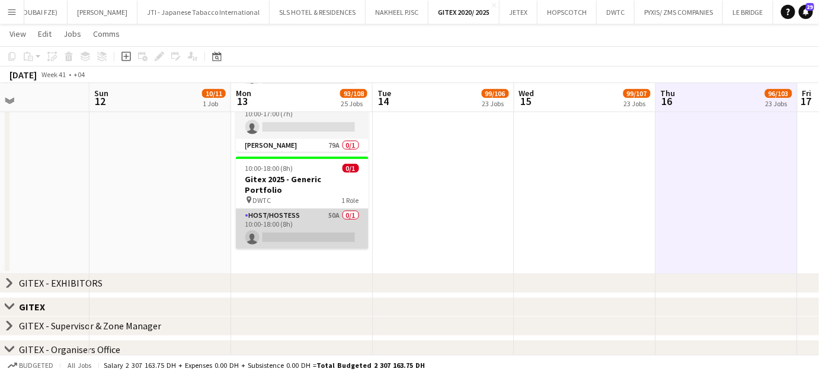
click at [324, 209] on app-card-role "Host/Hostess 50A 0/1 10:00-18:00 (8h) single-neutral-actions" at bounding box center [302, 229] width 133 height 40
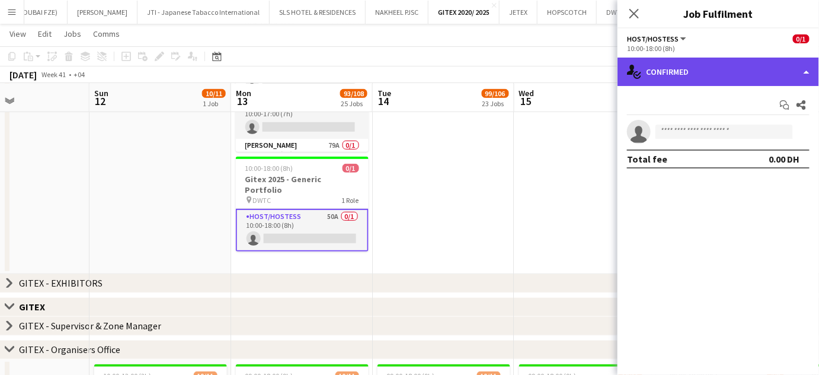
click at [791, 70] on div "single-neutral-actions-check-2 Confirmed" at bounding box center [719, 71] width 202 height 28
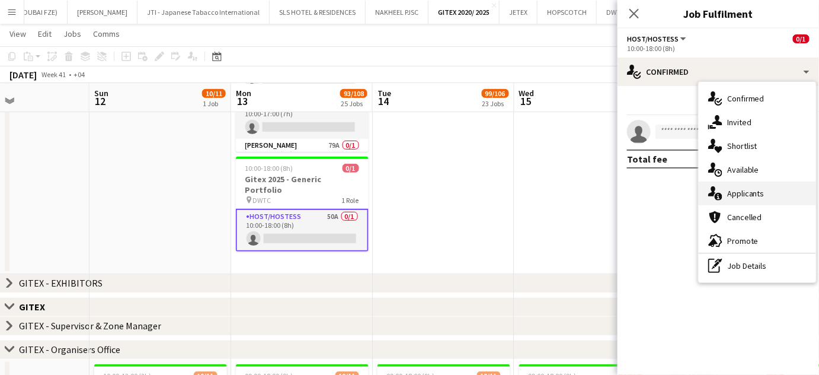
click at [763, 194] on span "Applicants" at bounding box center [745, 193] width 37 height 11
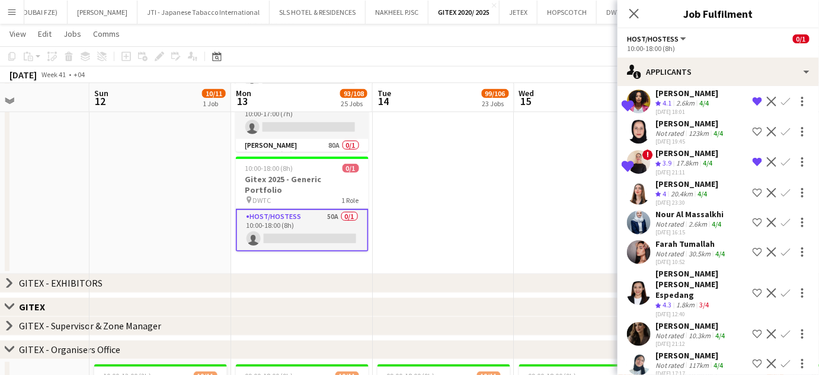
scroll to position [485, 0]
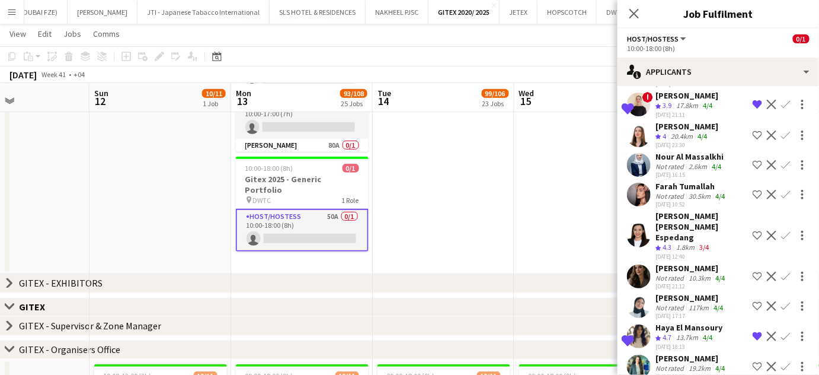
click at [753, 130] on app-icon "Shortlist crew" at bounding box center [757, 134] width 9 height 9
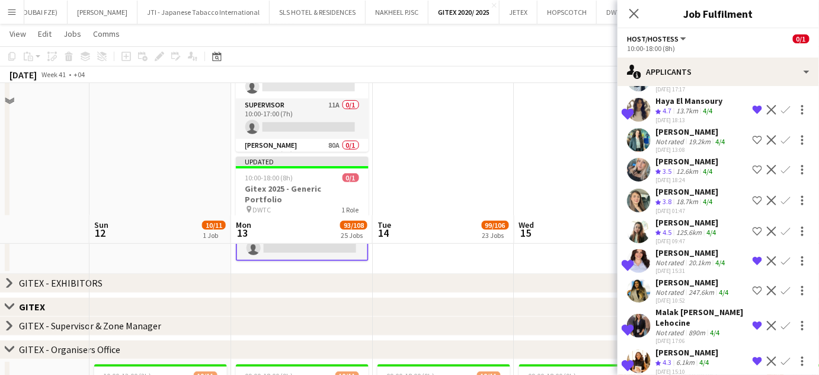
scroll to position [107, 0]
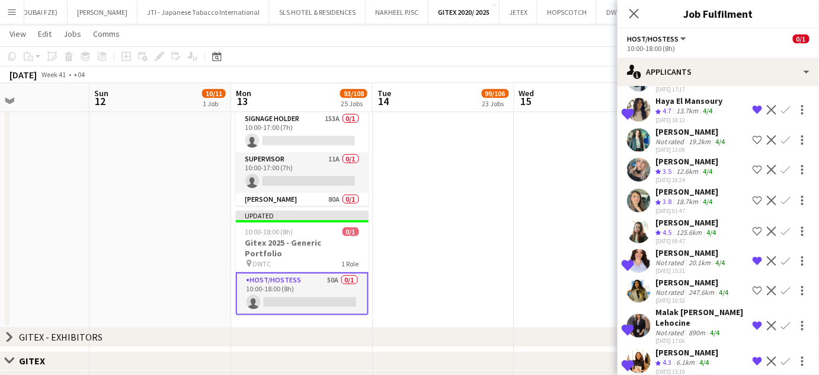
click at [558, 189] on app-date-cell at bounding box center [585, 176] width 142 height 302
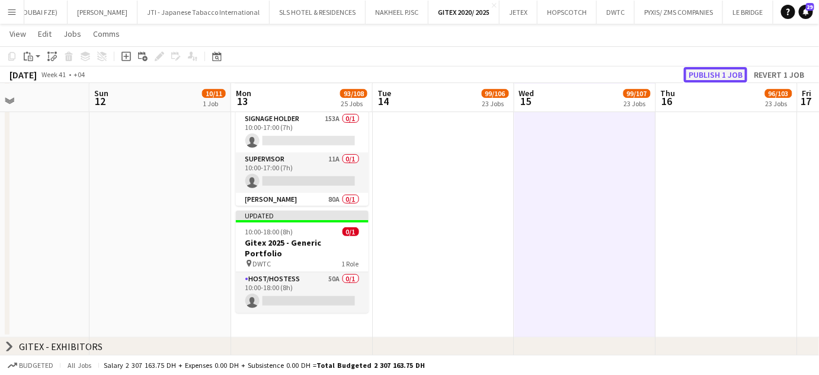
click at [711, 74] on button "Publish 1 job" at bounding box center [715, 74] width 63 height 15
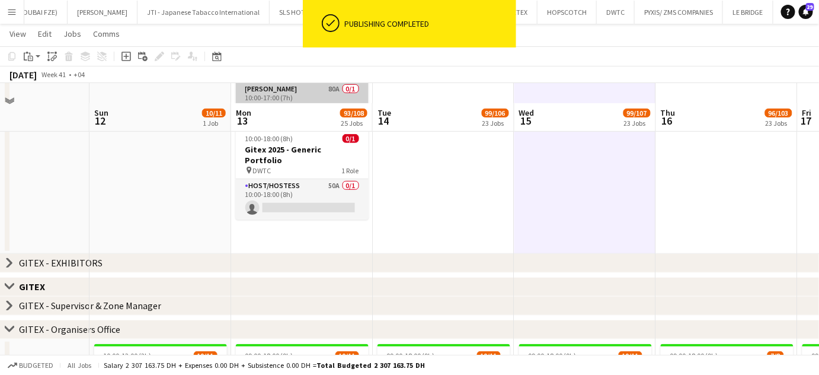
scroll to position [215, 0]
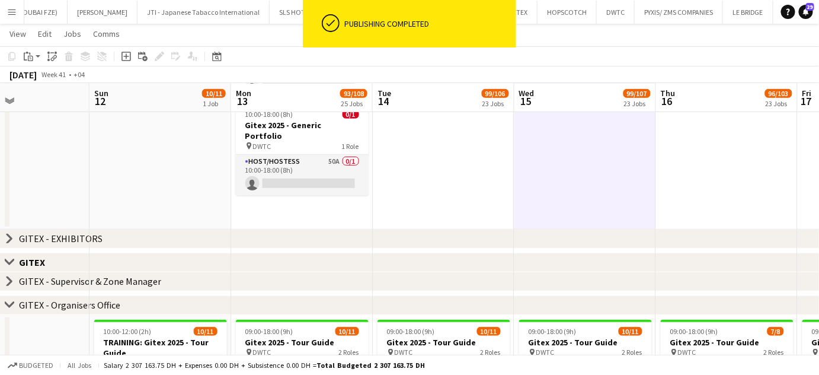
click at [519, 193] on app-date-cell at bounding box center [585, 74] width 142 height 312
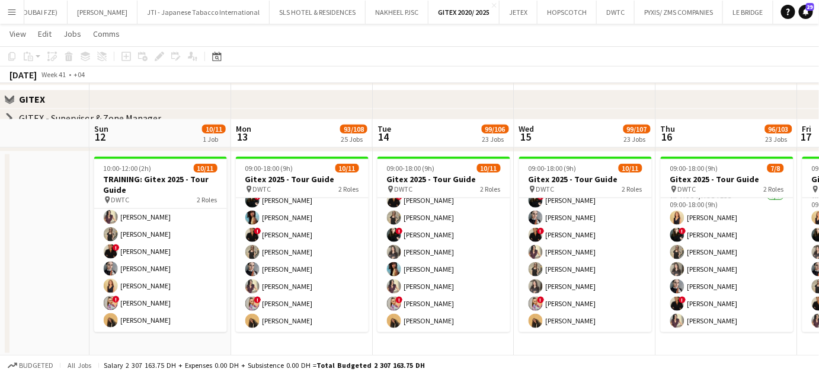
scroll to position [377, 0]
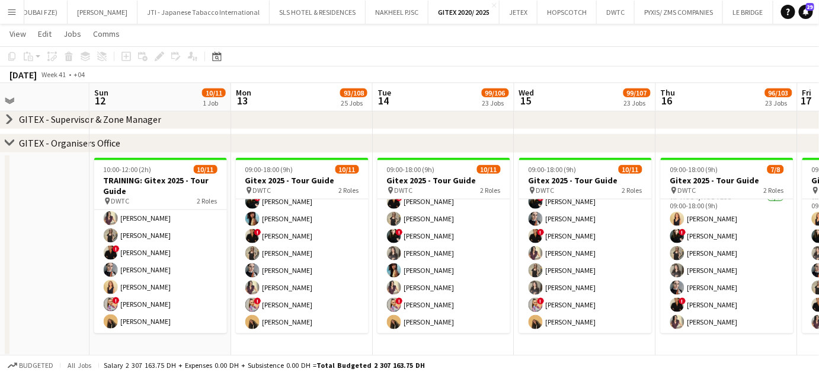
click at [8, 144] on icon at bounding box center [9, 142] width 9 height 5
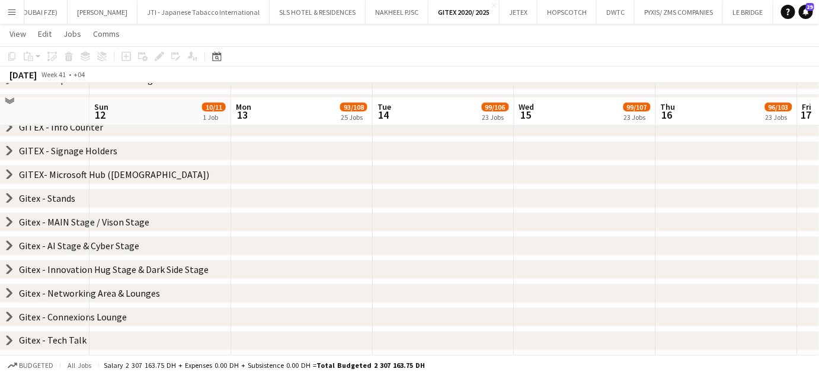
scroll to position [431, 0]
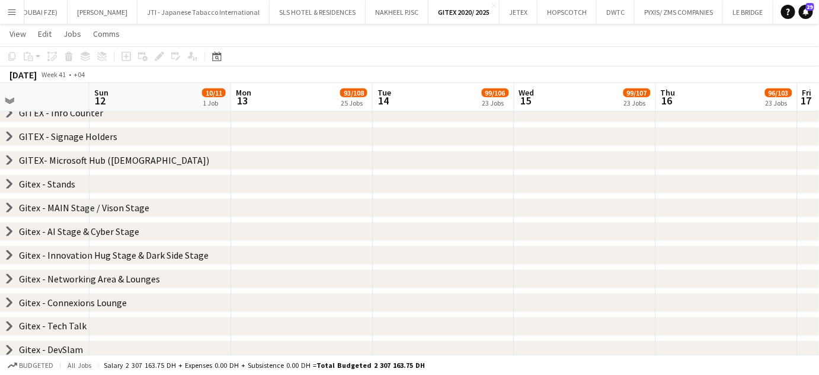
click at [9, 182] on icon at bounding box center [9, 184] width 5 height 9
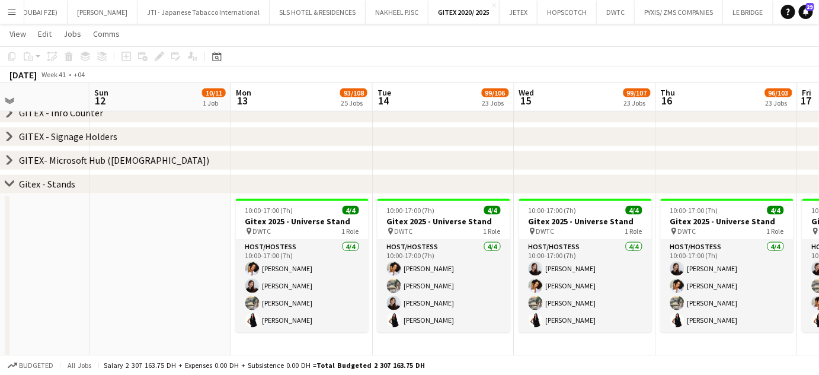
drag, startPoint x: 502, startPoint y: 271, endPoint x: 383, endPoint y: 258, distance: 119.8
click at [443, 270] on app-calendar-viewport "Thu 9 80/82 20 Jobs Fri 10 Sat 11 Sun 12 10/11 1 Job Mon 13 93/108 25 Jobs Tue …" at bounding box center [409, 180] width 819 height 1131
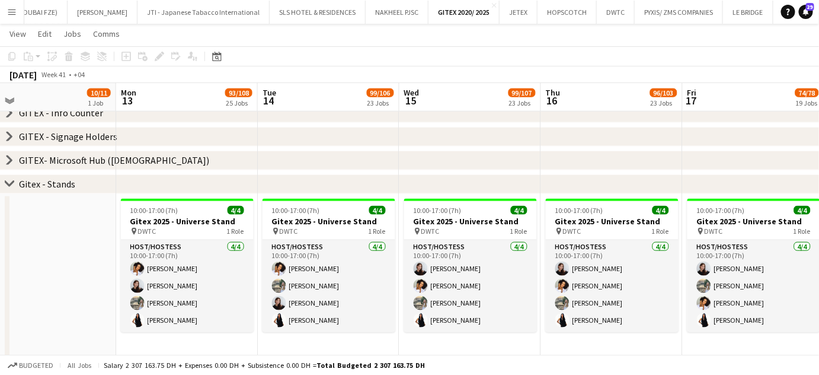
click at [8, 181] on icon "chevron-right" at bounding box center [9, 183] width 9 height 9
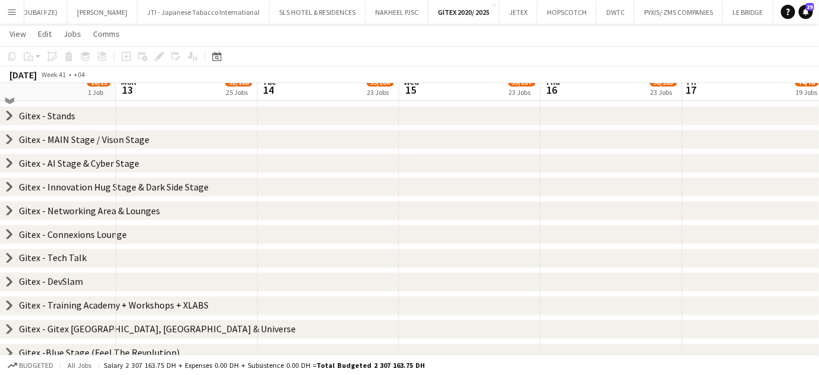
scroll to position [485, 0]
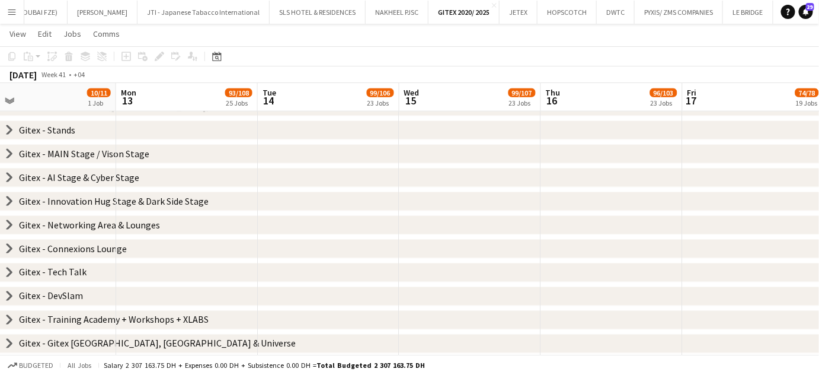
click at [11, 151] on icon "chevron-right" at bounding box center [9, 153] width 9 height 9
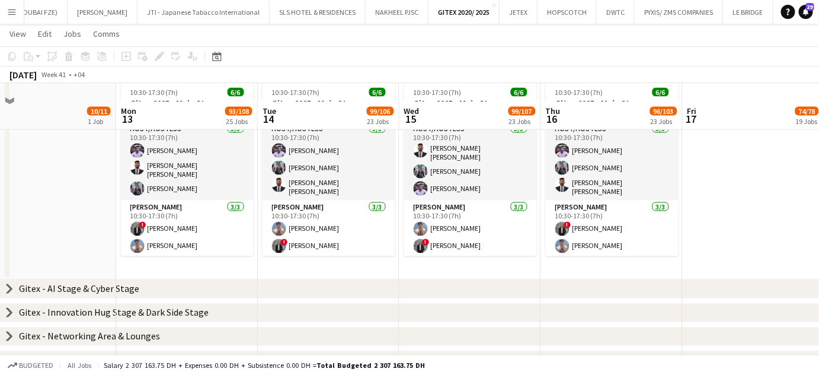
scroll to position [593, 0]
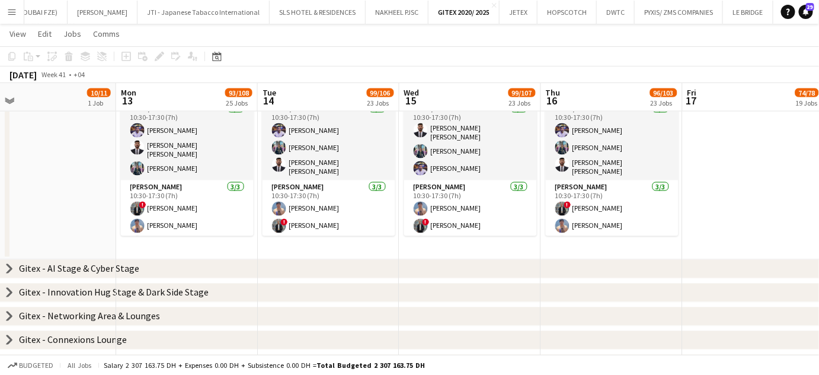
click at [8, 268] on icon "chevron-right" at bounding box center [9, 268] width 9 height 9
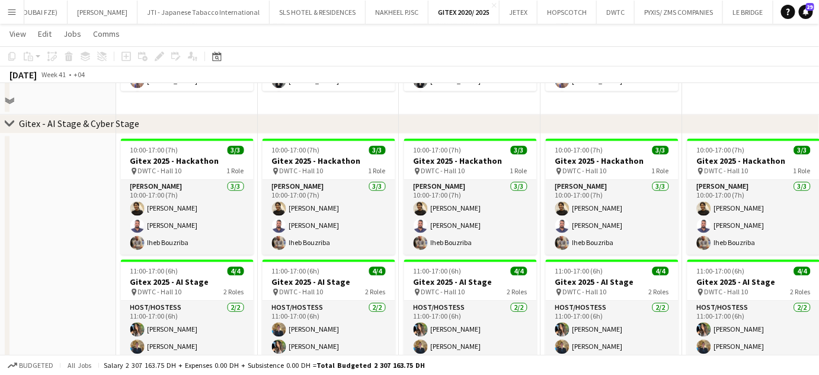
scroll to position [700, 0]
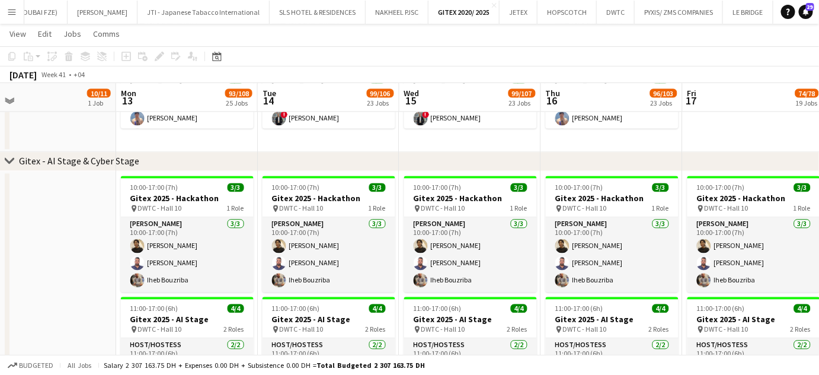
click at [6, 161] on icon "chevron-right" at bounding box center [9, 160] width 9 height 9
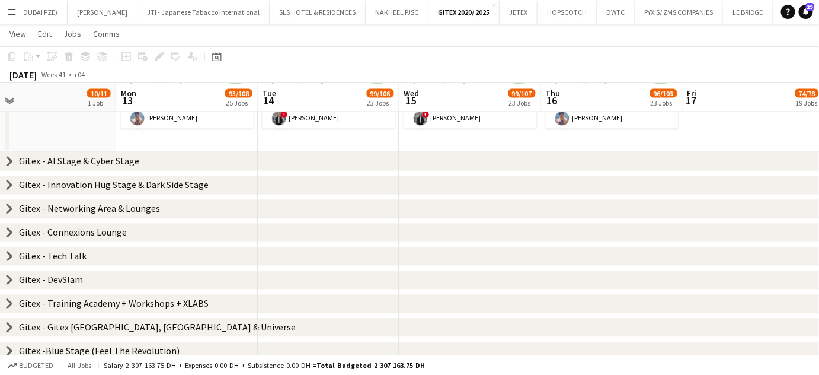
click at [9, 210] on icon at bounding box center [9, 208] width 5 height 9
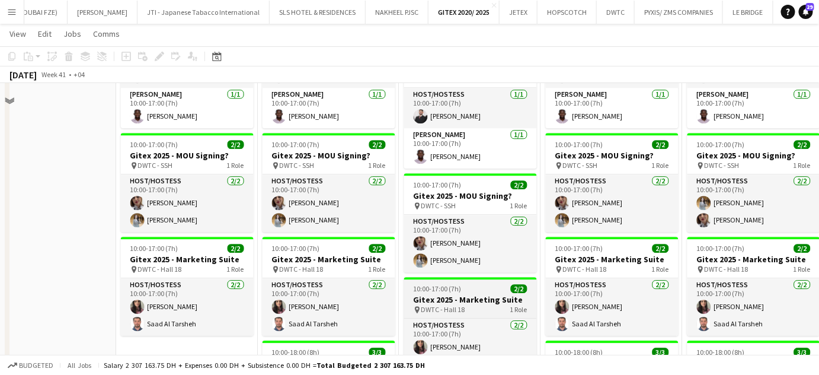
scroll to position [1078, 0]
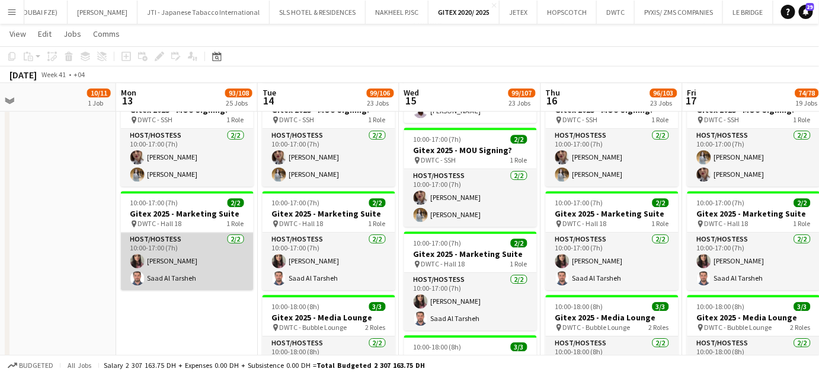
click at [184, 274] on app-card-role "Host/Hostess 2/2 10:00-17:00 (7h) Amina Nouicer Saad Al Tarsheh" at bounding box center [187, 260] width 133 height 57
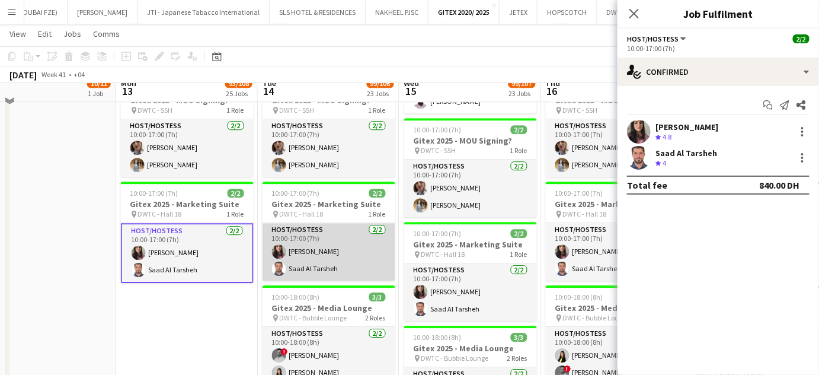
scroll to position [1068, 0]
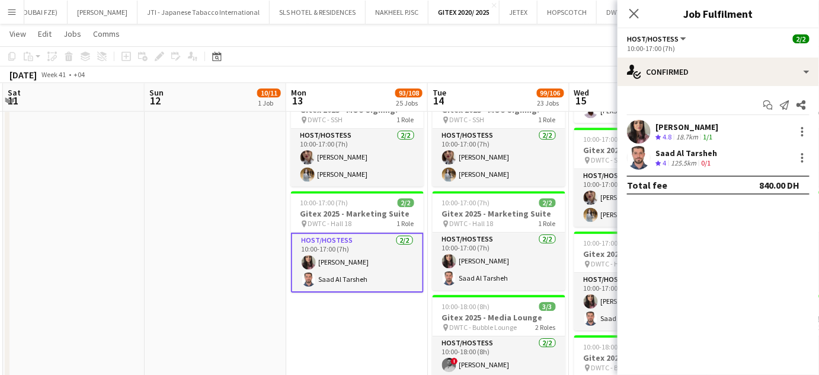
drag, startPoint x: 151, startPoint y: 284, endPoint x: 321, endPoint y: 309, distance: 172.0
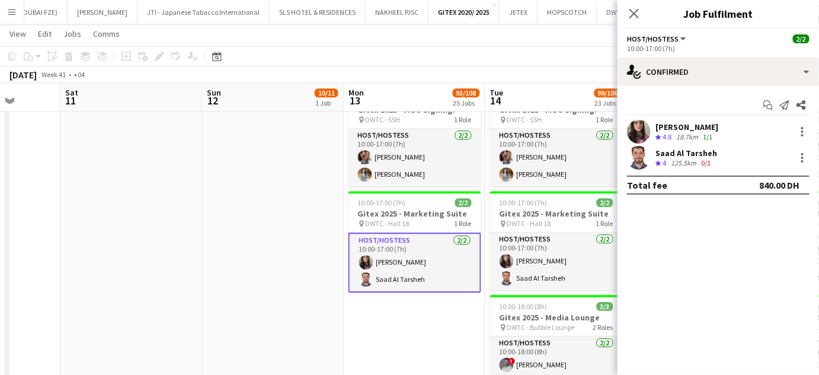
drag, startPoint x: 324, startPoint y: 306, endPoint x: 378, endPoint y: 313, distance: 54.4
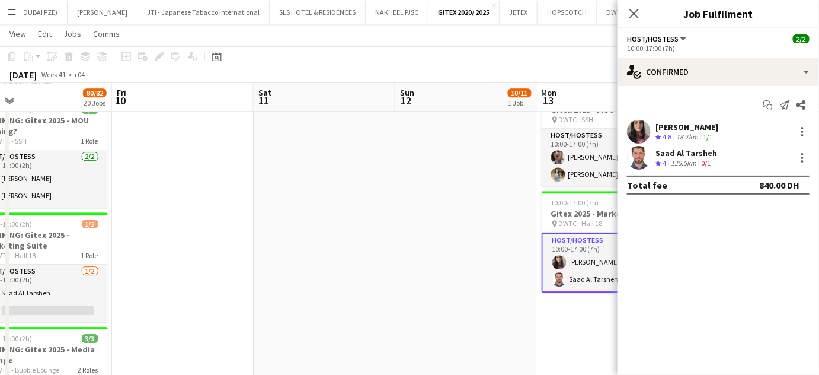
drag, startPoint x: 314, startPoint y: 282, endPoint x: 389, endPoint y: 287, distance: 75.5
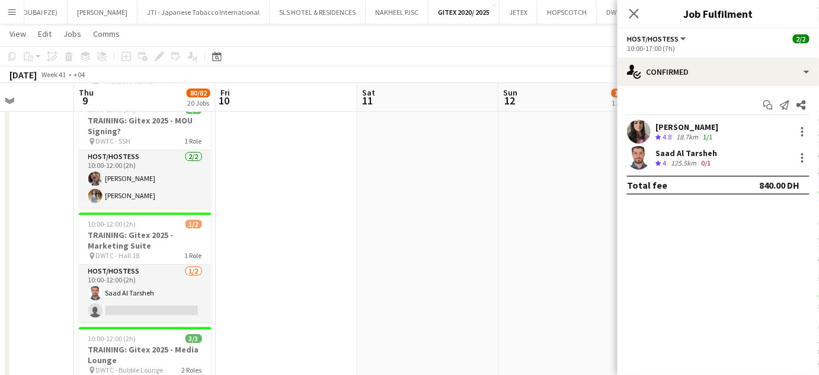
scroll to position [0, 354]
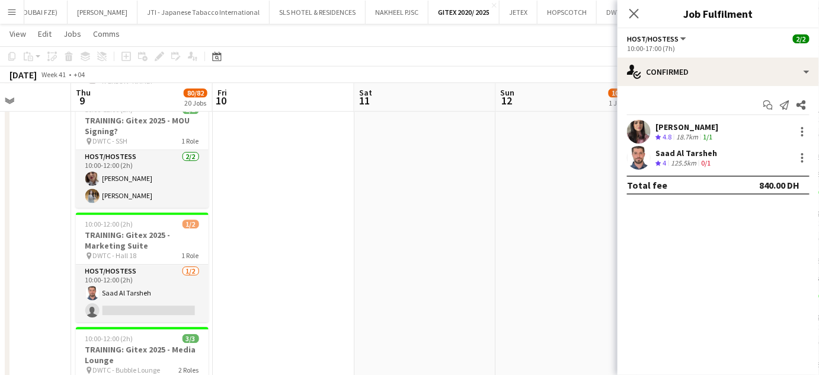
drag, startPoint x: 443, startPoint y: 293, endPoint x: 405, endPoint y: 293, distance: 37.9
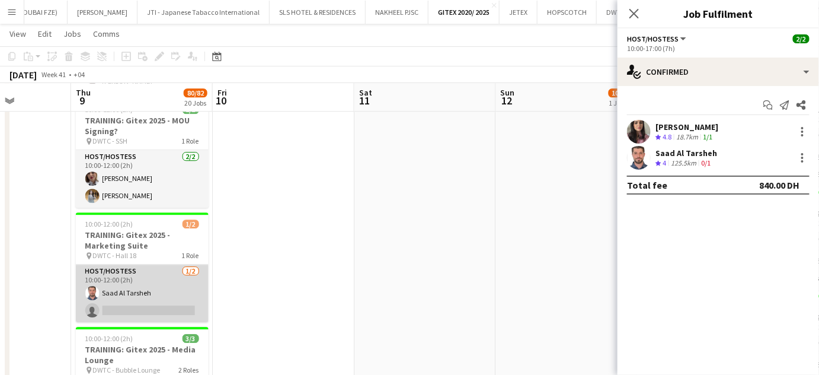
click at [145, 292] on app-card-role "Host/Hostess 1/2 10:00-12:00 (2h) Saad Al Tarsheh single-neutral-actions" at bounding box center [142, 292] width 133 height 57
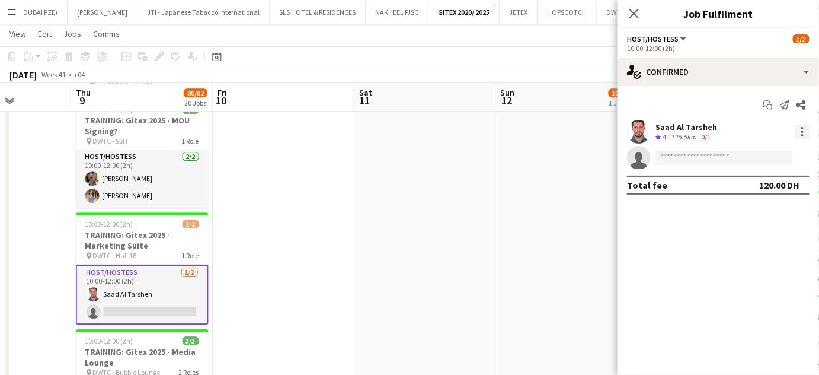
click at [803, 130] on div at bounding box center [802, 131] width 2 height 2
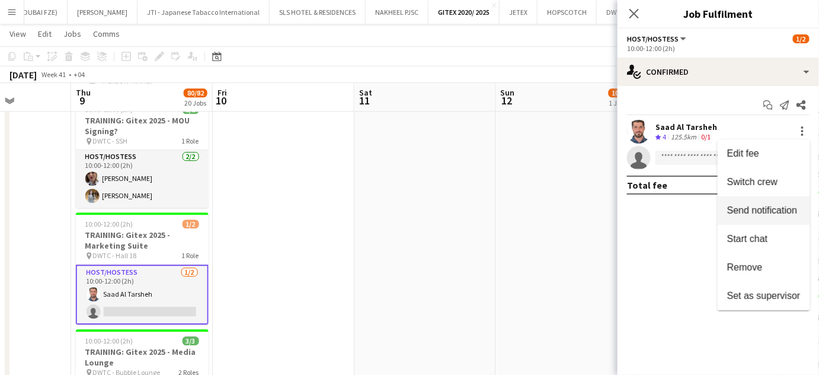
click at [769, 181] on span "Switch crew" at bounding box center [752, 182] width 50 height 10
click at [745, 205] on span "Send notification" at bounding box center [762, 210] width 70 height 10
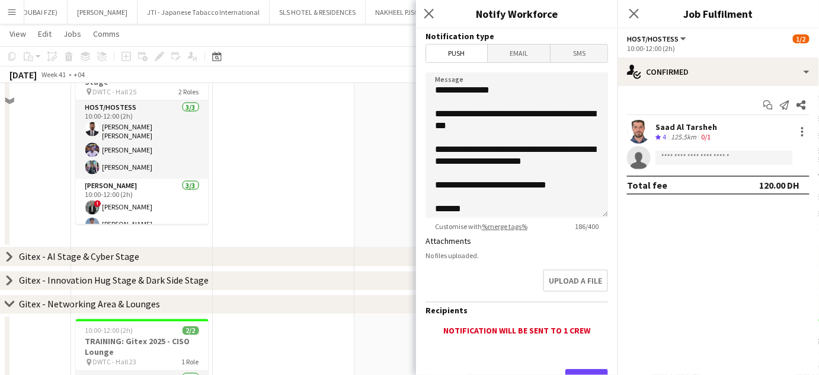
scroll to position [529, 0]
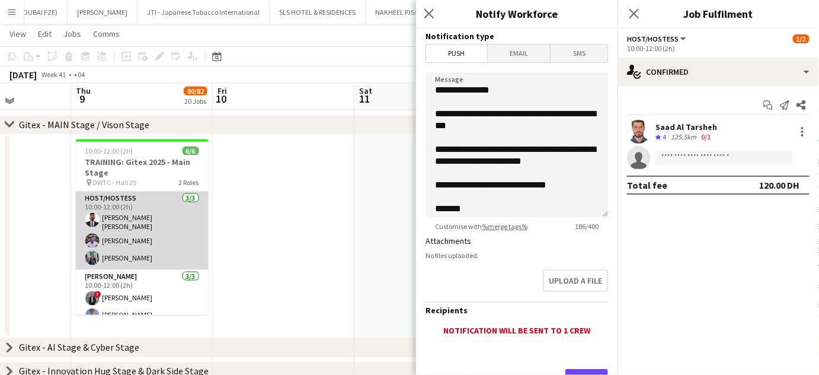
click at [129, 225] on app-card-role "Host/Hostess 3/3 10:00-12:00 (2h) Sid Ali Abid Omar Layth Nuriza Achilova" at bounding box center [142, 230] width 133 height 78
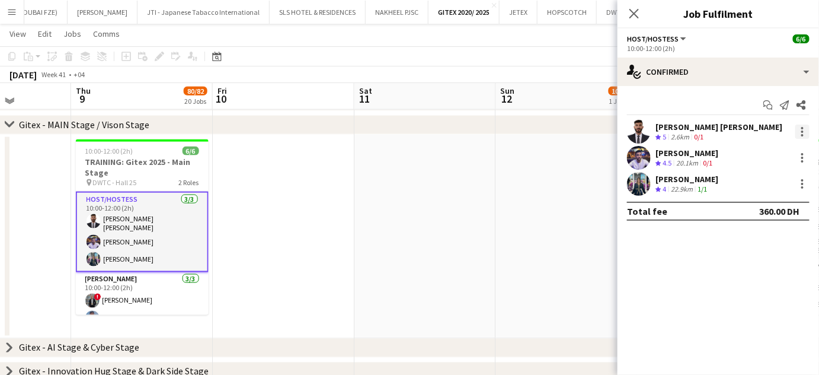
click at [800, 130] on div at bounding box center [802, 131] width 14 height 14
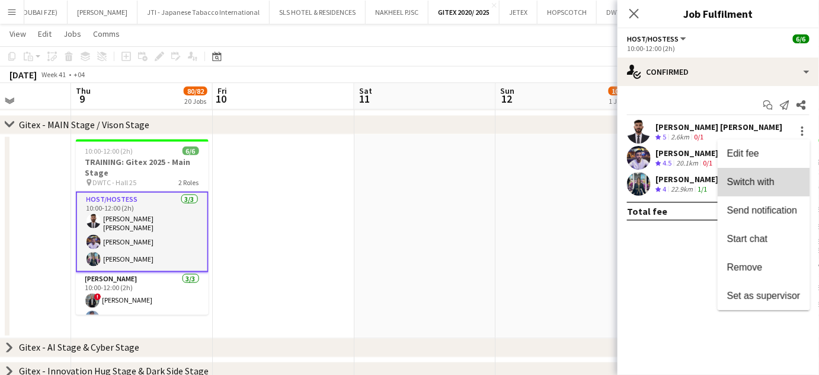
click at [766, 181] on span "Switch with" at bounding box center [750, 182] width 47 height 10
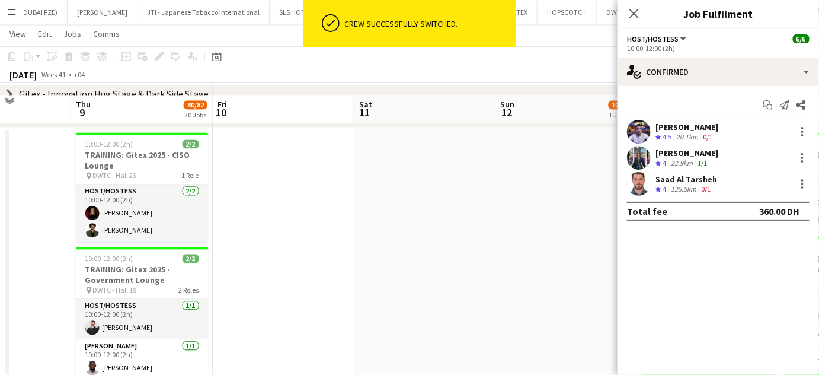
scroll to position [798, 0]
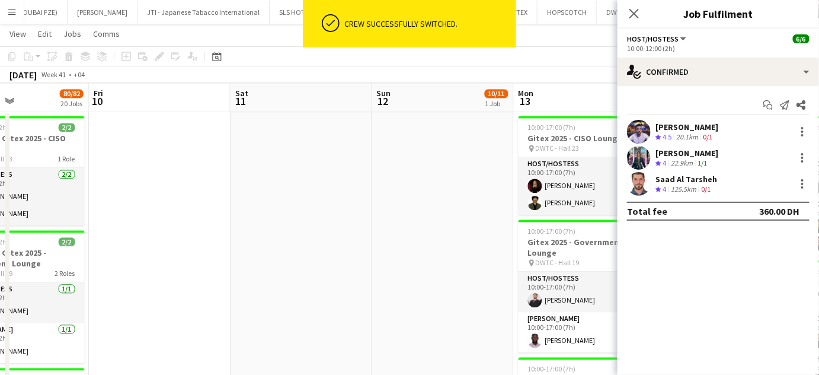
drag, startPoint x: 499, startPoint y: 226, endPoint x: 234, endPoint y: 225, distance: 265.5
click at [234, 225] on app-calendar-viewport "Mon 6 Tue 7 Wed 8 Thu 9 80/82 20 Jobs Fri 10 Sat 11 Sun 12 10/11 1 Job Mon 13 9…" at bounding box center [409, 173] width 819 height 1851
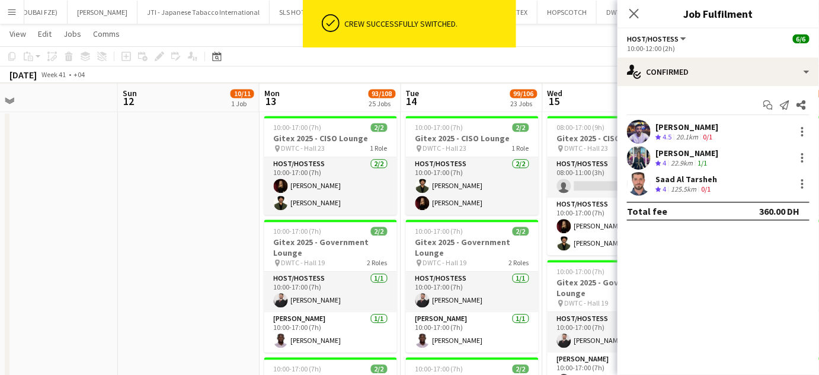
scroll to position [0, 492]
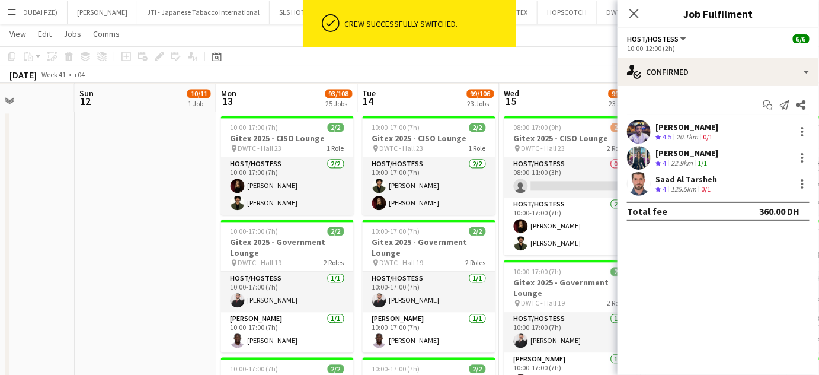
drag, startPoint x: 305, startPoint y: 231, endPoint x: 151, endPoint y: 217, distance: 154.1
click at [151, 217] on app-calendar-viewport "Wed 8 Thu 9 80/82 20 Jobs Fri 10 Sat 11 Sun 12 10/11 1 Job Mon 13 93/108 25 Job…" at bounding box center [409, 173] width 819 height 1851
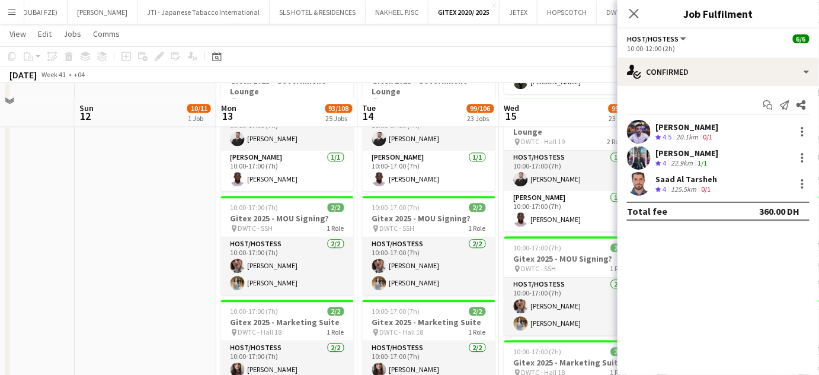
scroll to position [1014, 0]
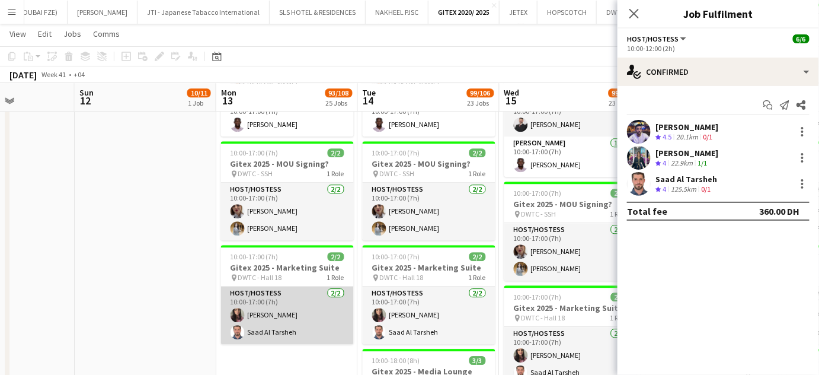
click at [282, 325] on app-card-role "Host/Hostess 2/2 10:00-17:00 (7h) Amina Nouicer Saad Al Tarsheh" at bounding box center [287, 314] width 133 height 57
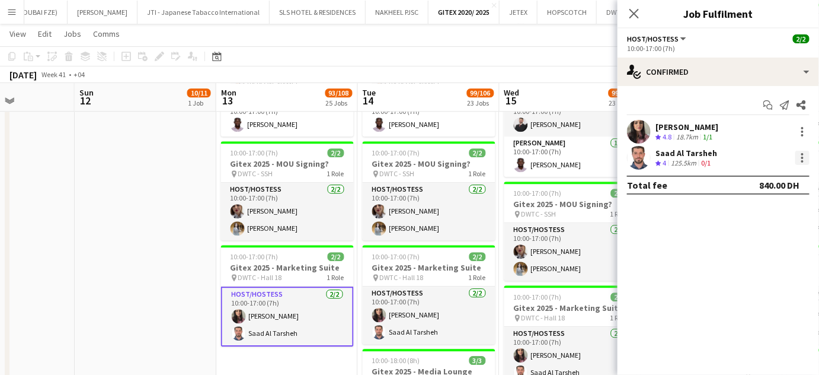
click at [800, 158] on div at bounding box center [802, 158] width 14 height 14
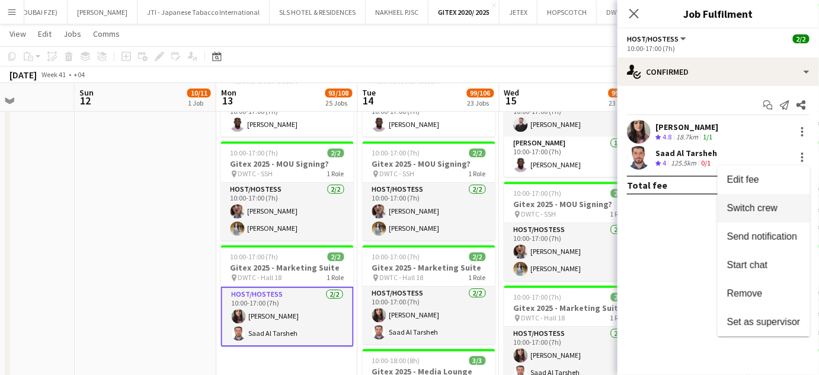
click at [759, 212] on span "Switch crew" at bounding box center [752, 208] width 50 height 10
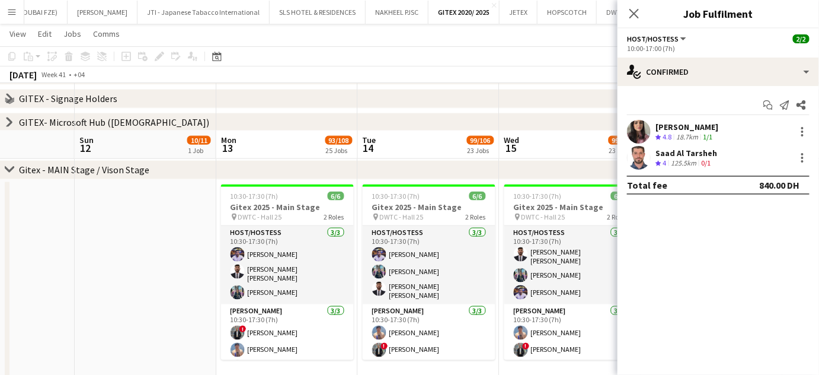
scroll to position [475, 0]
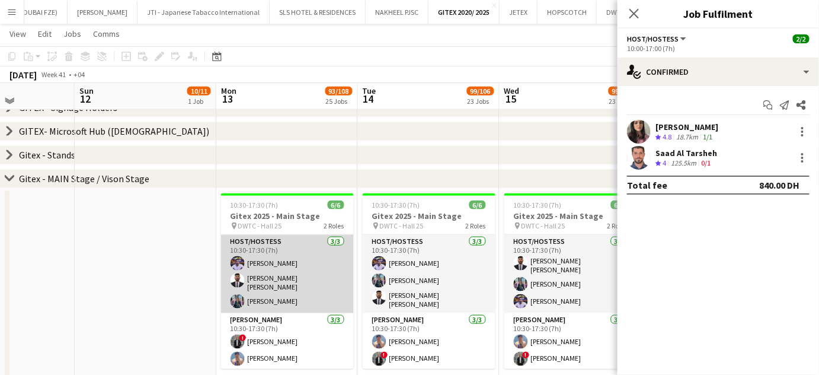
click at [286, 288] on app-card-role "Host/Hostess 3/3 10:30-17:30 (7h) Omar Layth Sid Ali Abid Nuriza Achilova" at bounding box center [287, 274] width 133 height 78
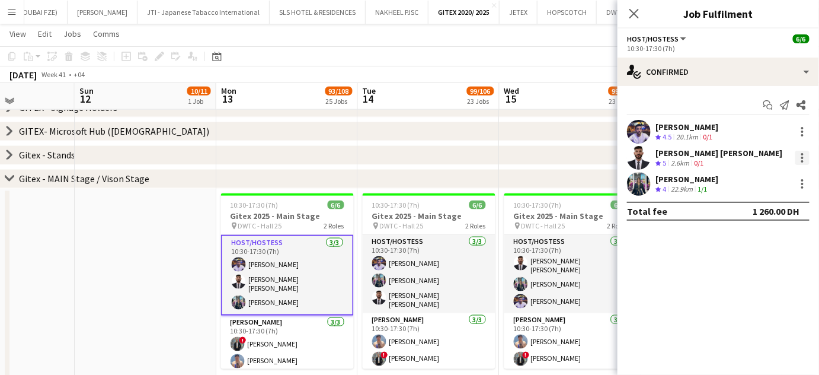
click at [806, 160] on div at bounding box center [802, 158] width 14 height 14
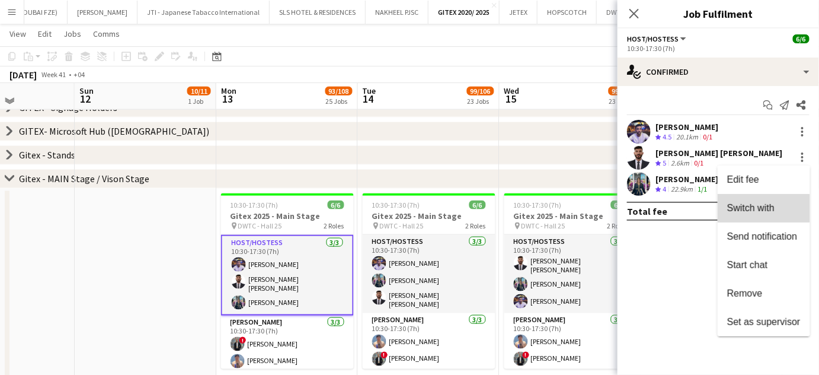
click at [757, 210] on span "Switch with" at bounding box center [750, 208] width 47 height 10
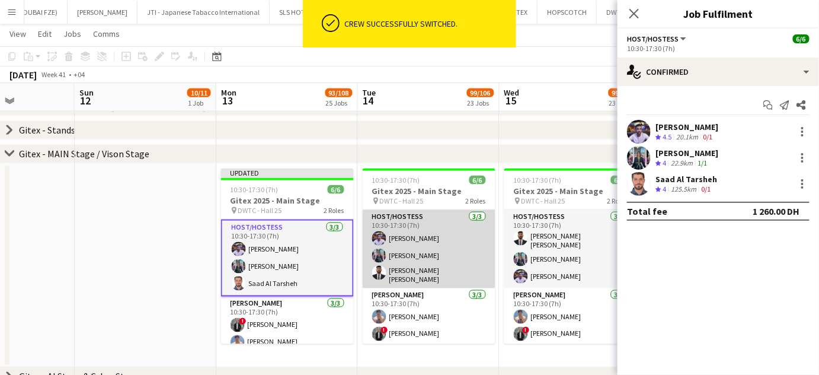
click at [398, 260] on app-card-role "Host/Hostess 3/3 10:30-17:30 (7h) Omar Layth Nuriza Achilova Sid Ali Abid" at bounding box center [429, 249] width 133 height 78
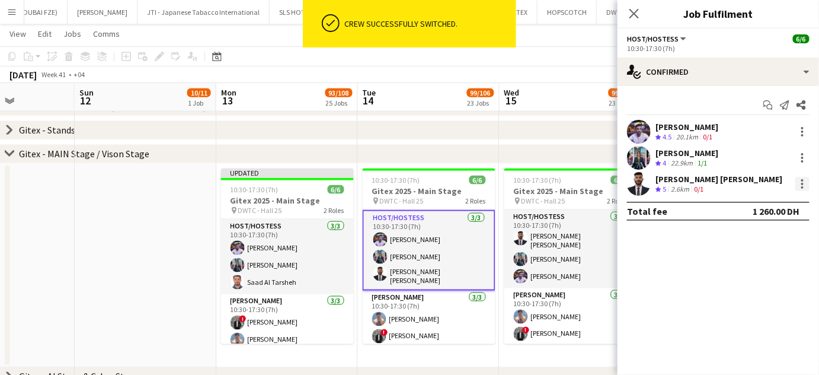
click at [804, 184] on div at bounding box center [802, 184] width 14 height 14
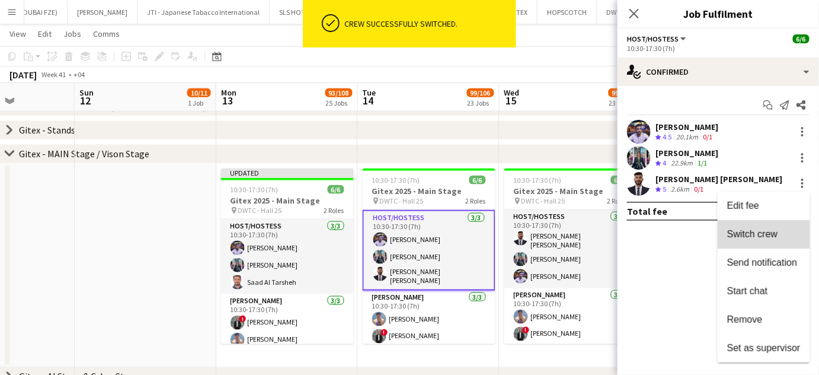
click at [760, 235] on span "Switch crew" at bounding box center [752, 234] width 50 height 10
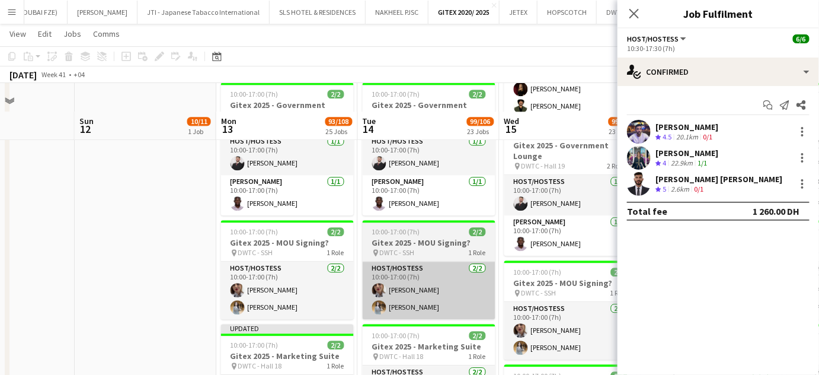
scroll to position [1122, 0]
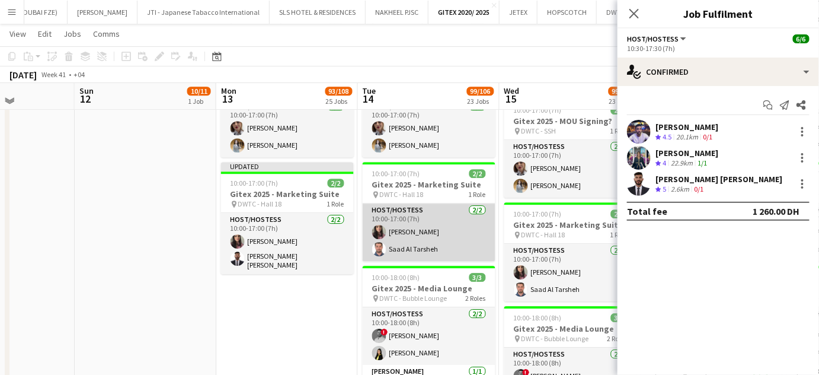
click at [414, 245] on app-card-role "Host/Hostess 2/2 10:00-17:00 (7h) Amina Nouicer Saad Al Tarsheh" at bounding box center [429, 231] width 133 height 57
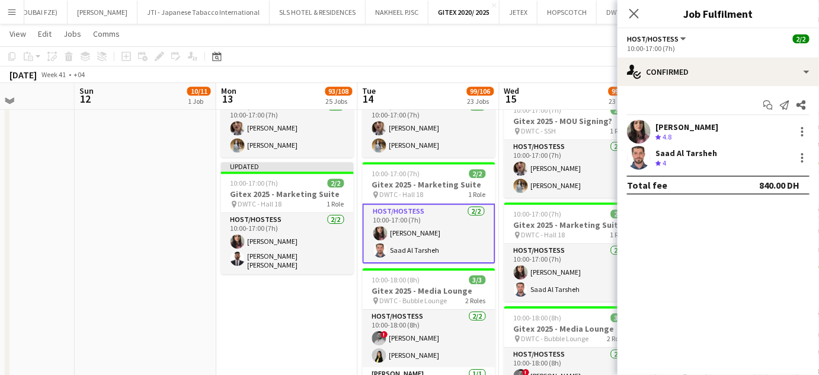
scroll to position [19, 0]
click at [802, 155] on div at bounding box center [802, 158] width 14 height 14
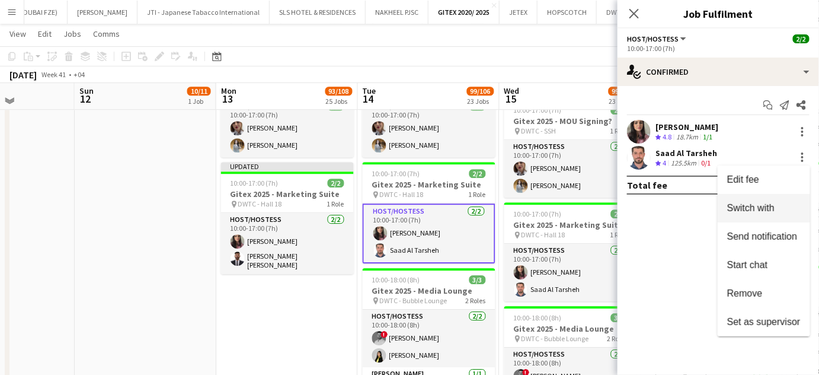
click at [751, 204] on span "Switch with" at bounding box center [750, 208] width 47 height 10
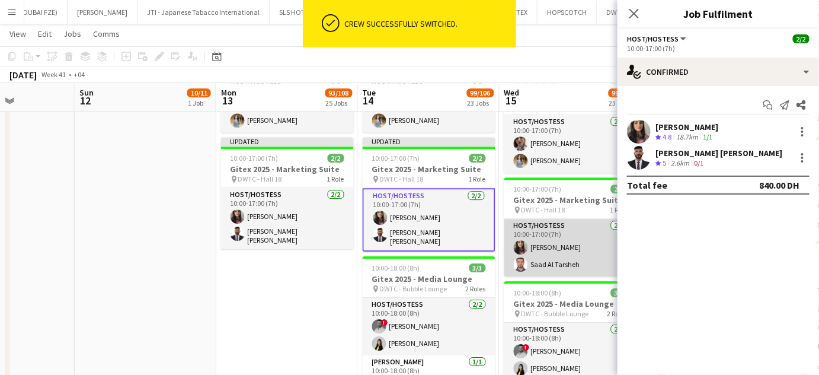
scroll to position [20, 0]
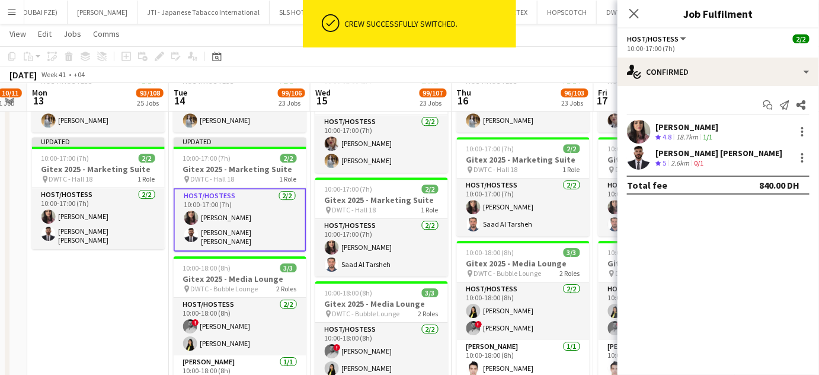
drag, startPoint x: 557, startPoint y: 248, endPoint x: 365, endPoint y: 232, distance: 192.7
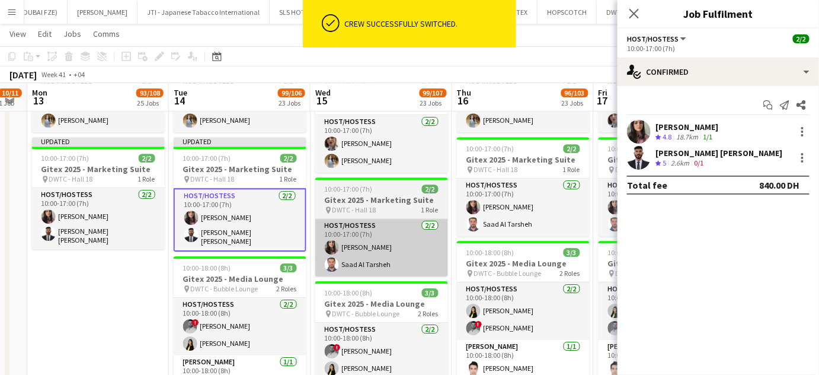
scroll to position [0, 402]
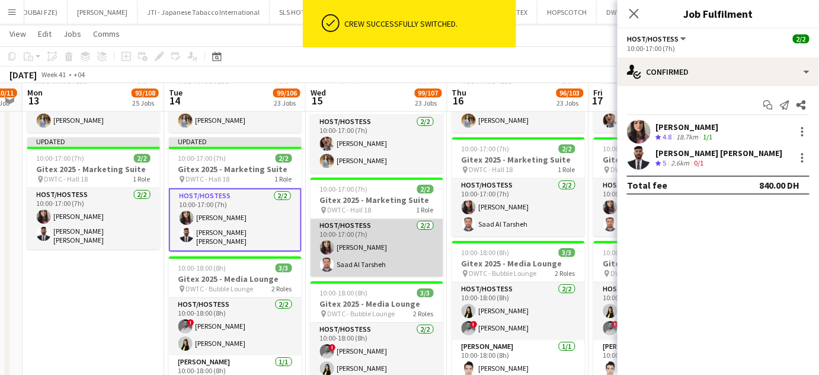
click at [383, 244] on app-card-role "Host/Hostess 2/2 10:00-17:00 (7h) Amina Nouicer Saad Al Tarsheh" at bounding box center [377, 247] width 133 height 57
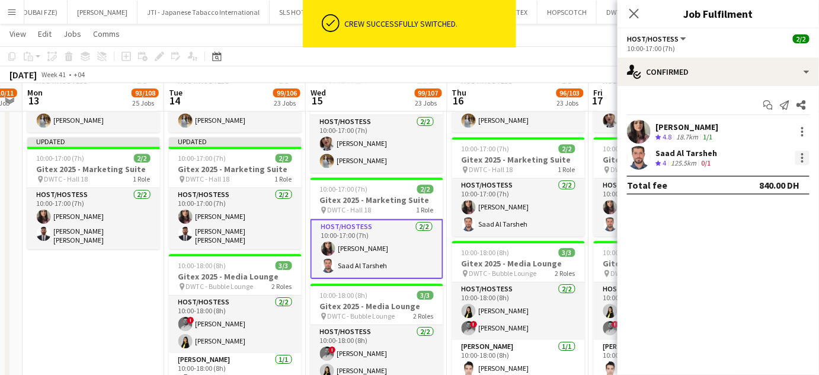
click at [802, 156] on div at bounding box center [802, 157] width 2 height 2
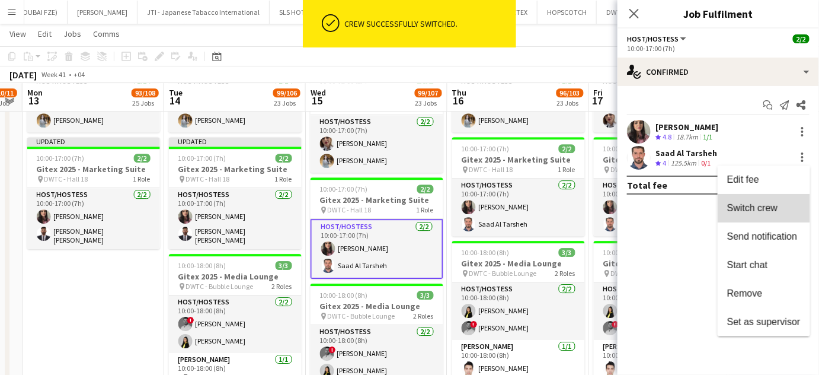
click at [771, 204] on span "Switch crew" at bounding box center [752, 208] width 50 height 10
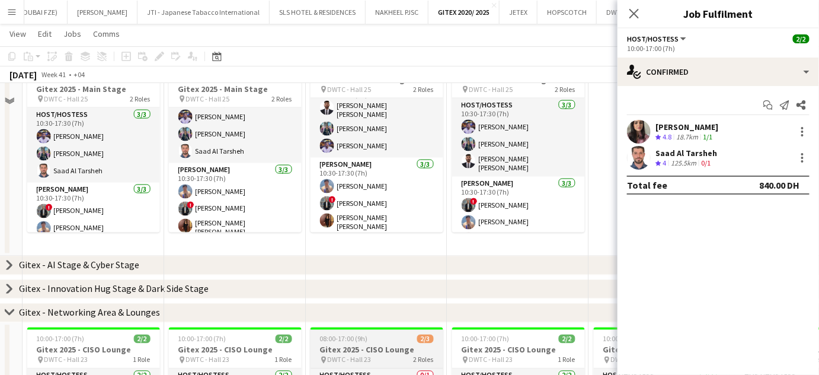
scroll to position [529, 0]
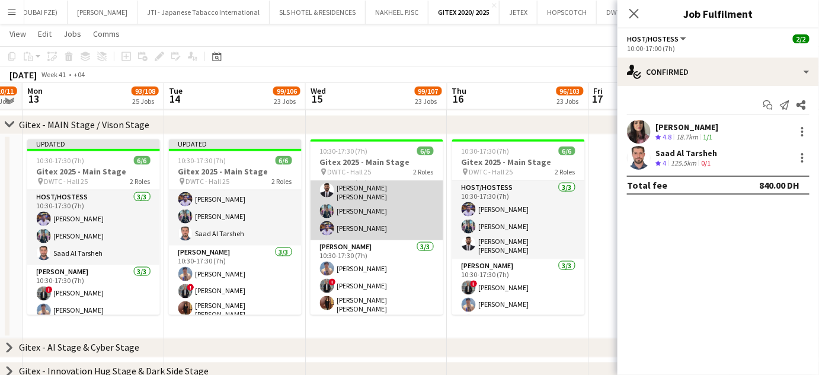
click at [372, 187] on app-card-role "Host/Hostess 3/3 10:30-17:30 (7h) Sid Ali Abid Nuriza Achilova Omar Layth" at bounding box center [377, 201] width 133 height 78
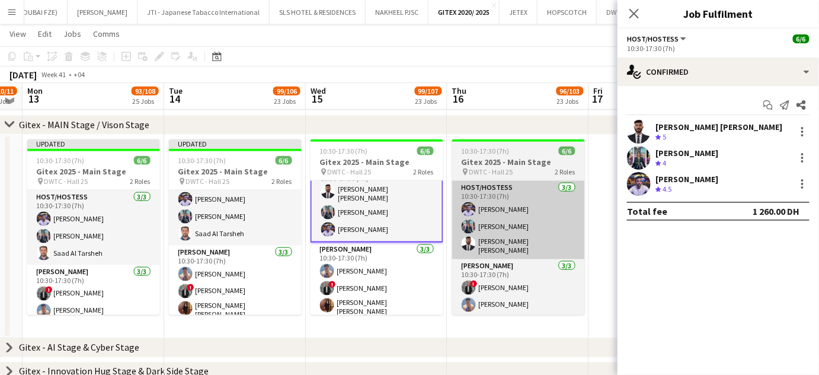
scroll to position [20, 0]
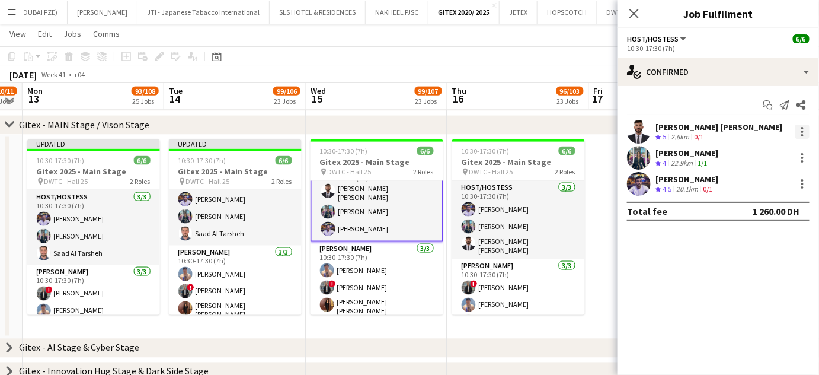
click at [804, 130] on div at bounding box center [802, 131] width 14 height 14
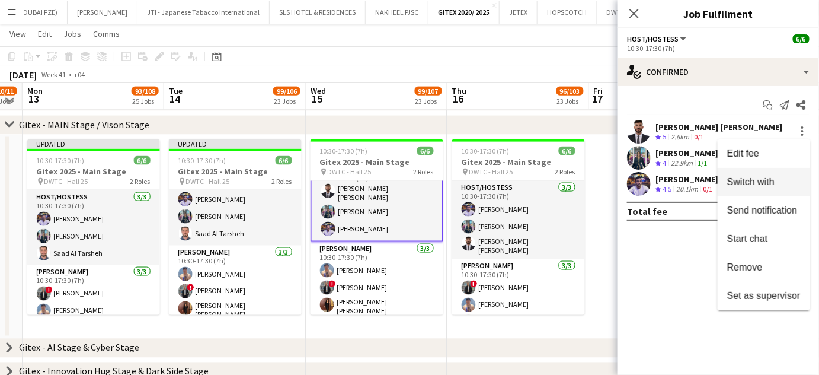
click at [765, 181] on span "Switch with" at bounding box center [750, 182] width 47 height 10
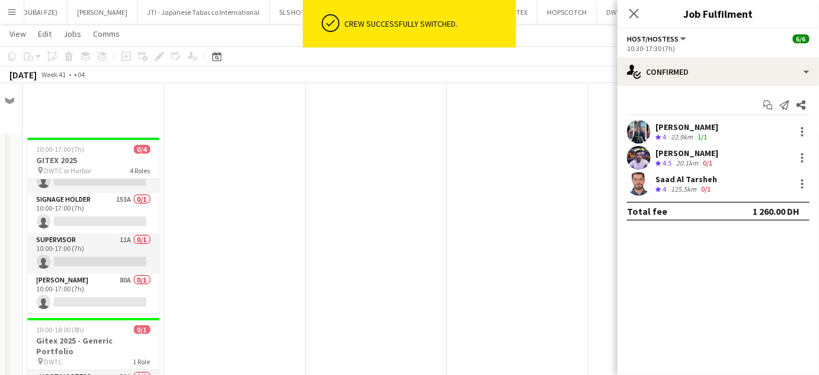
scroll to position [529, 0]
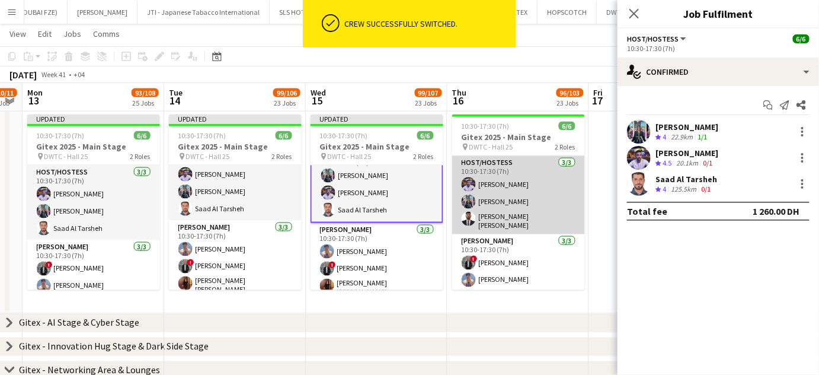
click at [532, 194] on app-card-role "Host/Hostess 3/3 10:30-17:30 (7h) Omar Layth Nuriza Achilova Sid Ali Abid" at bounding box center [518, 195] width 133 height 78
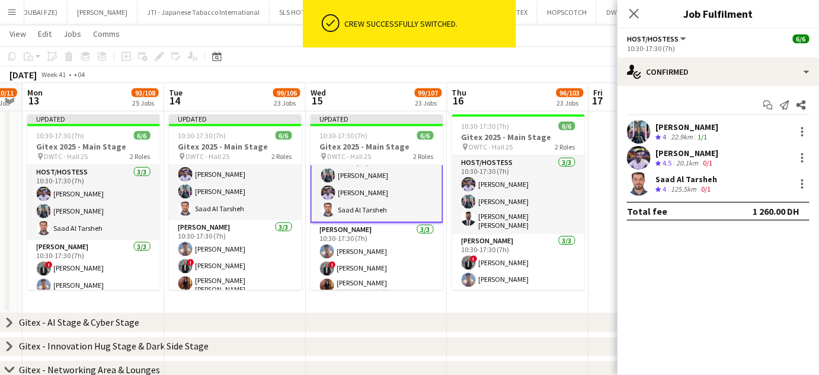
scroll to position [19, 0]
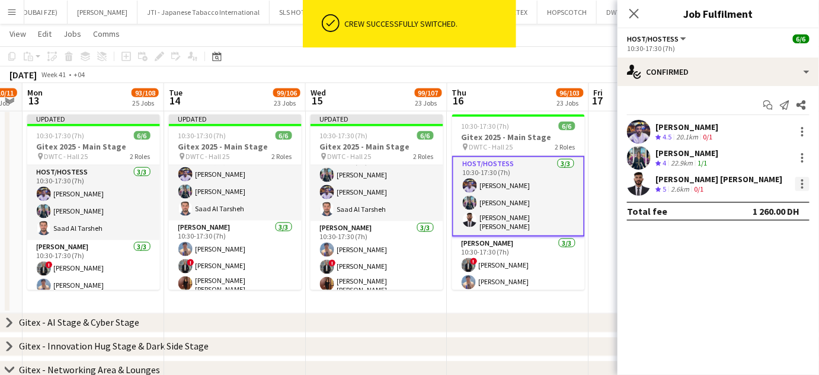
click at [804, 184] on div at bounding box center [802, 184] width 14 height 14
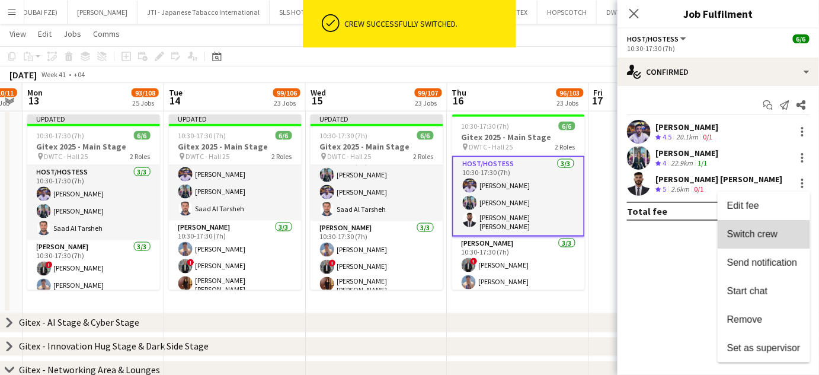
drag, startPoint x: 765, startPoint y: 226, endPoint x: 696, endPoint y: 250, distance: 72.5
click at [765, 226] on button "Switch crew" at bounding box center [764, 234] width 92 height 28
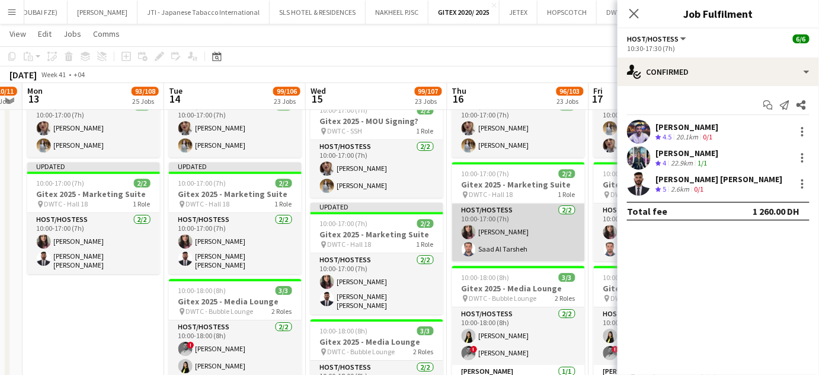
scroll to position [0, 403]
drag, startPoint x: 516, startPoint y: 242, endPoint x: 575, endPoint y: 240, distance: 59.3
click at [515, 242] on app-card-role "Host/Hostess 2/2 10:00-17:00 (7h) Amina Nouicer Saad Al Tarsheh" at bounding box center [518, 231] width 133 height 57
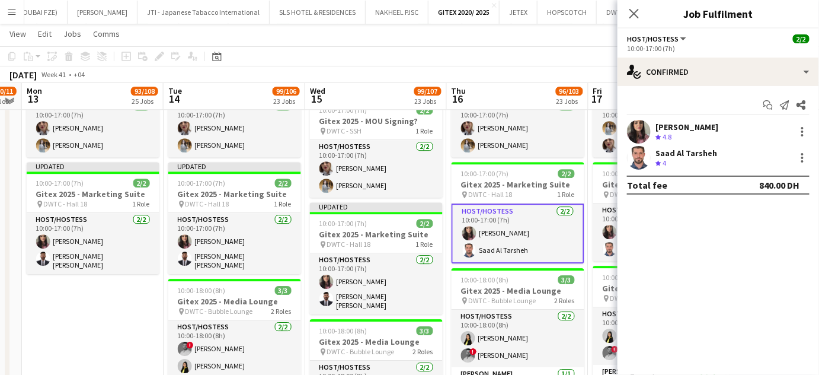
scroll to position [19, 0]
click at [804, 158] on div at bounding box center [802, 158] width 14 height 14
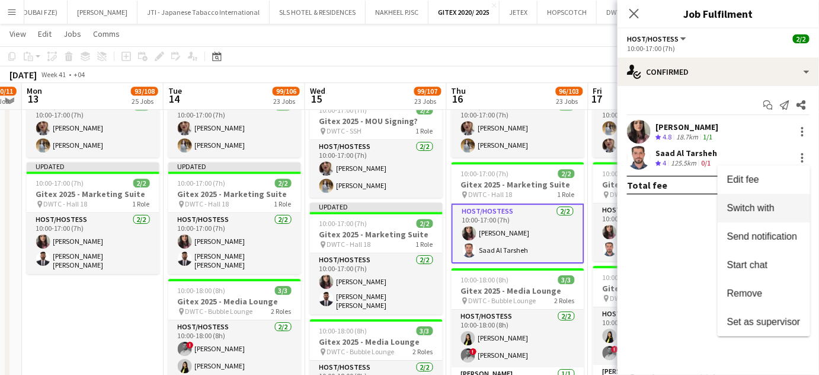
click at [766, 203] on span "Switch with" at bounding box center [750, 208] width 47 height 10
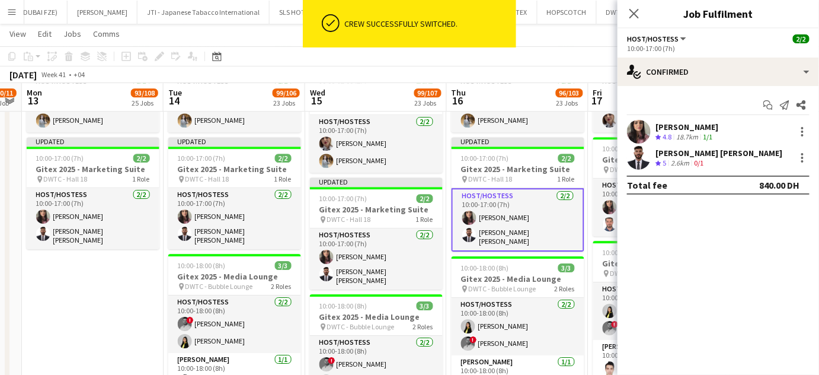
scroll to position [20, 0]
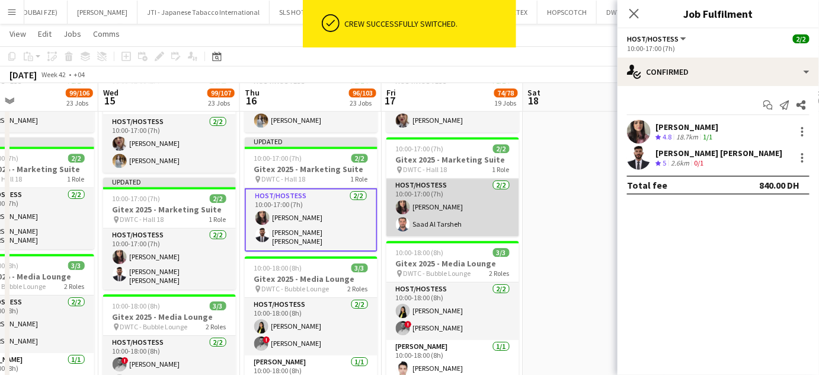
click at [468, 222] on app-card-role "Host/Hostess 2/2 10:00-17:00 (7h) Amina Nouicer Saad Al Tarsheh" at bounding box center [452, 206] width 133 height 57
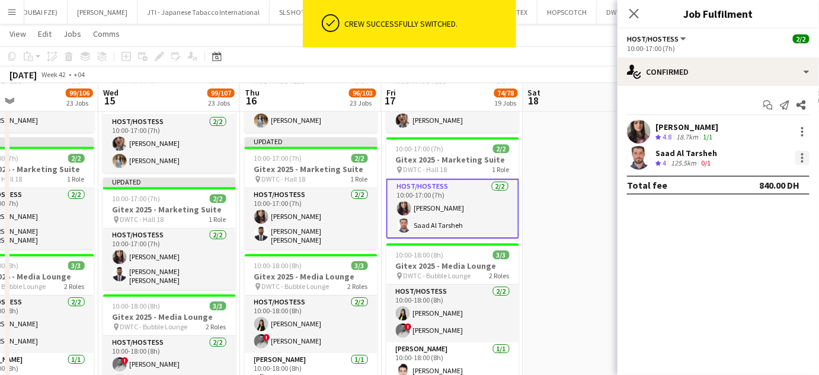
click at [804, 155] on div at bounding box center [802, 158] width 14 height 14
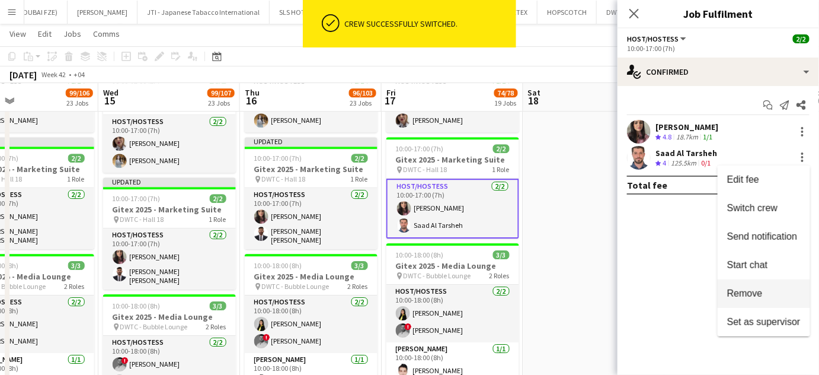
drag, startPoint x: 749, startPoint y: 290, endPoint x: 741, endPoint y: 251, distance: 39.3
click at [749, 289] on span "Remove" at bounding box center [745, 293] width 36 height 10
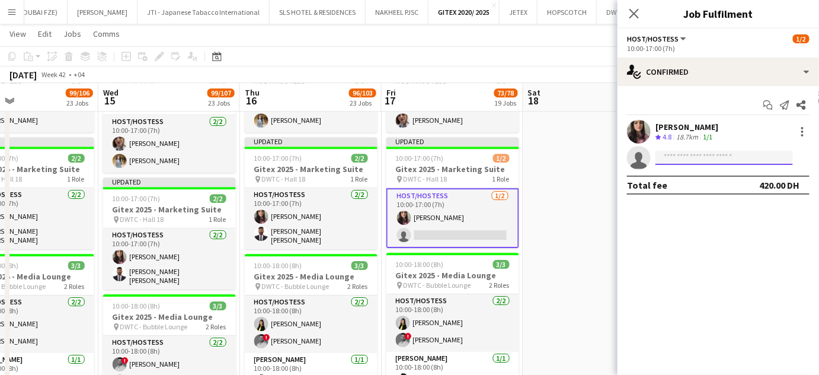
click at [707, 158] on input at bounding box center [725, 158] width 138 height 14
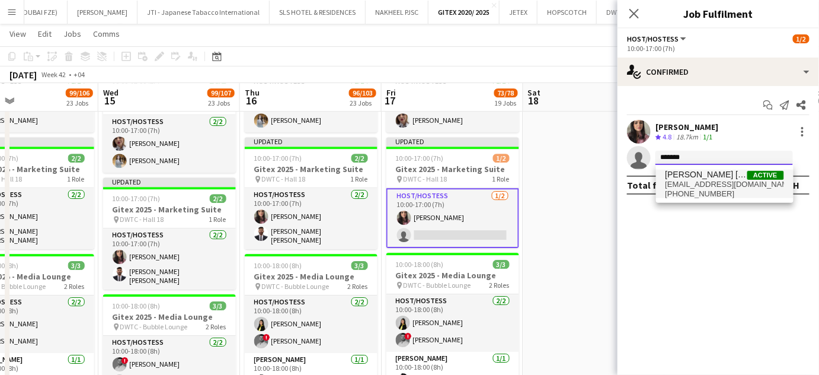
type input "*******"
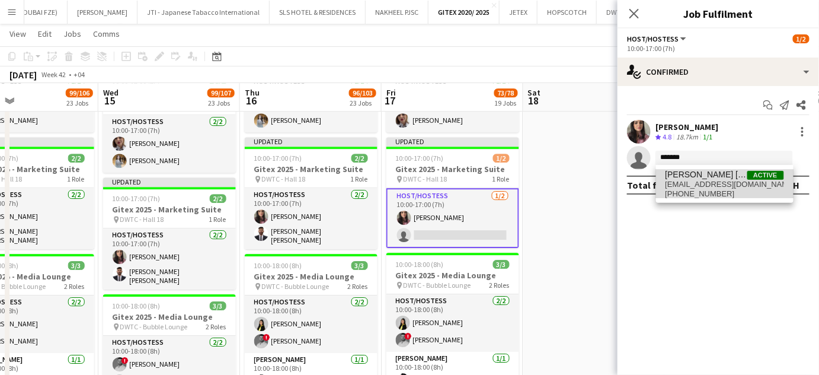
click at [703, 180] on span "abidallahsidali30@gmail.com" at bounding box center [725, 184] width 119 height 9
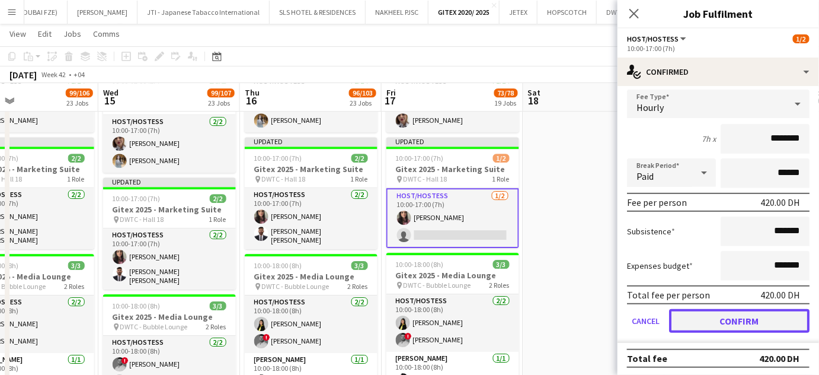
click at [736, 317] on button "Confirm" at bounding box center [739, 321] width 140 height 24
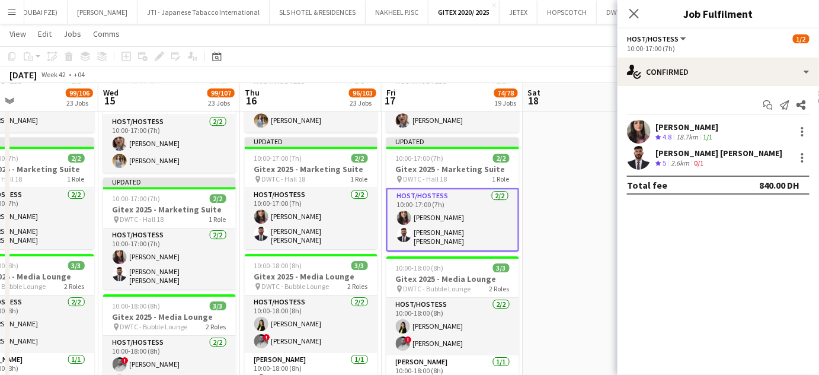
click at [596, 194] on app-date-cell "10:00-18:00 (8h) 3/3 Gitex 2025 - Media Lounge pin DWTC - Bubble Lounge 2 Roles…" at bounding box center [594, 144] width 142 height 714
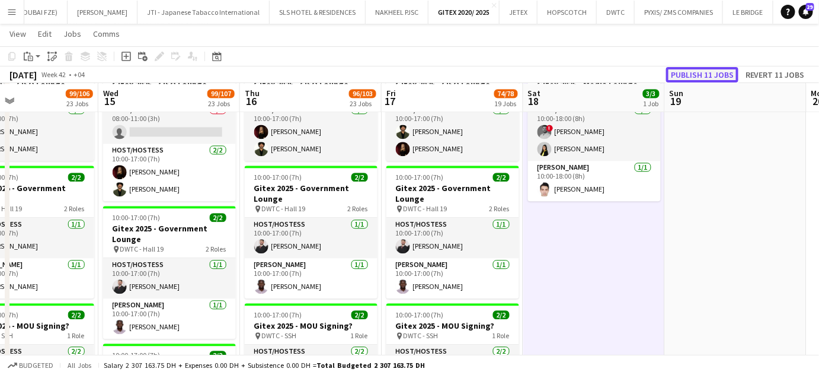
click at [708, 75] on button "Publish 11 jobs" at bounding box center [702, 74] width 72 height 15
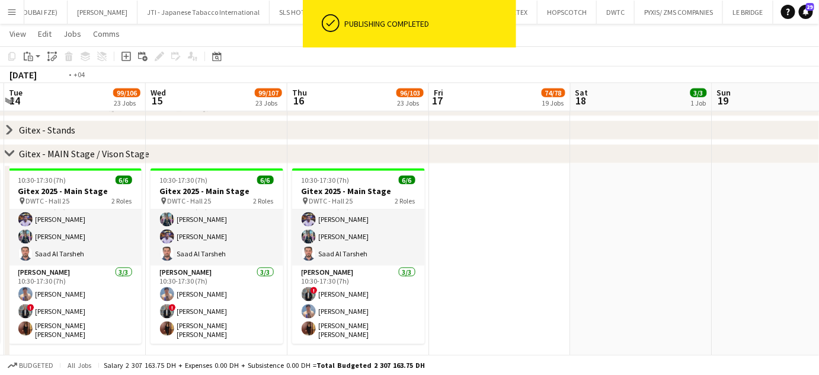
drag, startPoint x: 484, startPoint y: 264, endPoint x: 631, endPoint y: 265, distance: 146.4
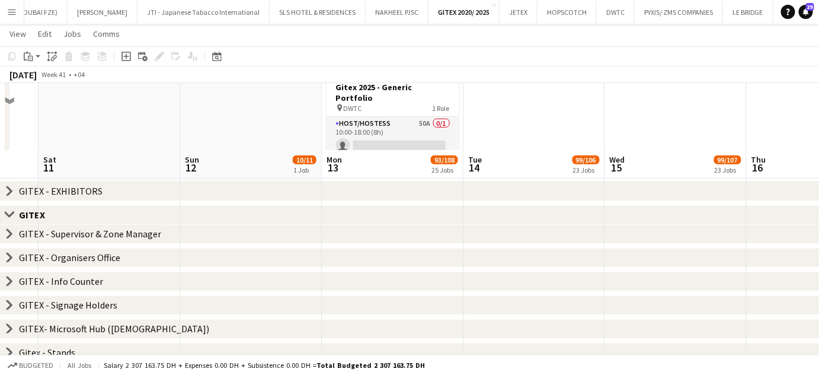
scroll to position [323, 0]
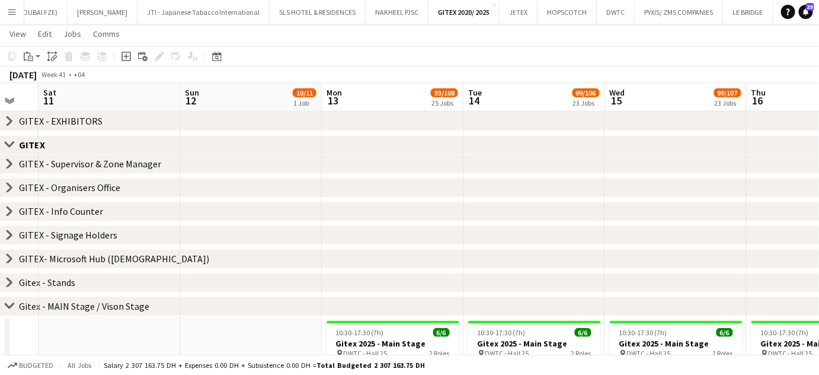
click at [11, 305] on icon at bounding box center [9, 305] width 9 height 5
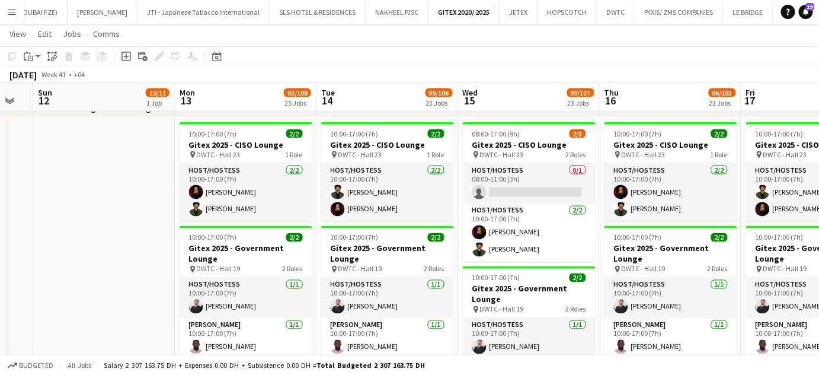
scroll to position [0, 385]
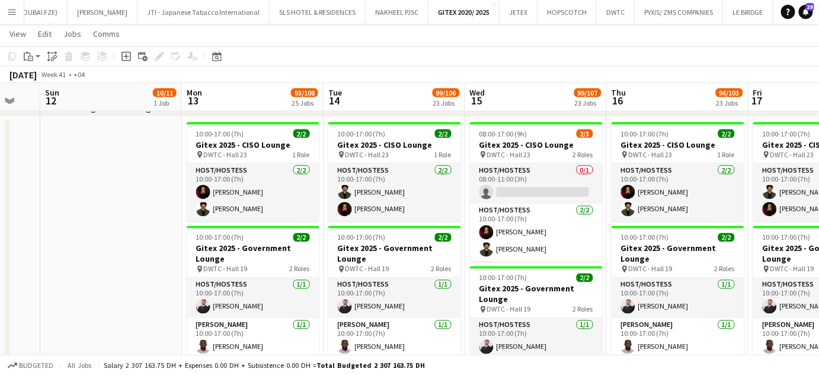
drag, startPoint x: 577, startPoint y: 284, endPoint x: 437, endPoint y: 284, distance: 139.9
click at [437, 284] on app-calendar-viewport "Thu 9 80/82 20 Jobs Fri 10 Sat 11 Sun 12 10/11 1 Job Mon 13 93/108 25 Jobs Tue …" at bounding box center [409, 284] width 819 height 1661
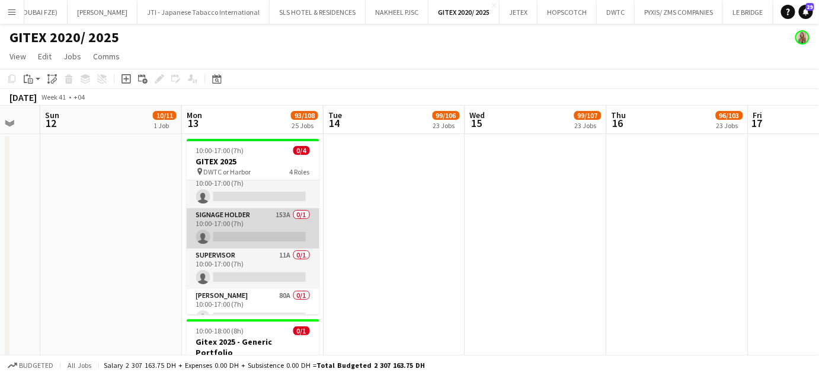
scroll to position [0, 0]
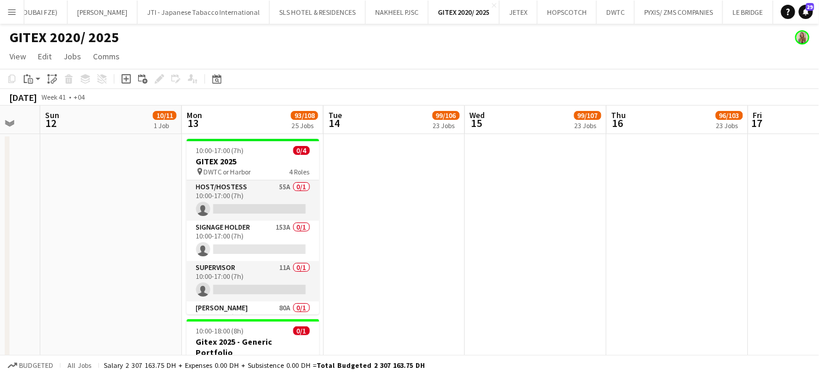
click at [407, 210] on app-date-cell at bounding box center [395, 285] width 142 height 302
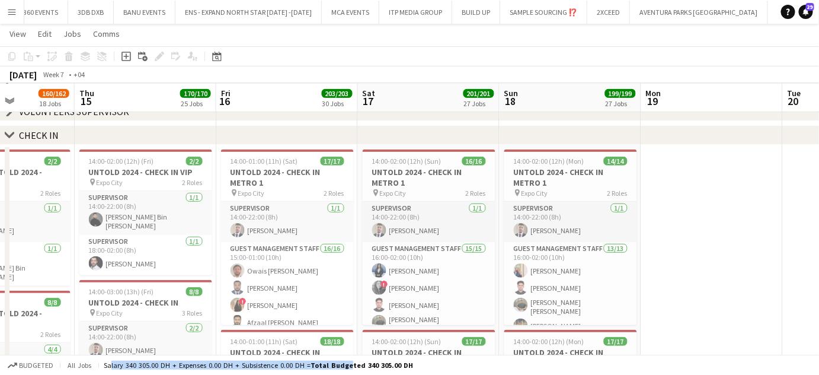
drag, startPoint x: 164, startPoint y: 358, endPoint x: 352, endPoint y: 358, distance: 187.9
click at [352, 358] on div "Budgeted All jobs Salary 340 305.00 DH + Expenses 0.00 DH + Subsistence 0.00 DH…" at bounding box center [409, 364] width 819 height 20
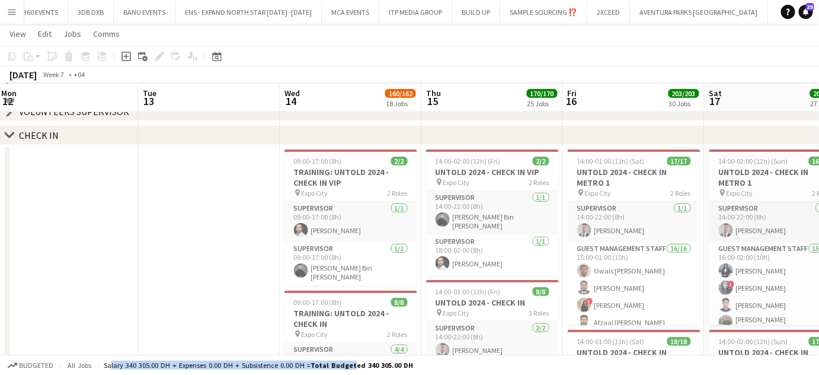
scroll to position [0, 305]
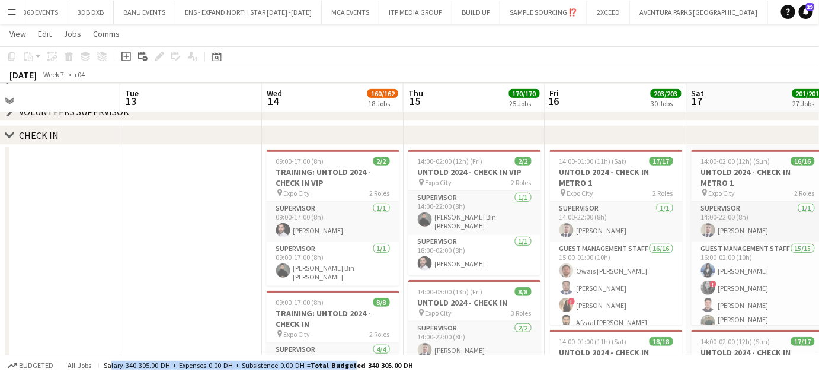
drag, startPoint x: 142, startPoint y: 232, endPoint x: 385, endPoint y: 232, distance: 243.0
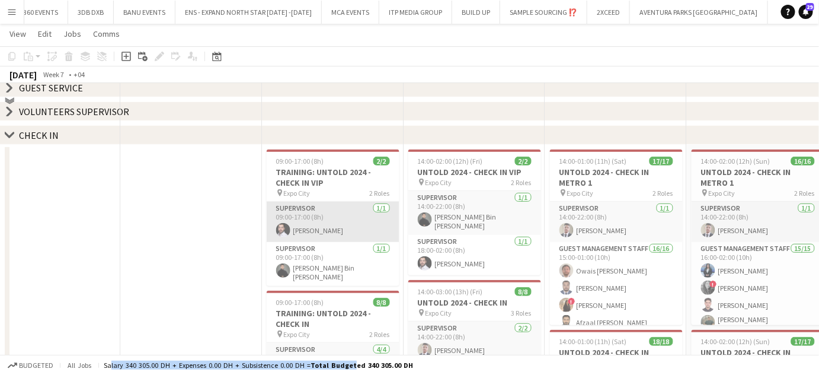
scroll to position [0, 0]
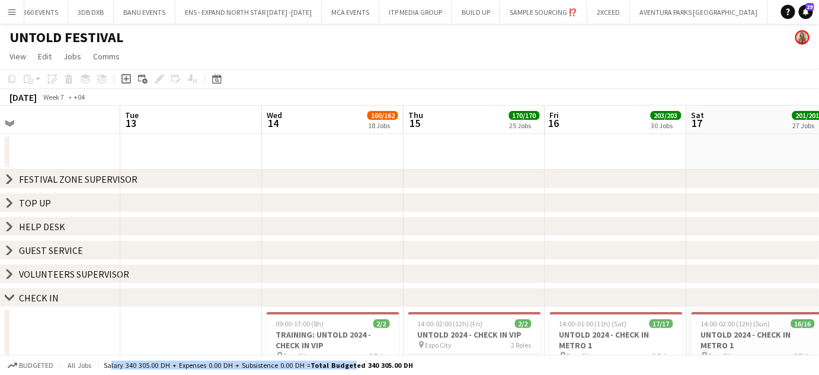
click at [8, 180] on icon "chevron-right" at bounding box center [9, 178] width 9 height 9
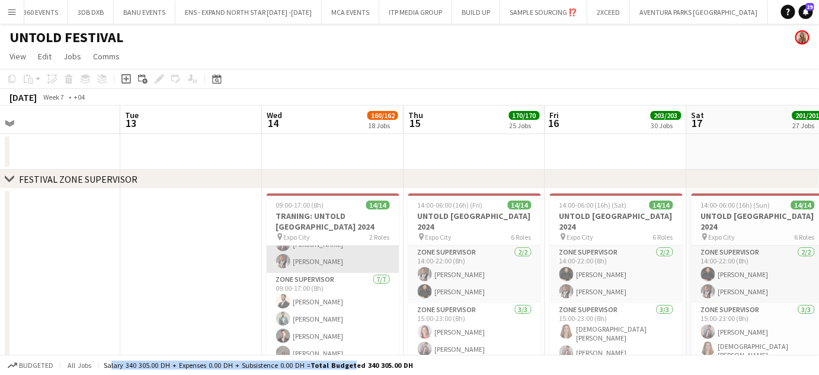
scroll to position [152, 0]
